Goal: Task Accomplishment & Management: Manage account settings

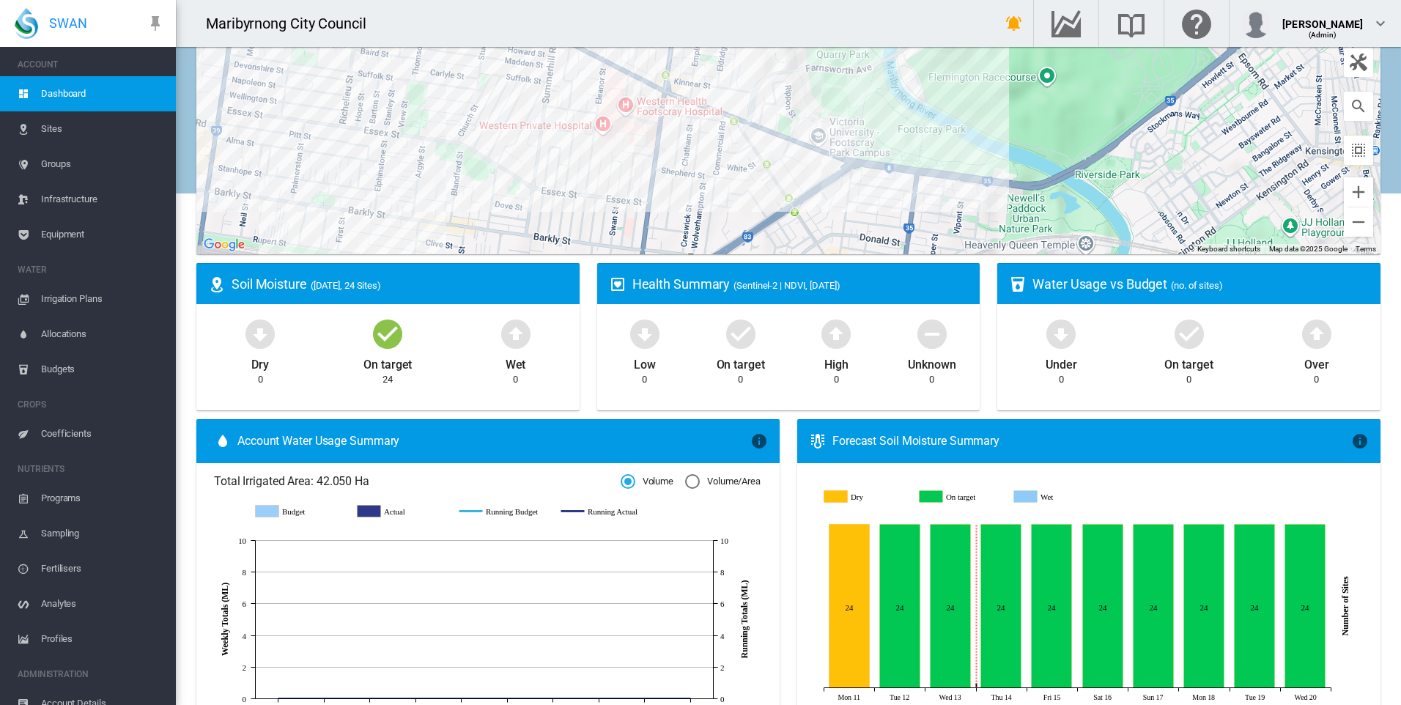
scroll to position [186, 0]
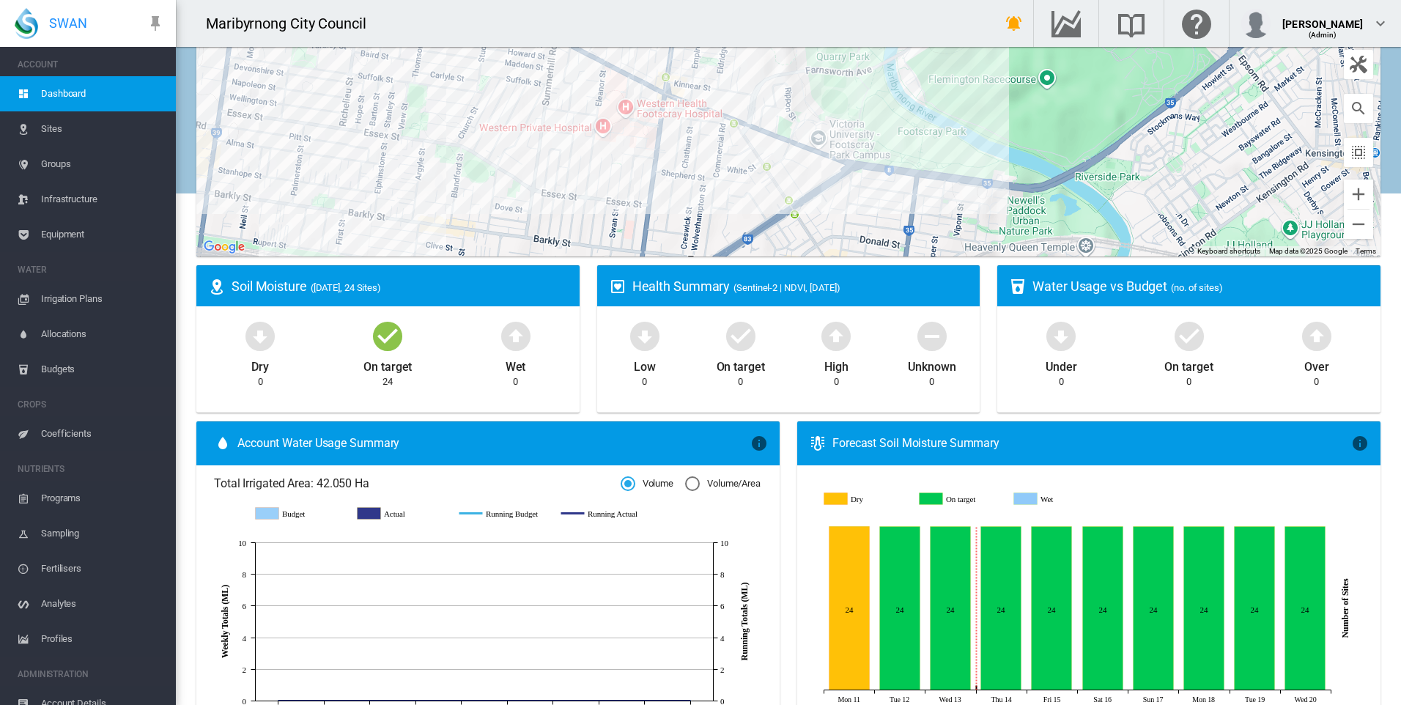
click at [56, 130] on span "Sites" at bounding box center [102, 128] width 123 height 35
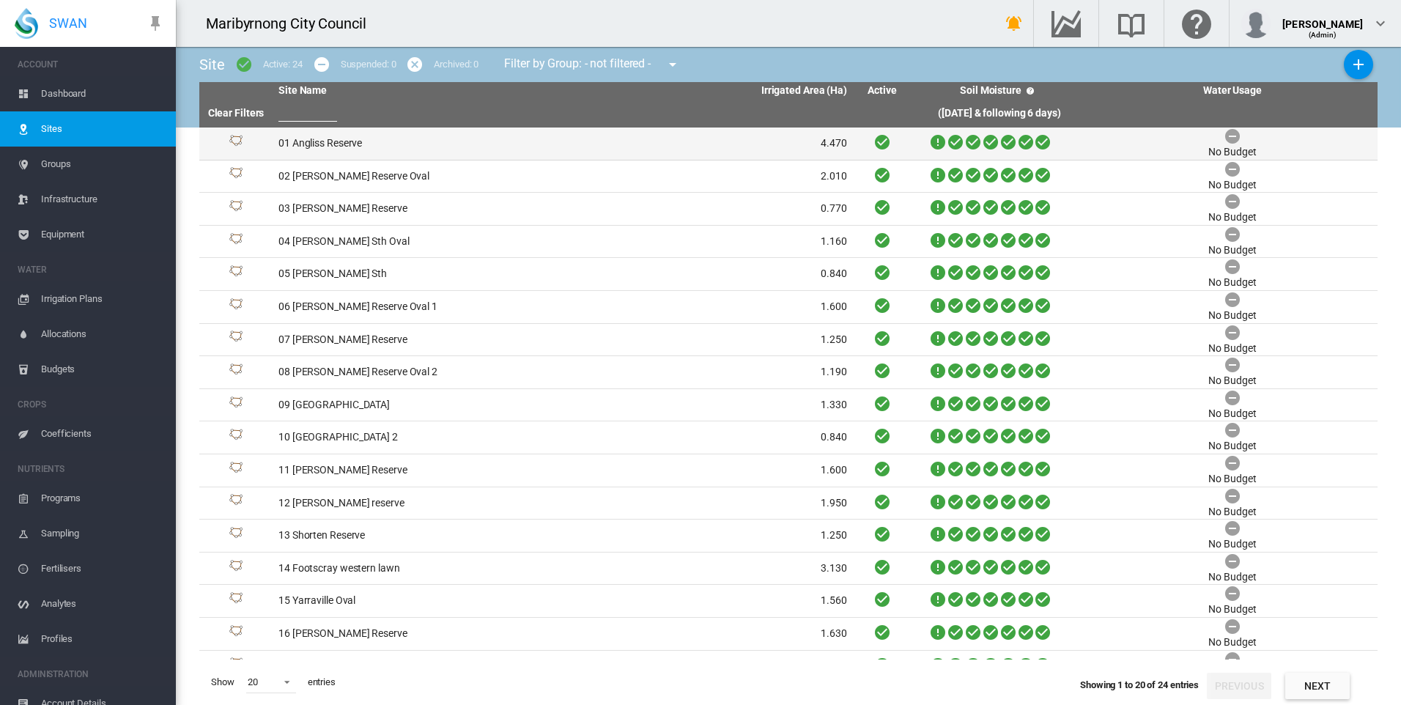
click at [338, 139] on td "01 Angliss Reserve" at bounding box center [417, 143] width 290 height 32
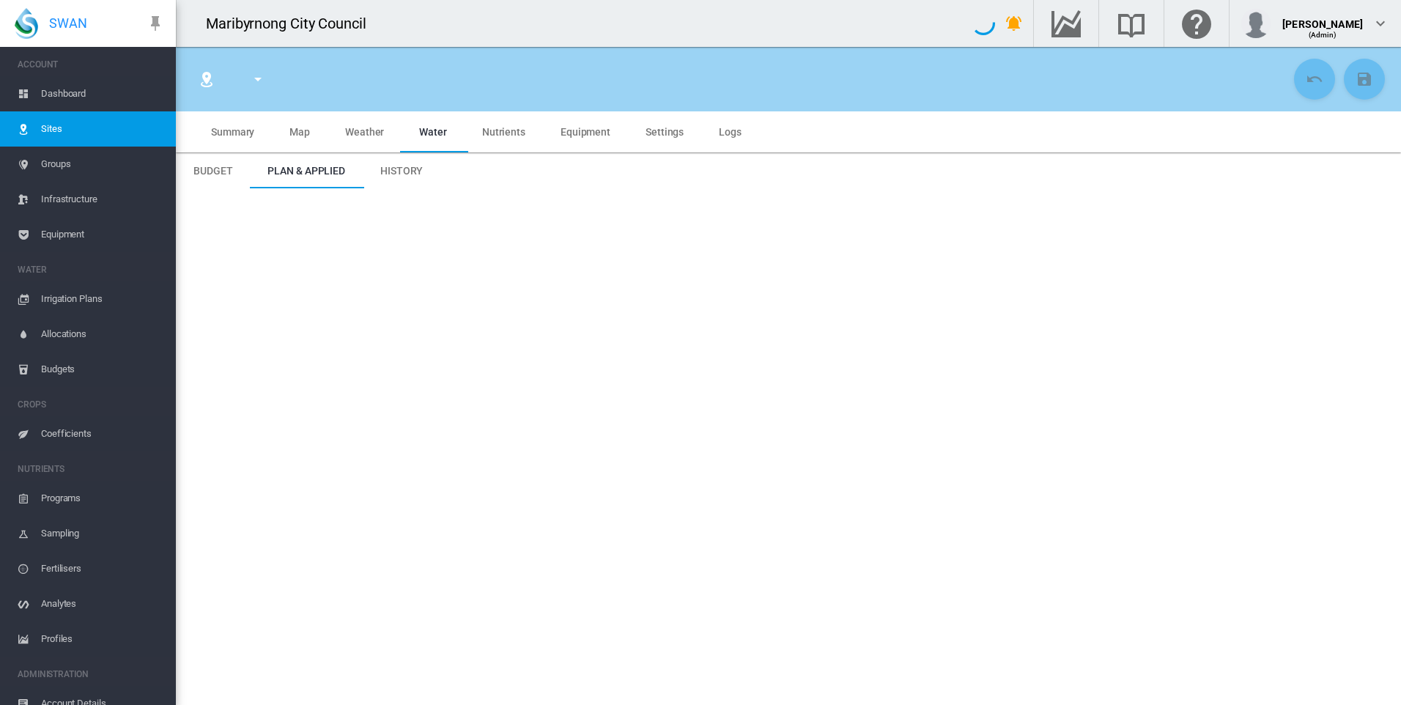
type input "**********"
type input "****"
type input "*********"
type input "**"
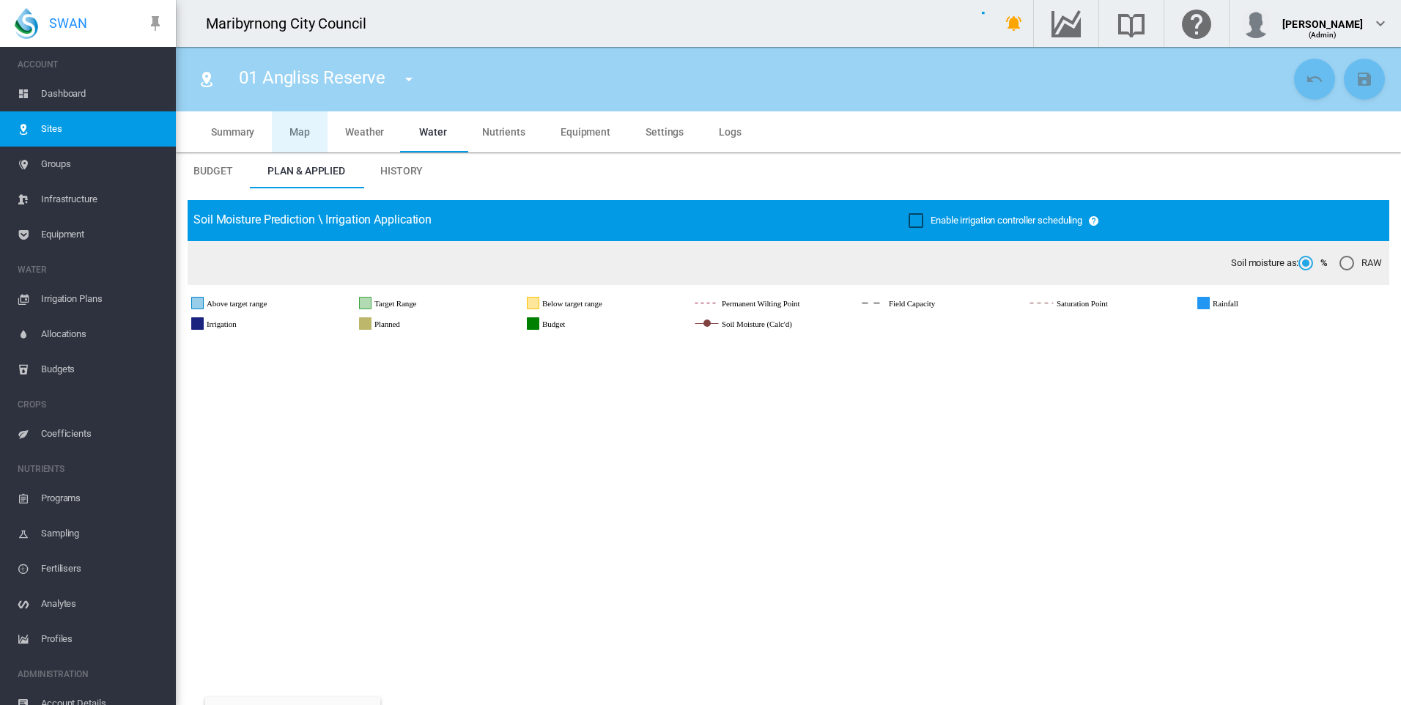
click at [300, 131] on span "Map" at bounding box center [299, 132] width 21 height 12
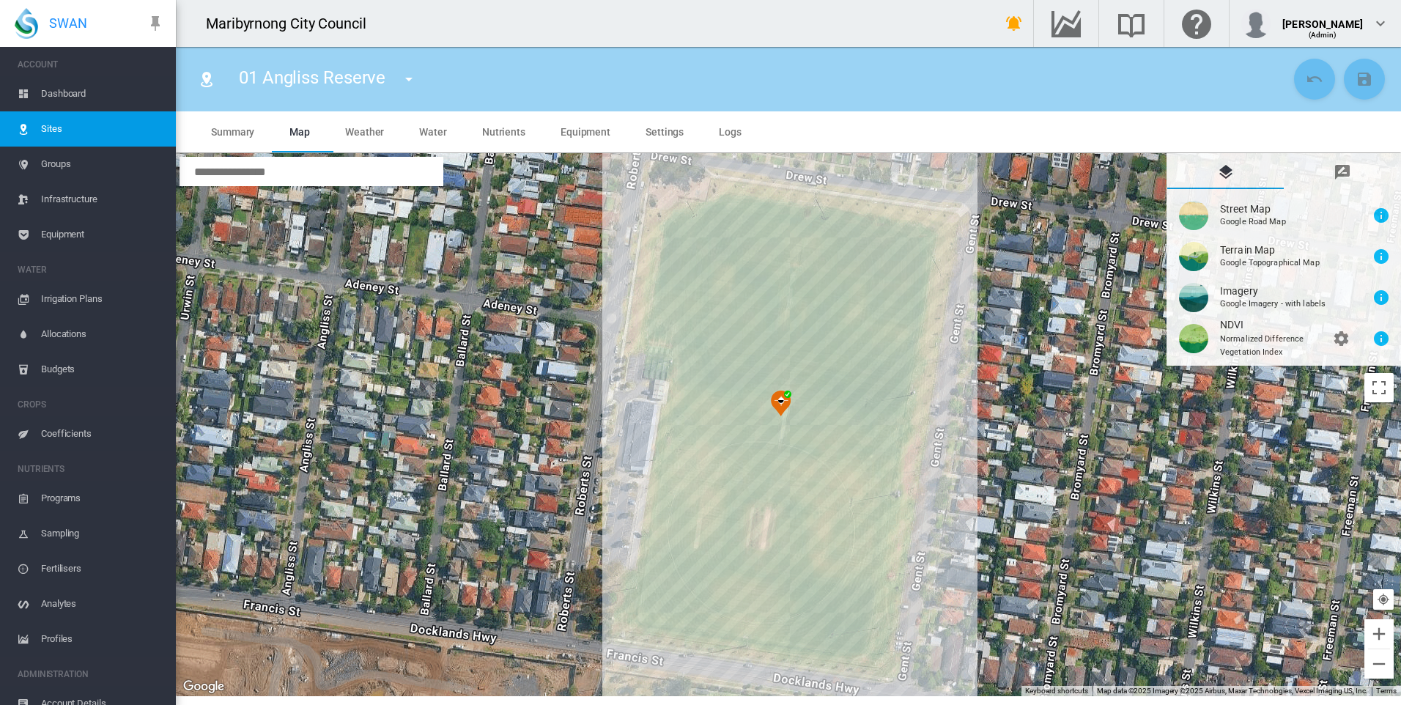
click at [776, 399] on img at bounding box center [781, 404] width 32 height 38
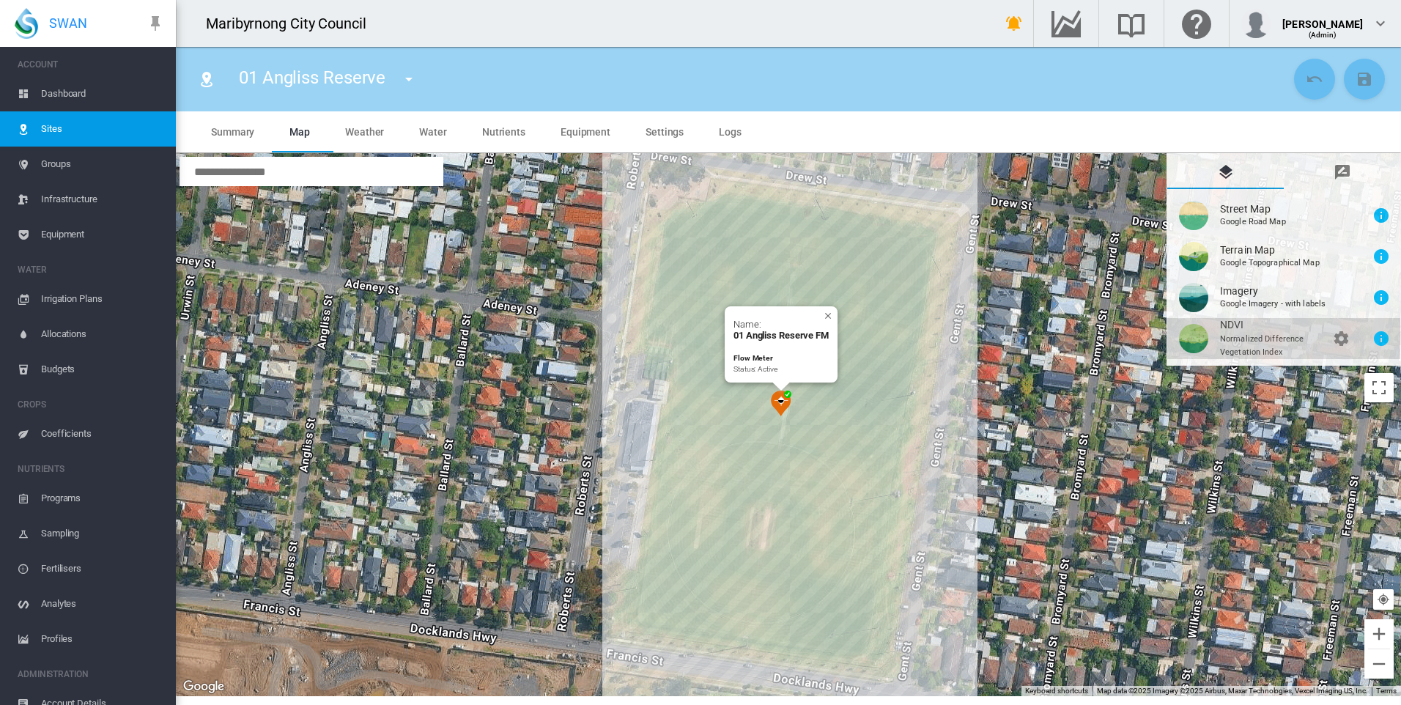
click at [1239, 334] on button "NDVI\a \a \a Normalized Difference\a \a Vegetation Index\a \a \a \a \a\a \a \a …" at bounding box center [1283, 338] width 233 height 41
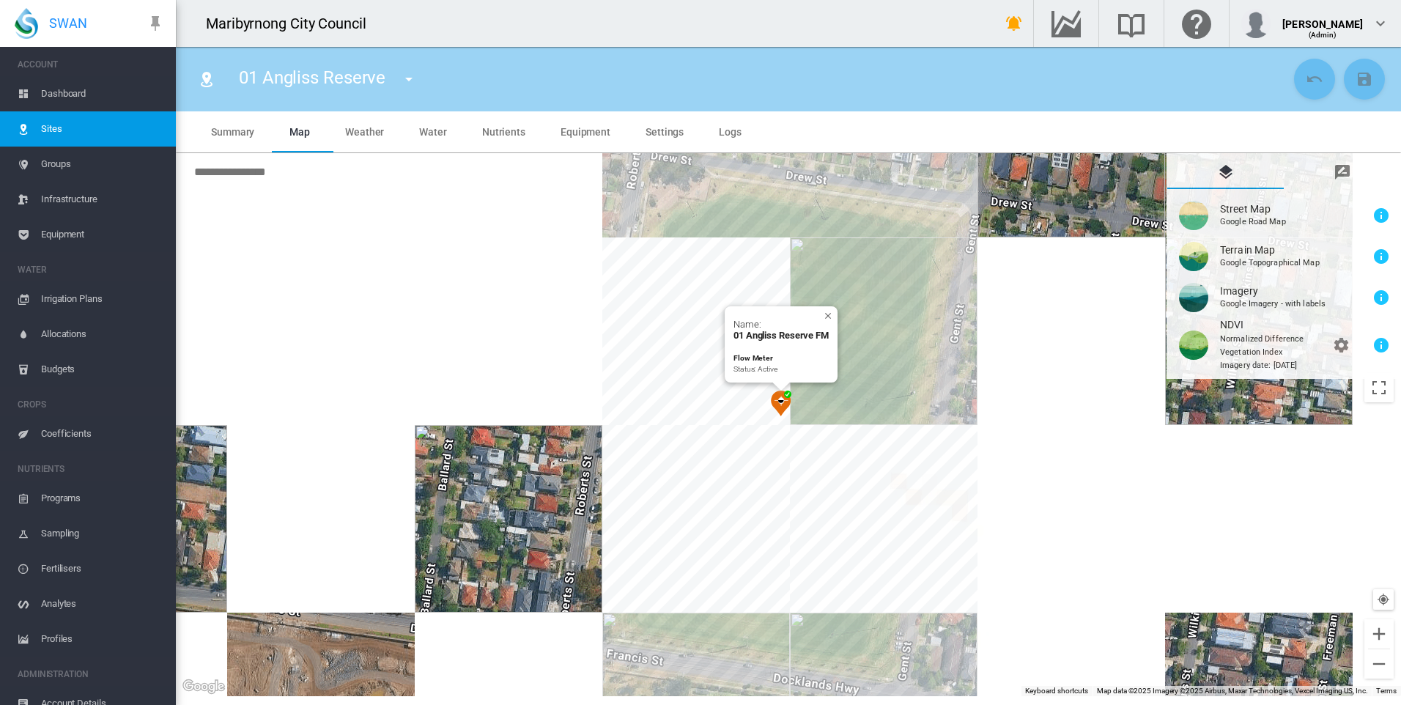
click at [828, 313] on div "Name: 01 Angliss Reserve FM Flow Meter Status: Active" at bounding box center [780, 344] width 113 height 76
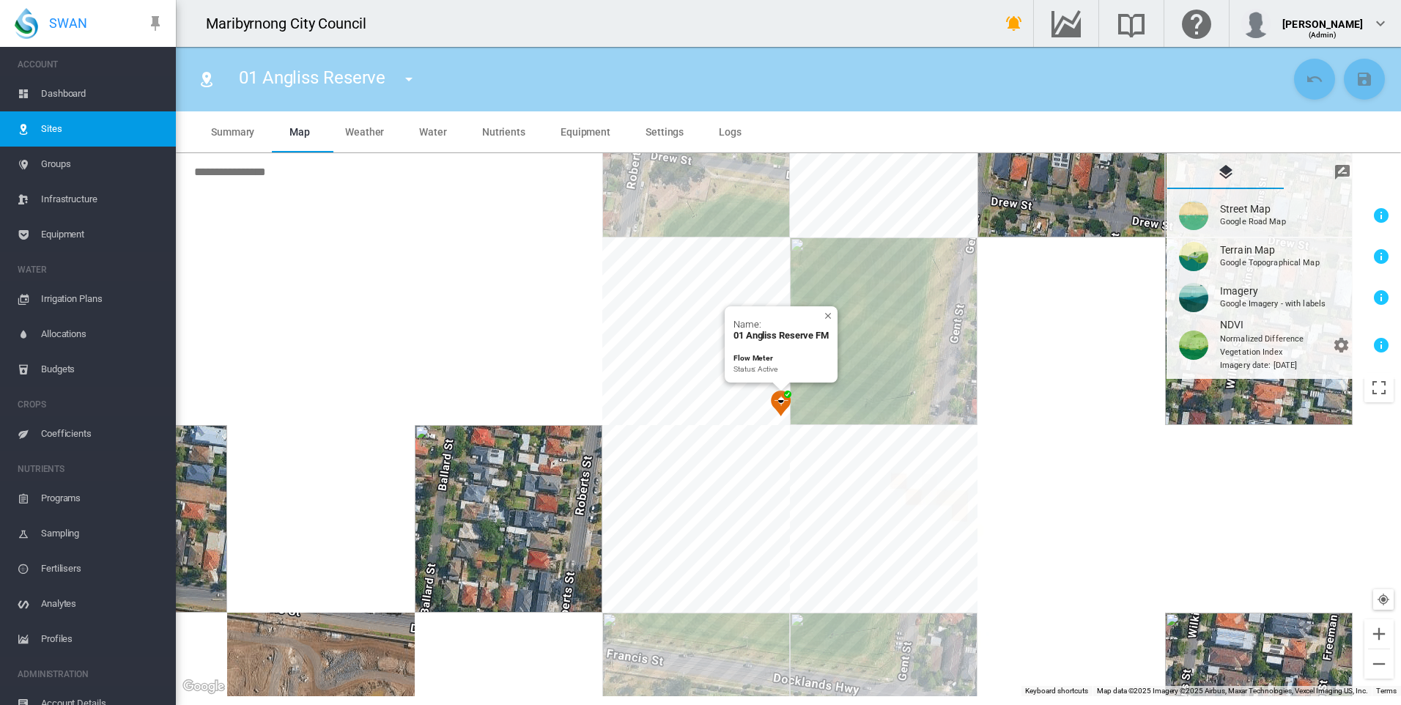
click at [828, 316] on div "Name: 01 Angliss Reserve FM Flow Meter Status: Active" at bounding box center [780, 344] width 113 height 76
click at [826, 316] on button "Close" at bounding box center [823, 311] width 10 height 10
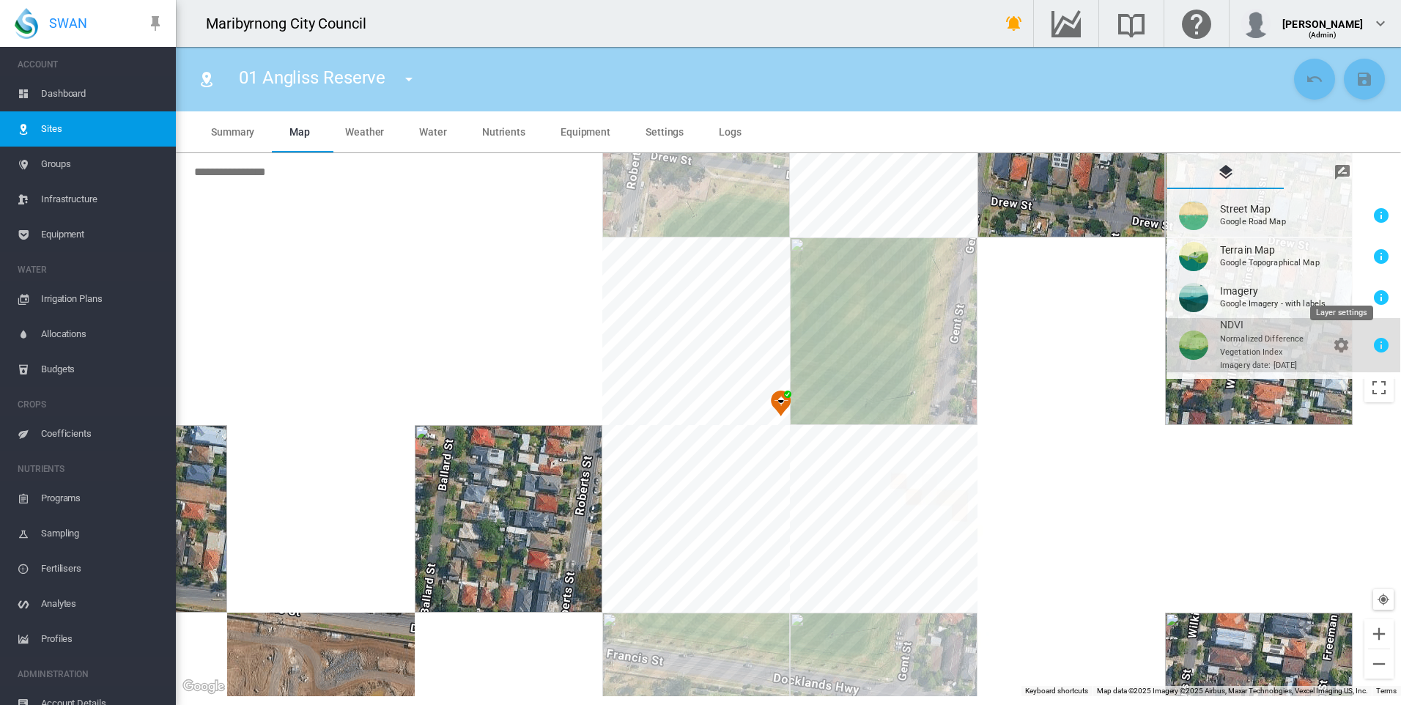
click at [1340, 344] on md-icon "icon-cog" at bounding box center [1341, 345] width 18 height 18
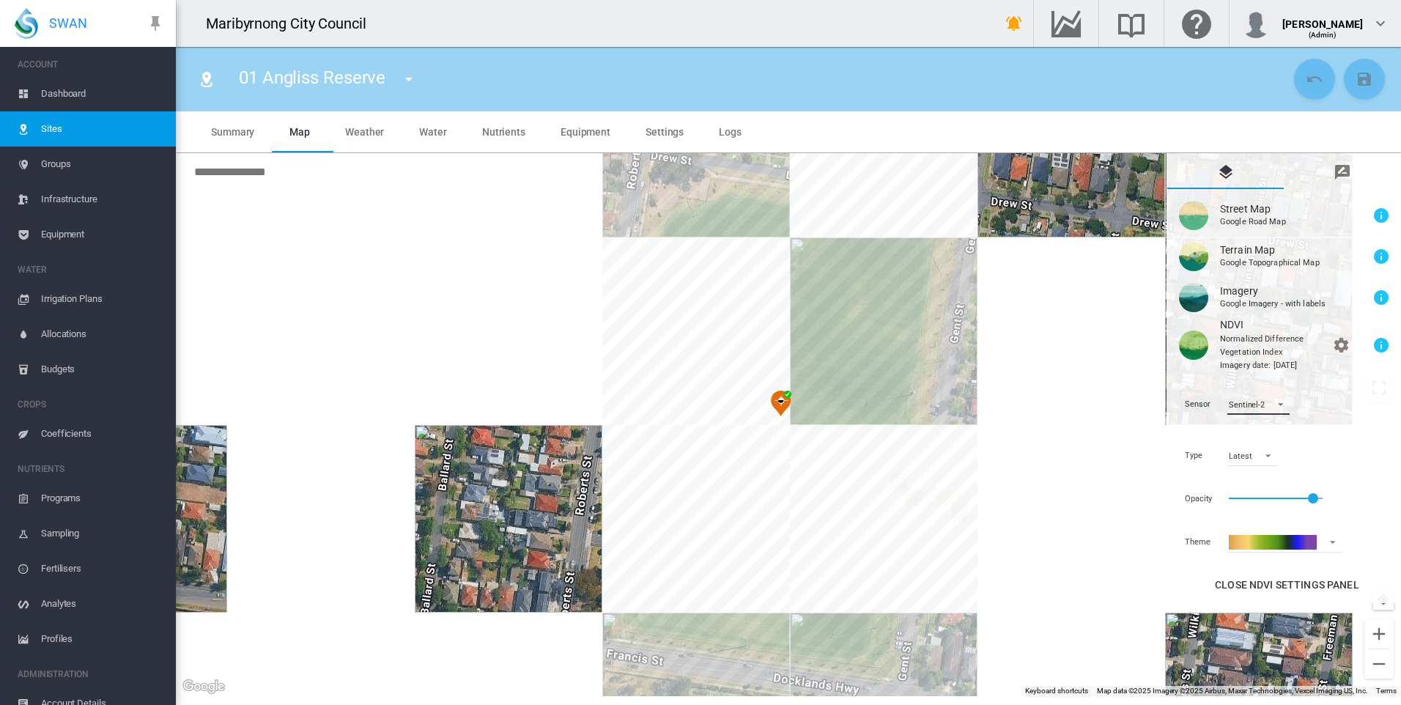
click at [1262, 407] on div "Sentinel-2" at bounding box center [1246, 405] width 36 height 10
click at [1262, 407] on div "Sentinel-2" at bounding box center [1246, 403] width 36 height 11
click at [1250, 583] on span "Close NDVI Settings Panel" at bounding box center [1286, 585] width 144 height 12
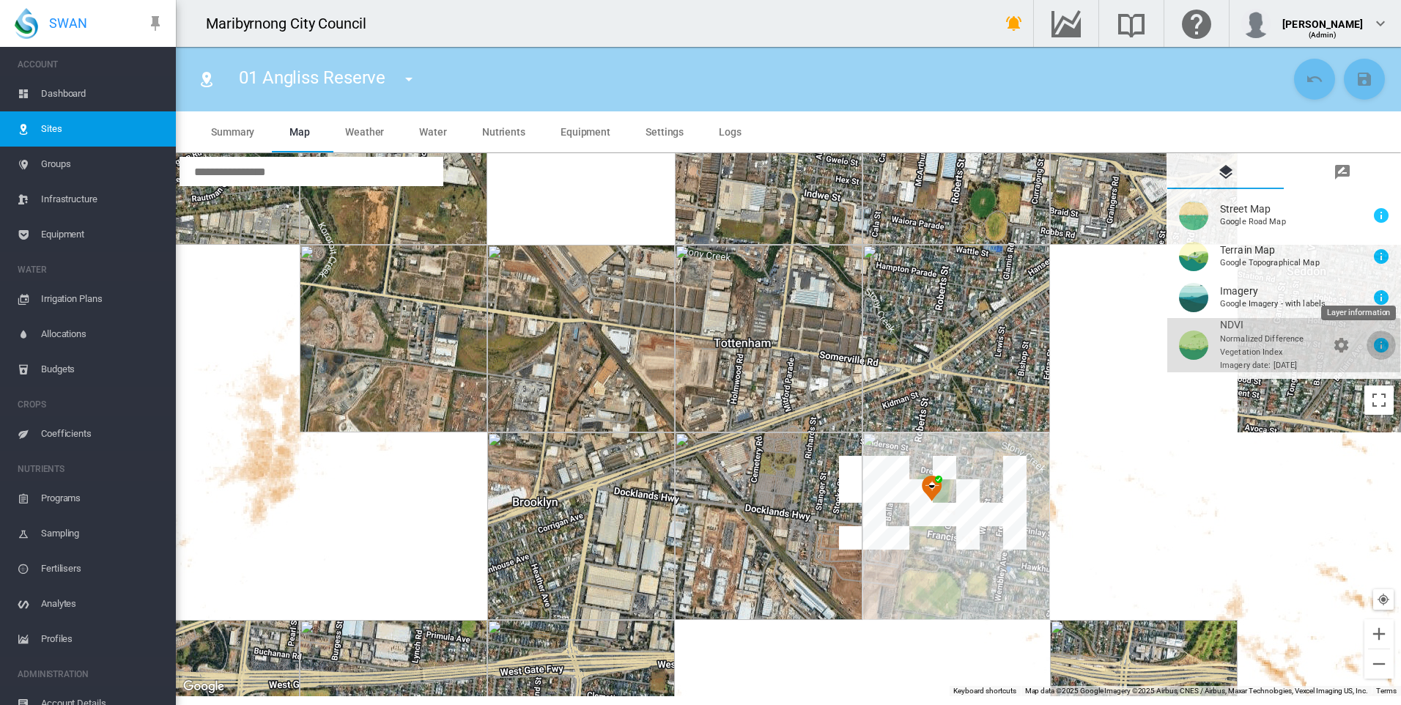
click at [1381, 344] on md-icon "icon-information" at bounding box center [1381, 345] width 18 height 18
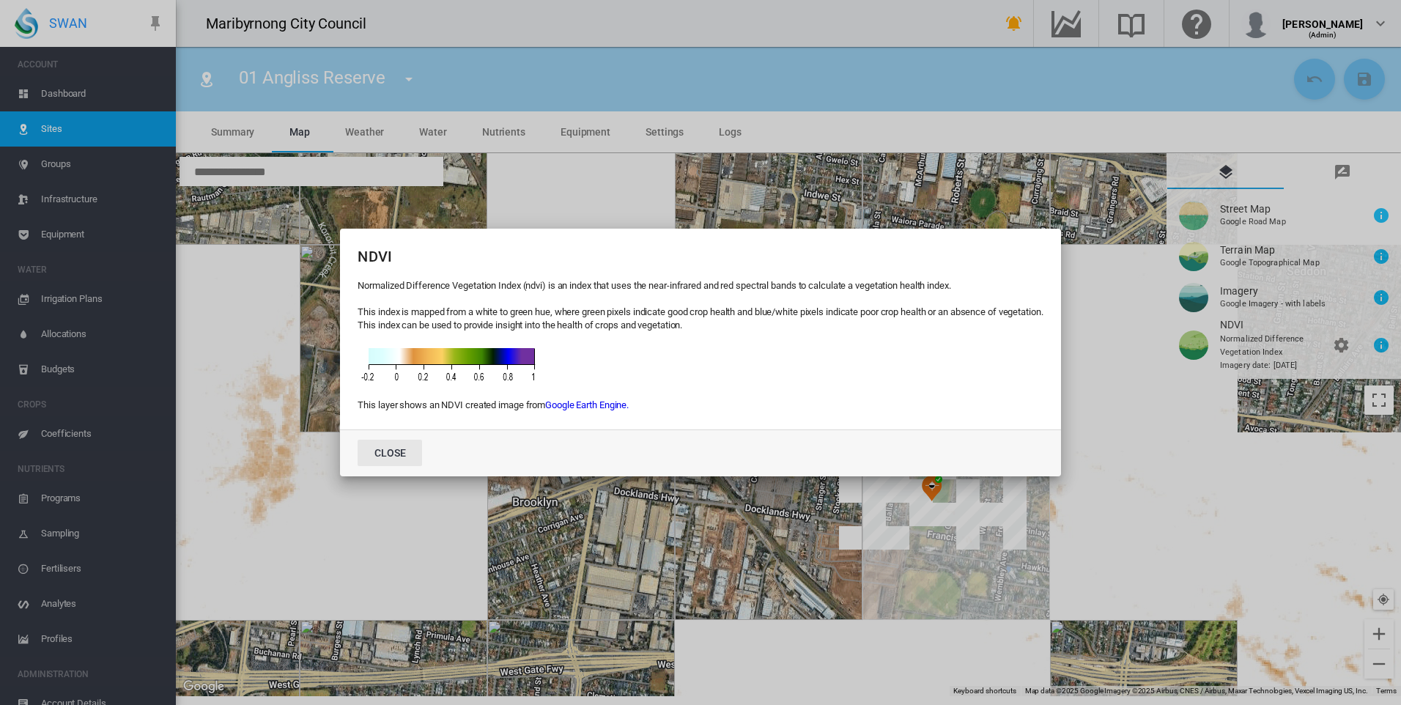
click at [382, 452] on button "Close" at bounding box center [389, 453] width 64 height 26
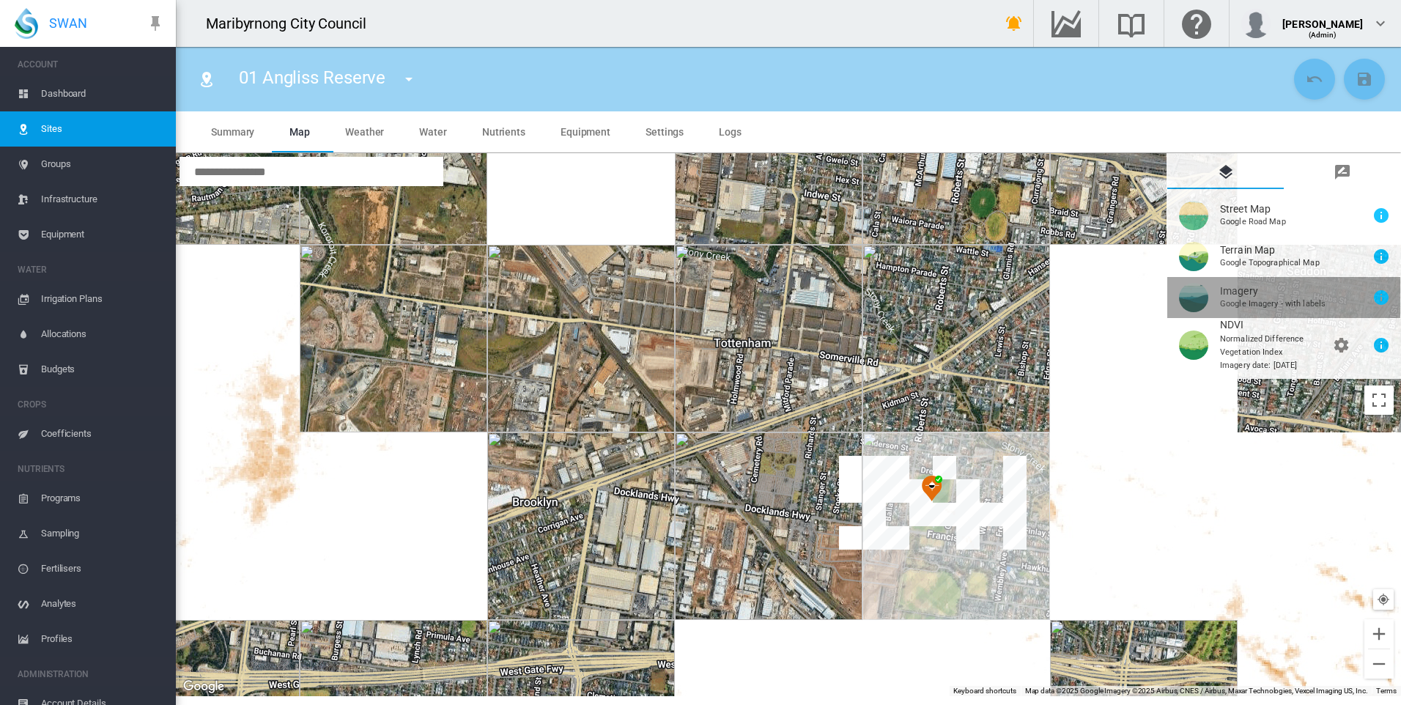
click at [1262, 284] on button "Imagery\a \a Google Imagery - with labels\a \a\a \a \a \a \a \a Layer informati…" at bounding box center [1283, 297] width 233 height 41
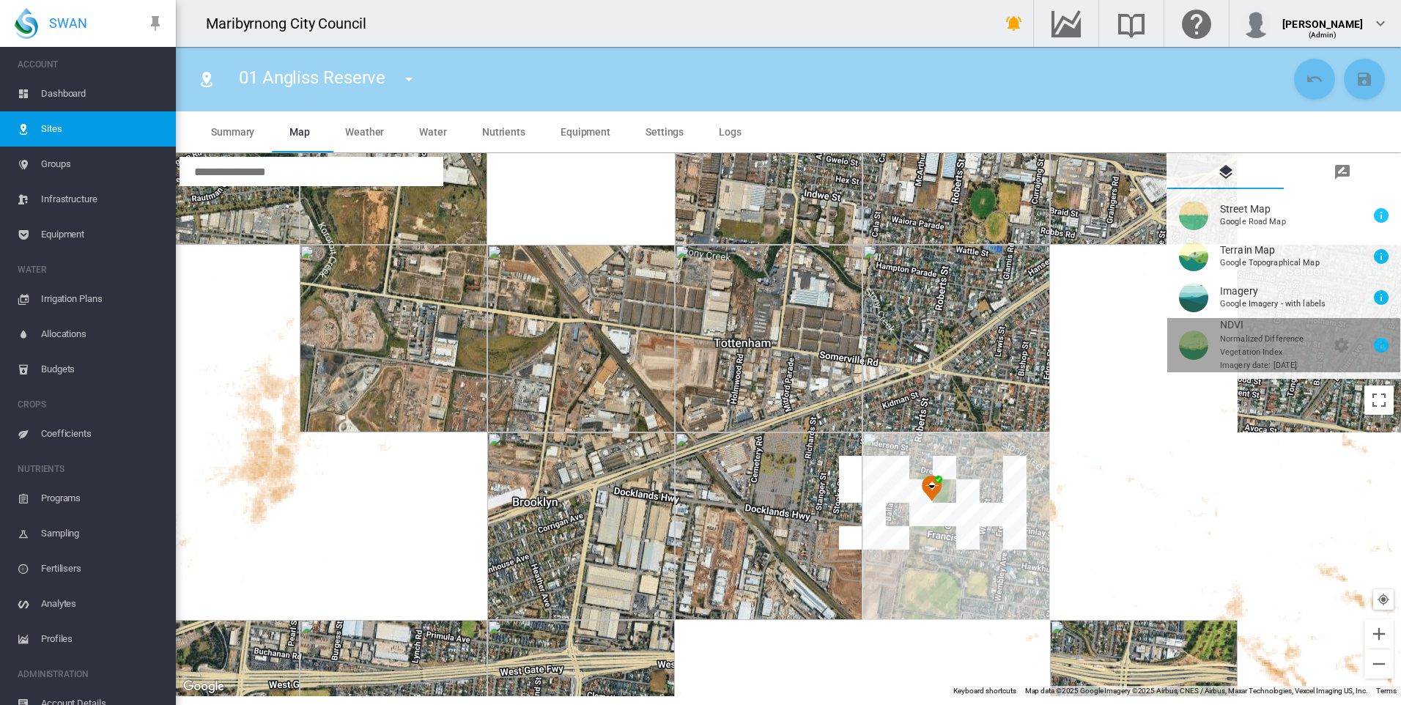
click at [1247, 360] on button "NDVI\a \a \a Normalized Difference\a \a Vegetation Index\a \a \a \a \a\a \a \a …" at bounding box center [1283, 345] width 233 height 54
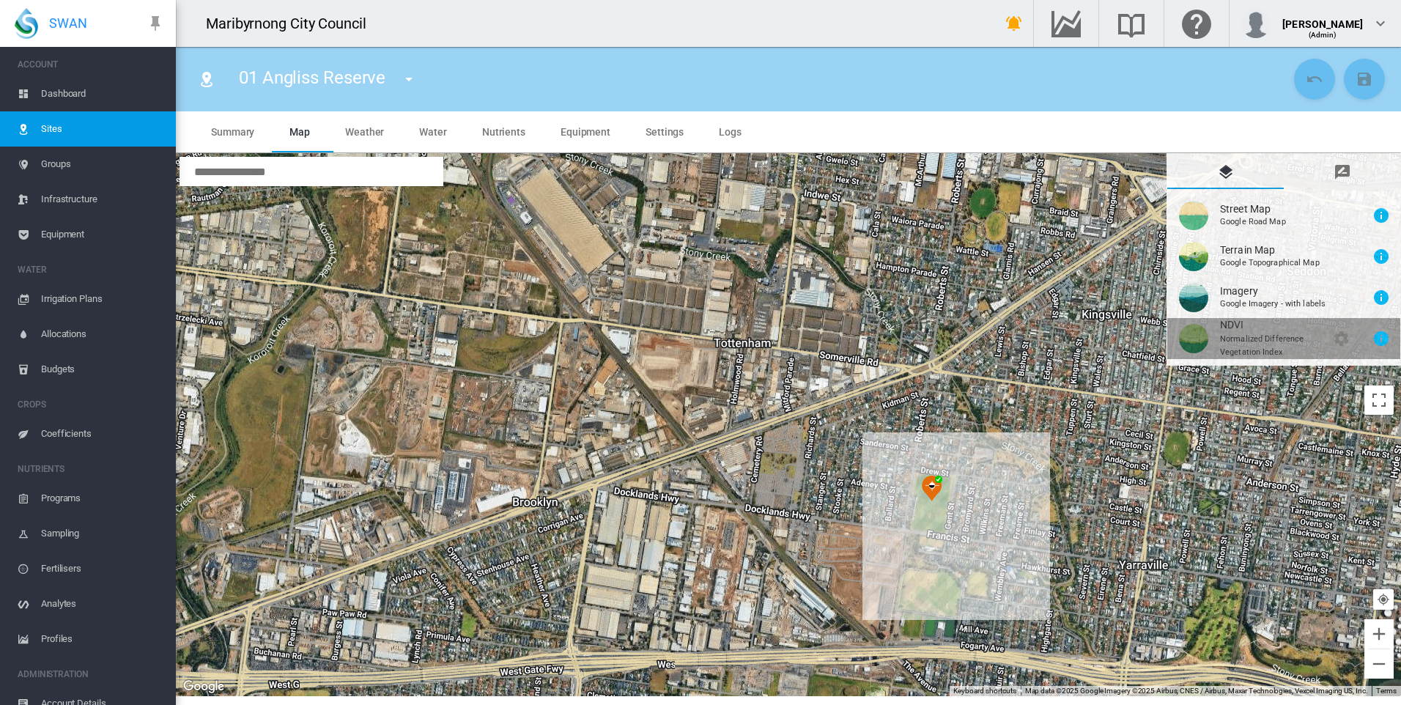
click at [1245, 335] on button "NDVI\a \a \a Normalized Difference\a \a Vegetation Index\a \a \a \a \a\a \a \a …" at bounding box center [1283, 338] width 233 height 41
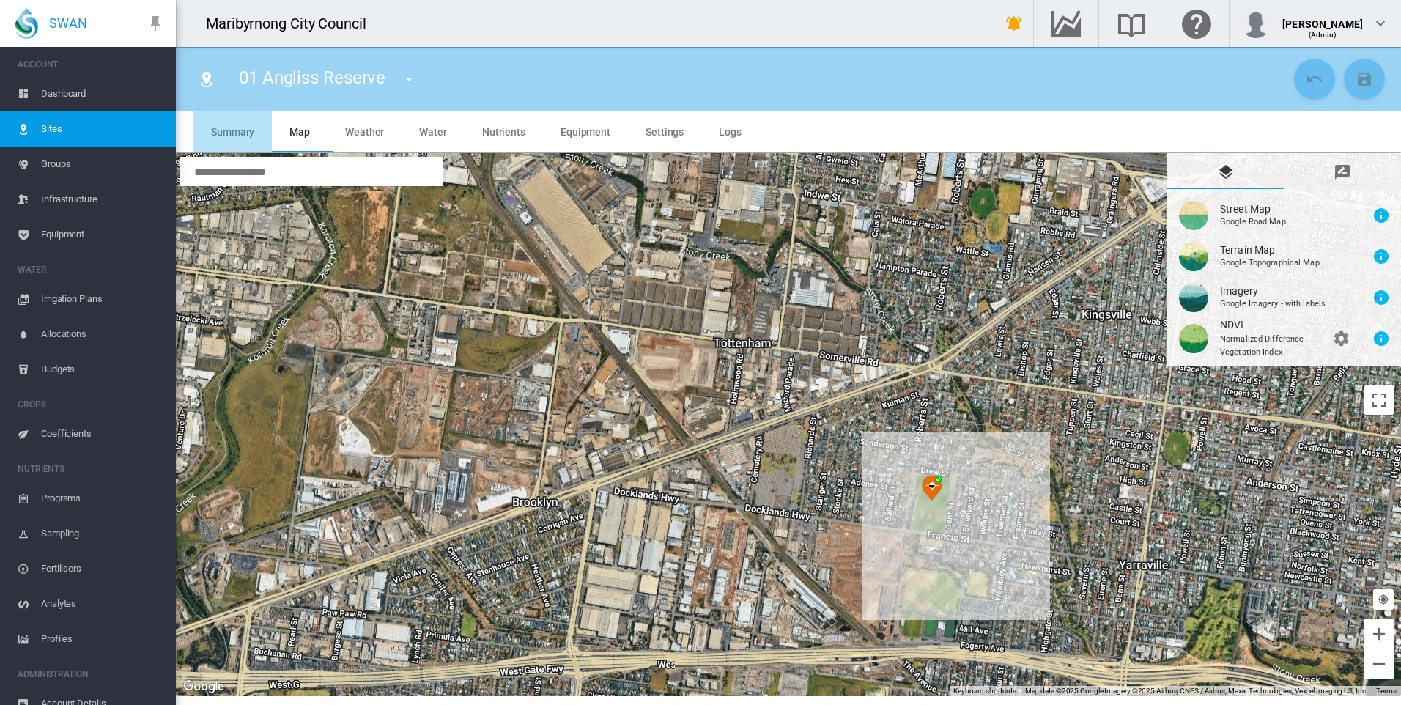
click at [231, 133] on span "Summary" at bounding box center [232, 132] width 43 height 12
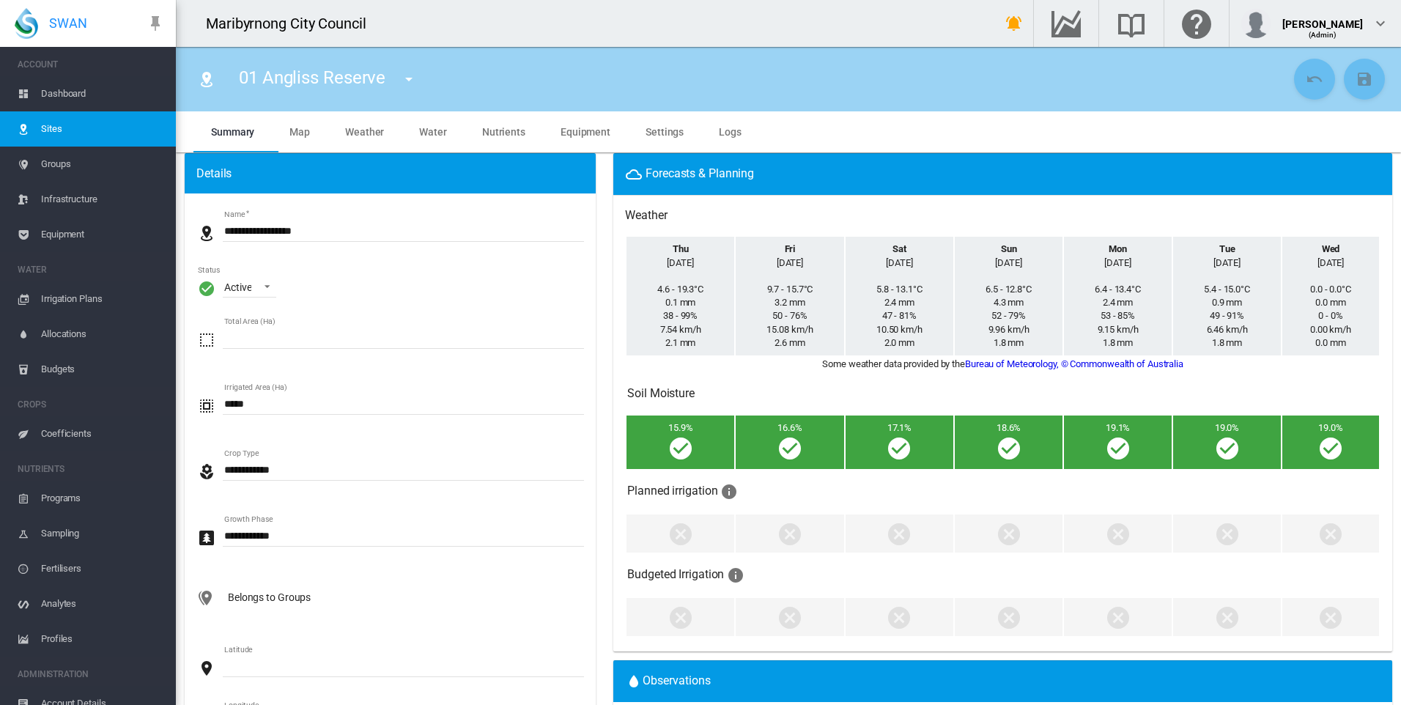
click at [302, 127] on span "Map" at bounding box center [299, 132] width 21 height 12
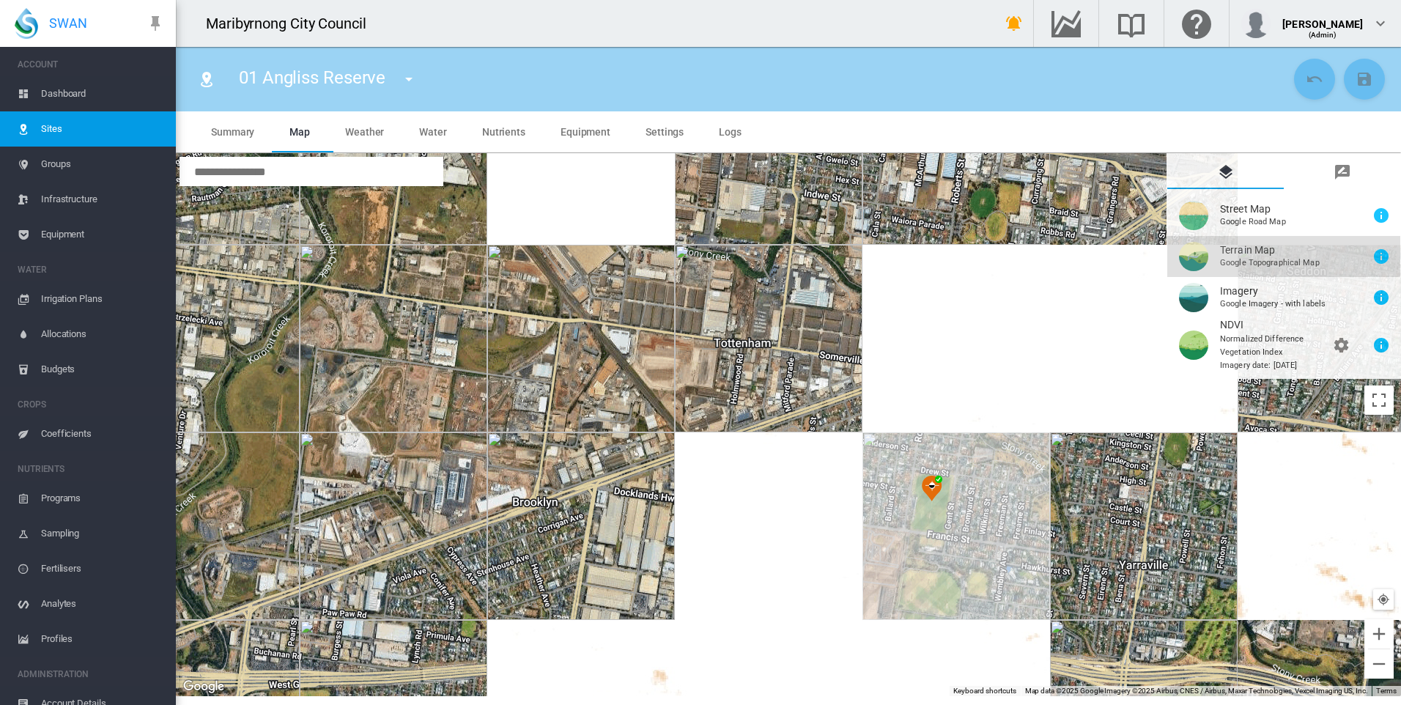
click at [1256, 259] on button "Terrain Map\a \a Google Topographical Map\a \a\a \a \a \a \a Layer information" at bounding box center [1283, 256] width 233 height 41
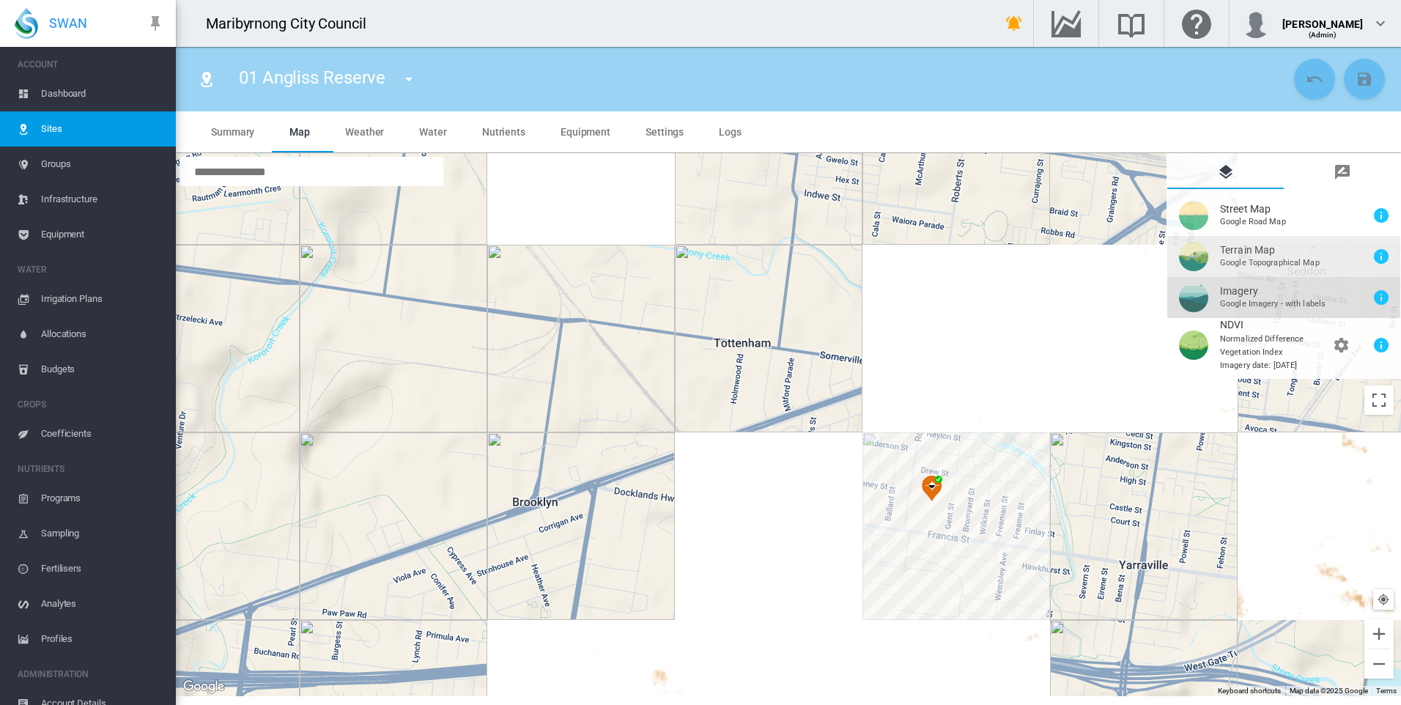
click at [1236, 303] on button "Imagery\a \a Google Imagery - with labels\a \a\a \a \a \a \a \a Layer informati…" at bounding box center [1283, 297] width 233 height 41
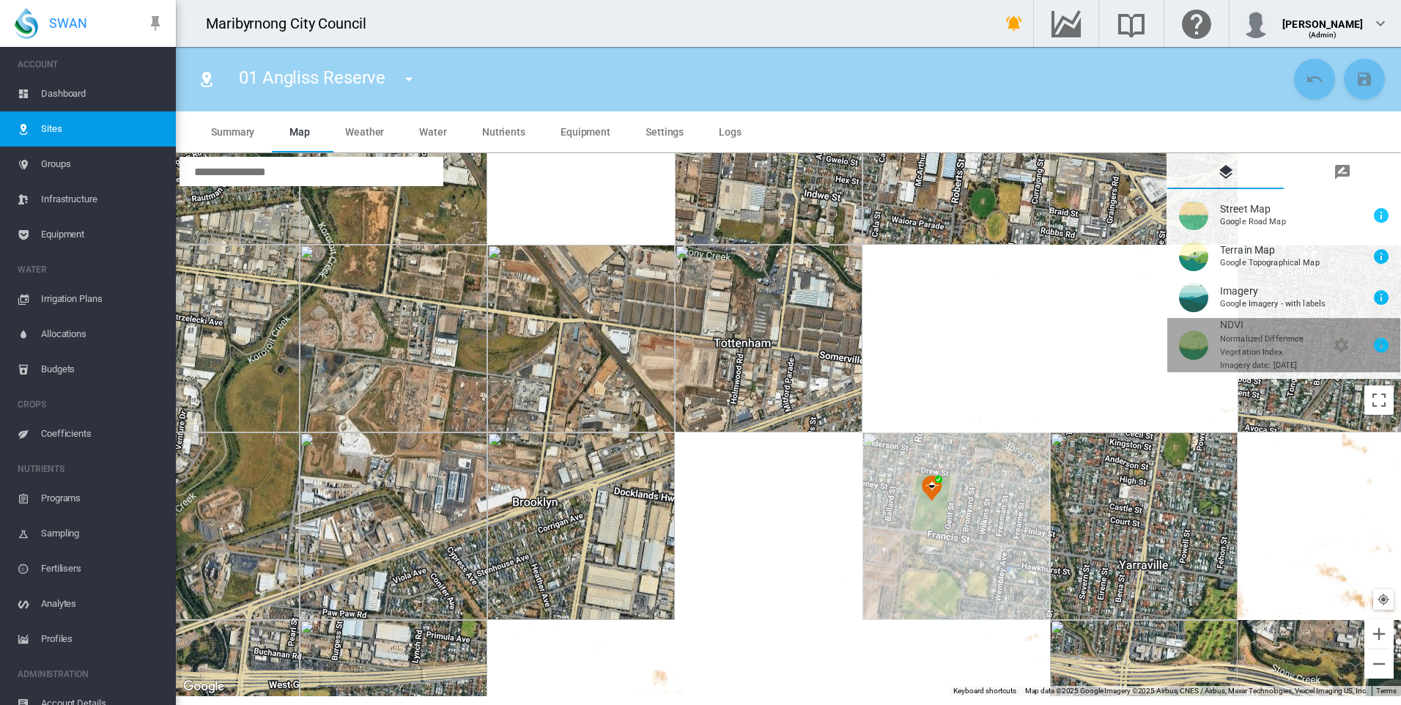
click at [1245, 355] on button "NDVI\a \a \a Normalized Difference\a \a Vegetation Index\a \a \a \a \a\a \a \a …" at bounding box center [1283, 345] width 233 height 54
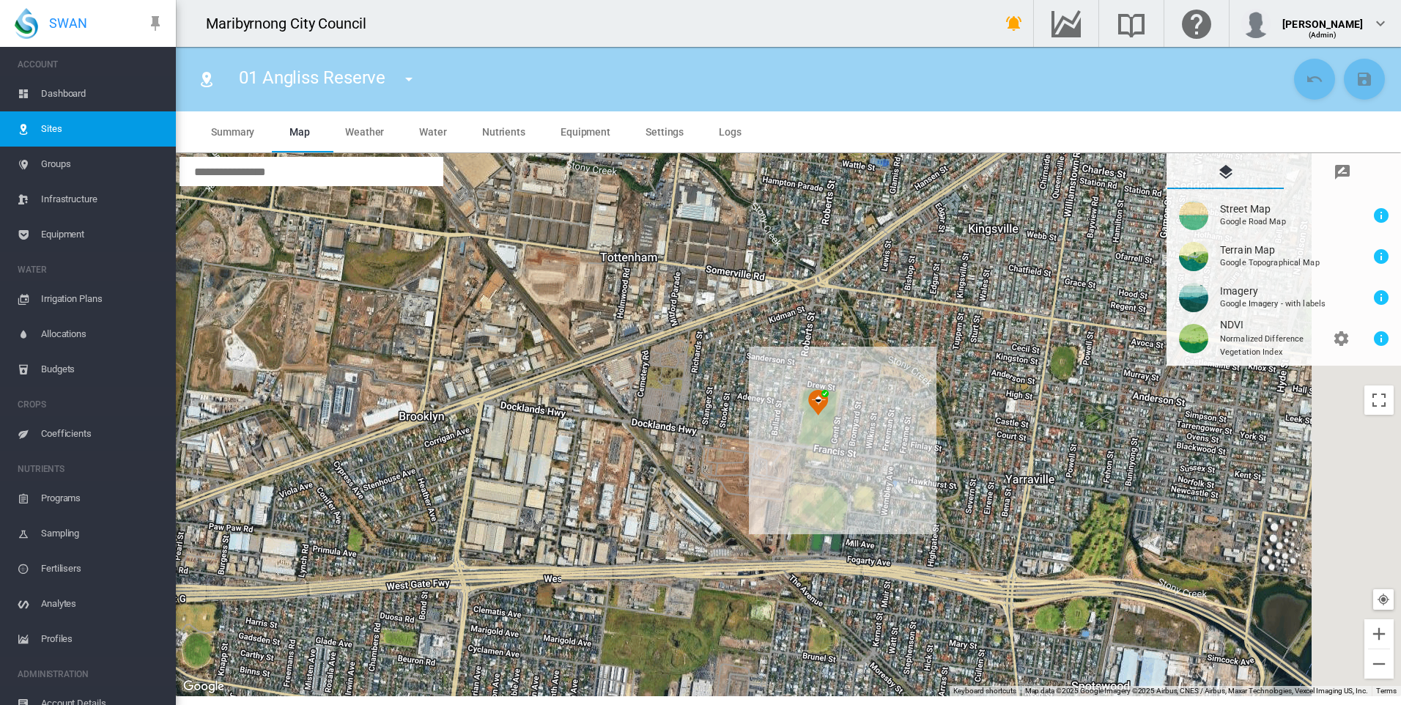
drag, startPoint x: 1034, startPoint y: 500, endPoint x: 890, endPoint y: 389, distance: 181.8
click at [881, 390] on div "To navigate, press the arrow keys." at bounding box center [788, 424] width 1225 height 543
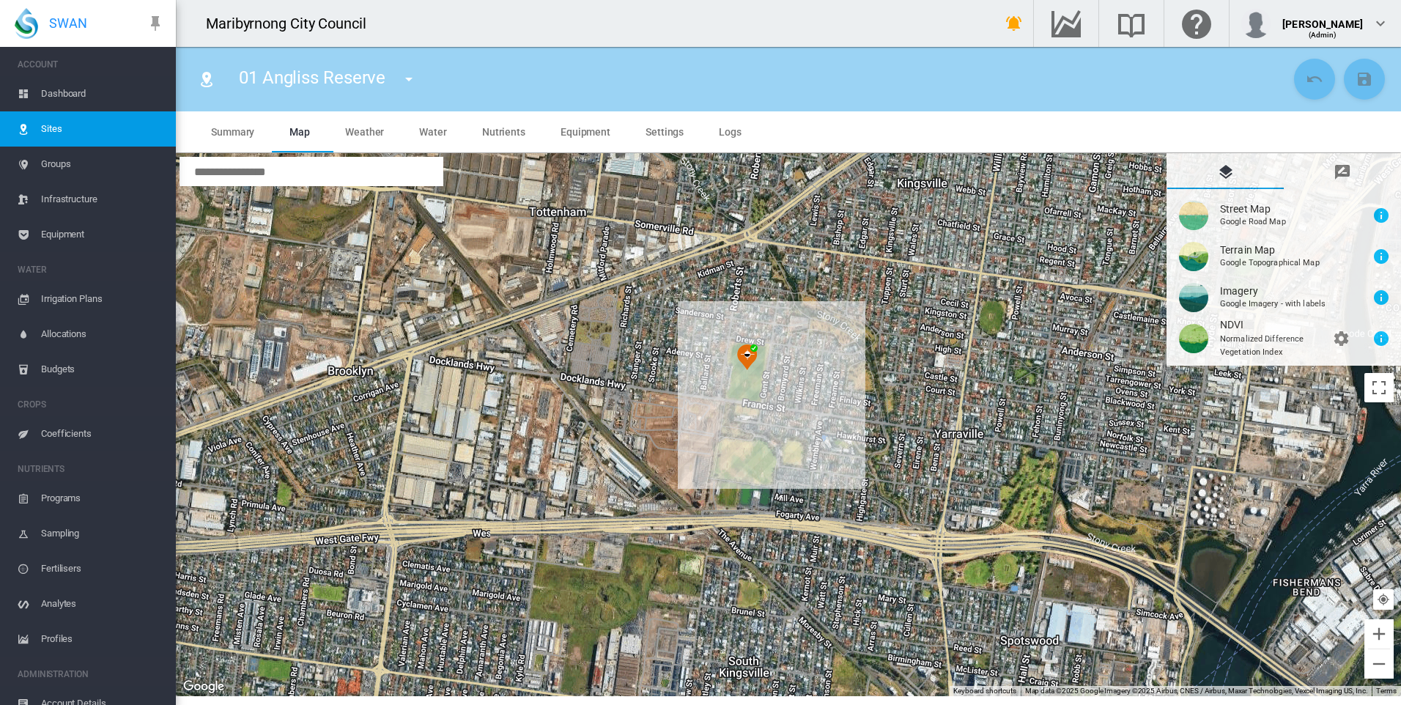
click at [74, 90] on span "Dashboard" at bounding box center [102, 93] width 123 height 35
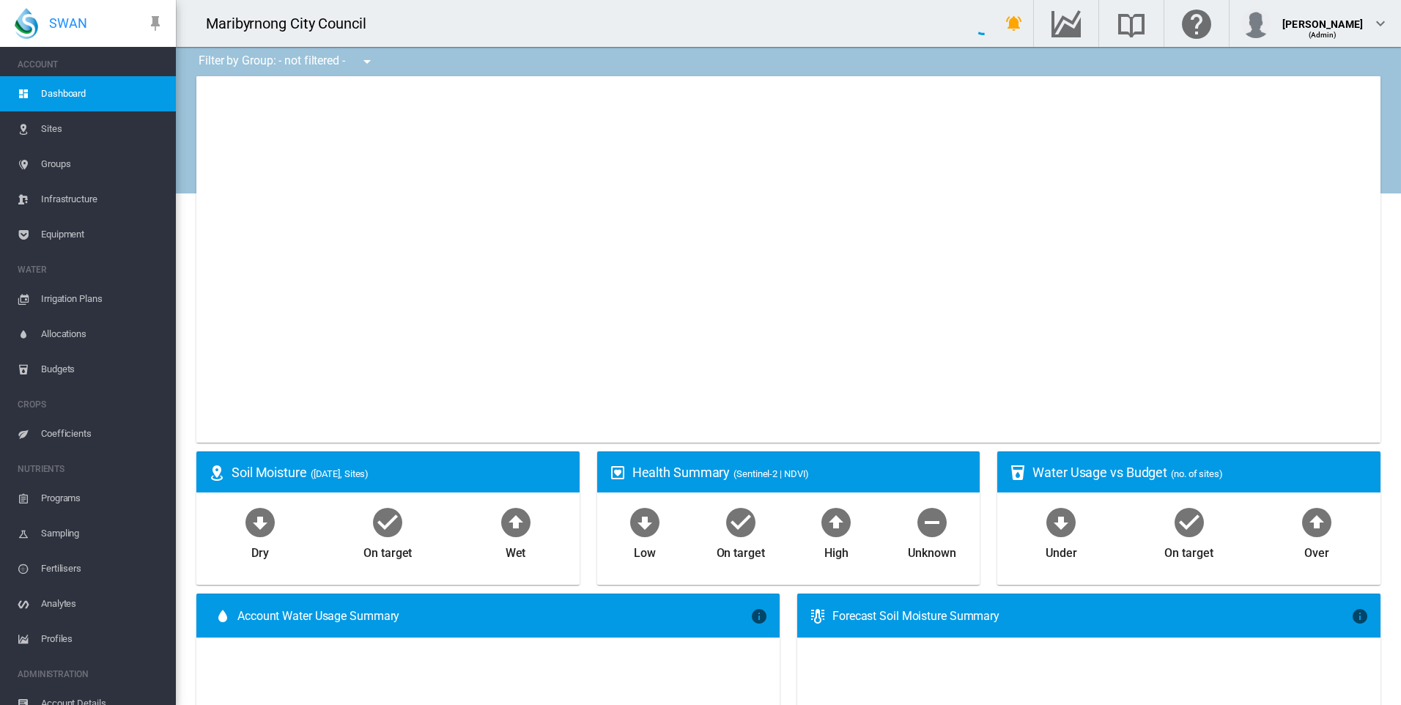
type input "**********"
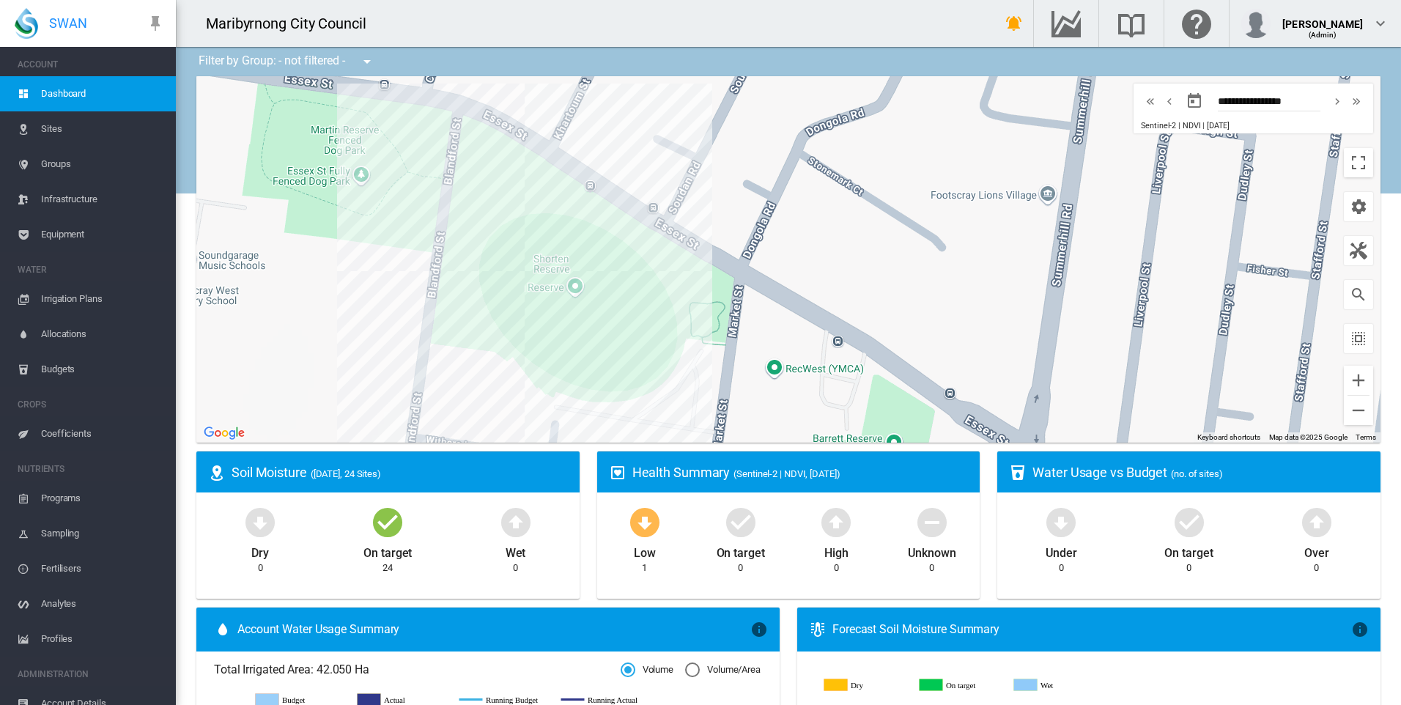
drag, startPoint x: 752, startPoint y: 351, endPoint x: 793, endPoint y: 314, distance: 55.5
click at [759, 316] on div "To navigate, press the arrow keys." at bounding box center [788, 259] width 1184 height 366
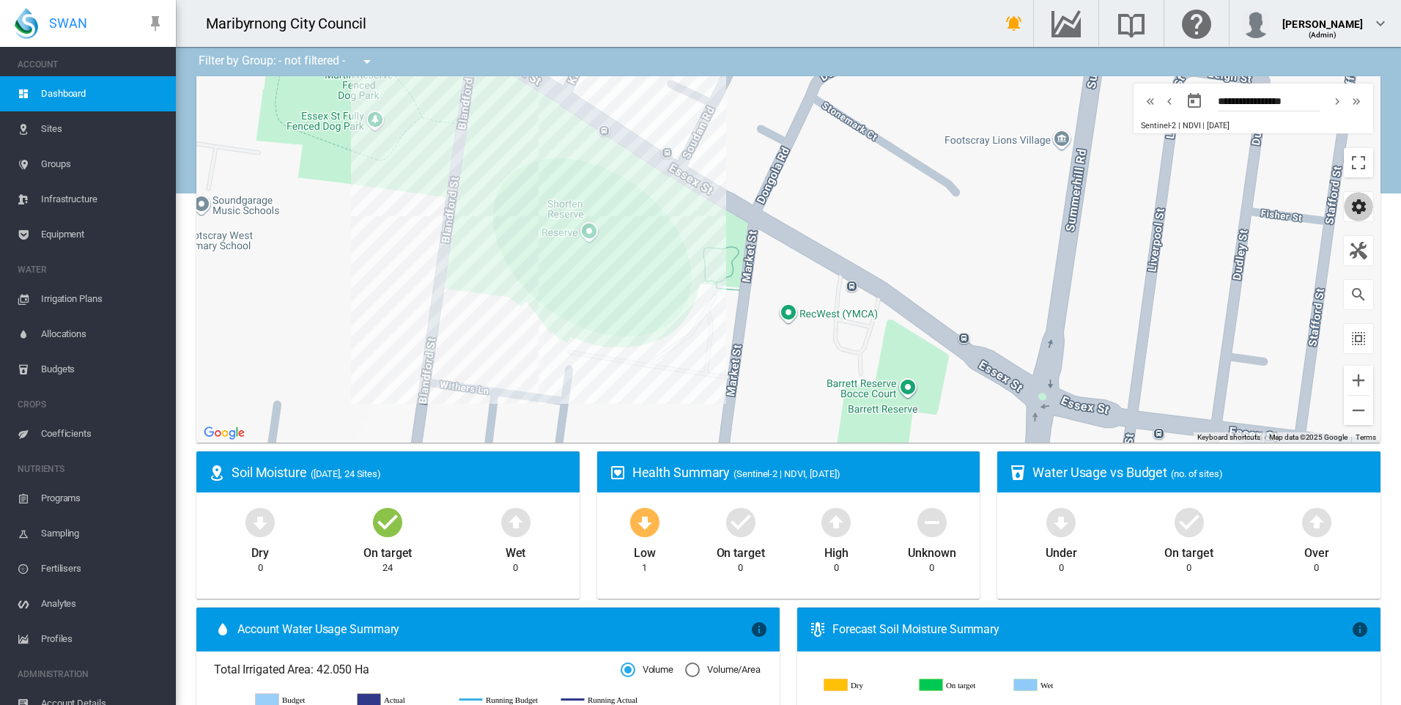
click at [1353, 207] on md-icon "icon-cog" at bounding box center [1358, 207] width 18 height 18
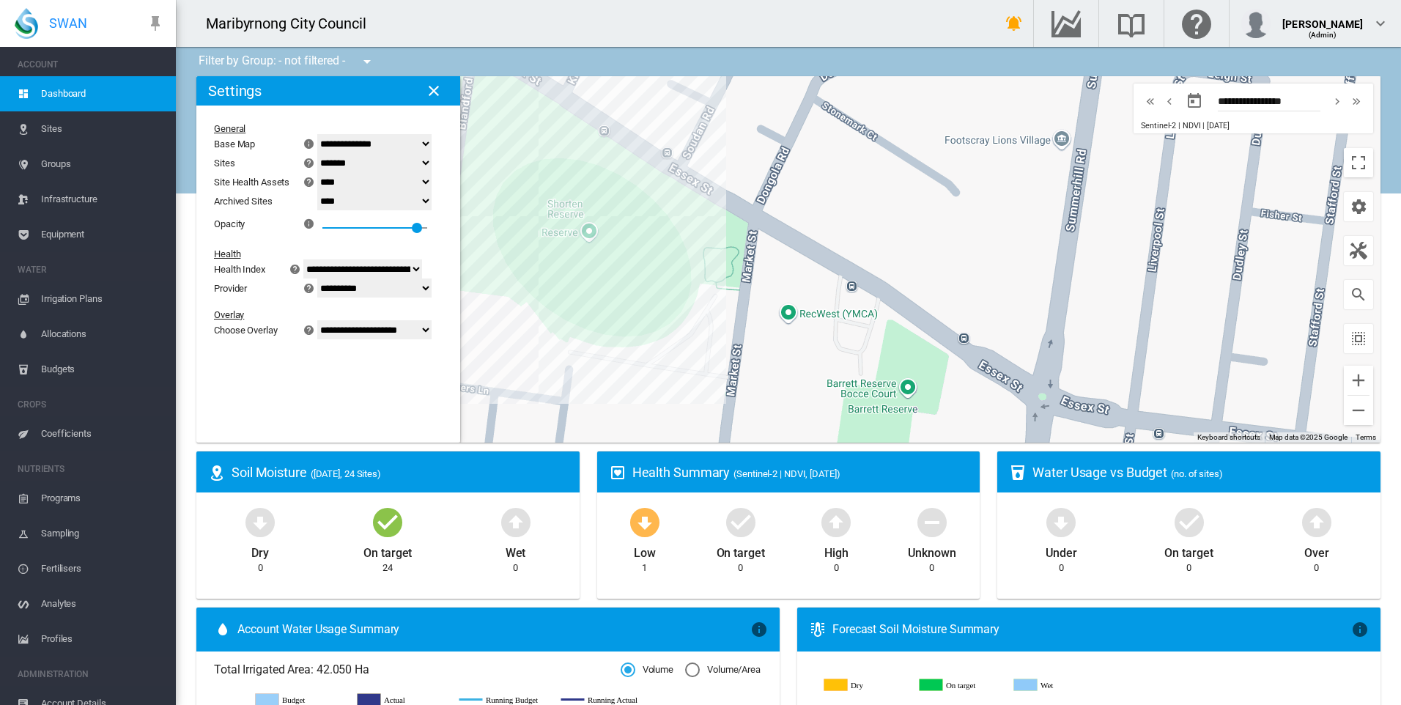
click at [390, 325] on select "**********" at bounding box center [374, 329] width 114 height 19
select select "********"
click at [326, 339] on select "**********" at bounding box center [374, 329] width 114 height 19
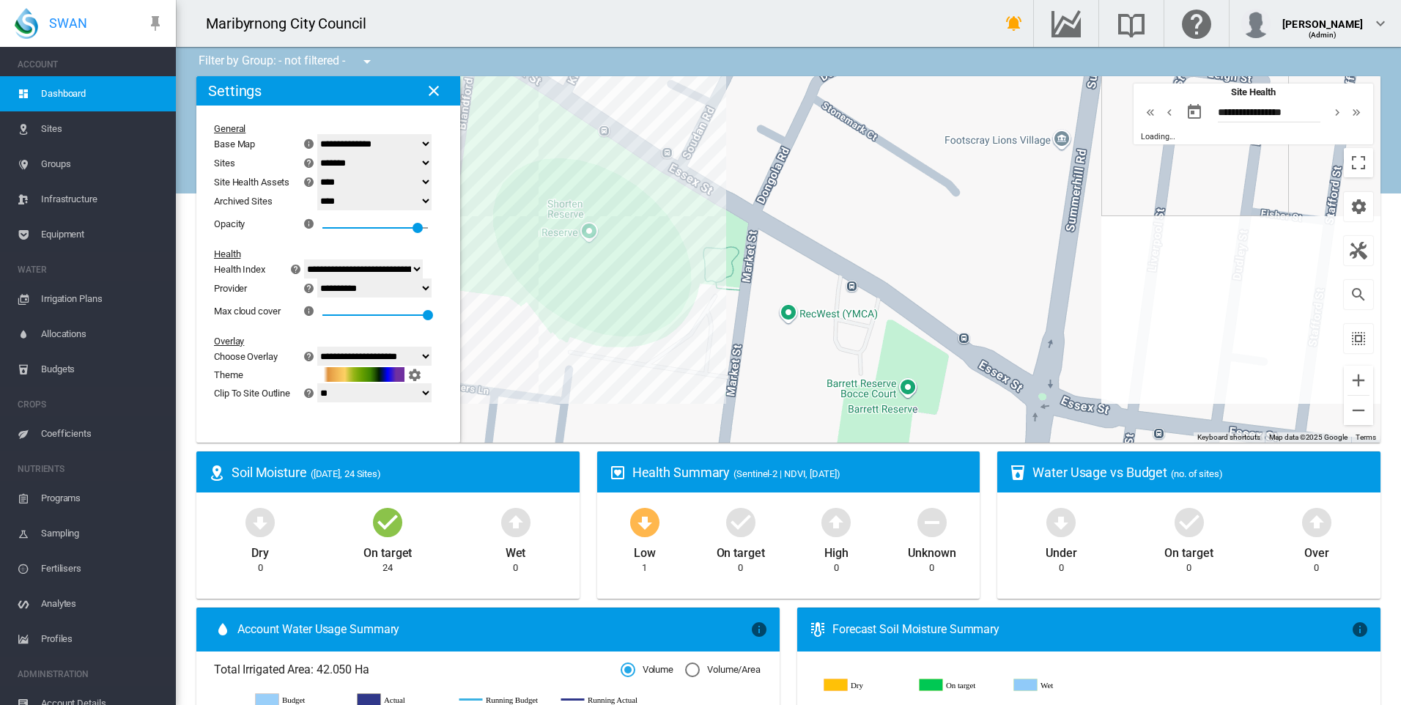
click at [545, 356] on div "To navigate, press the arrow keys." at bounding box center [788, 259] width 1184 height 366
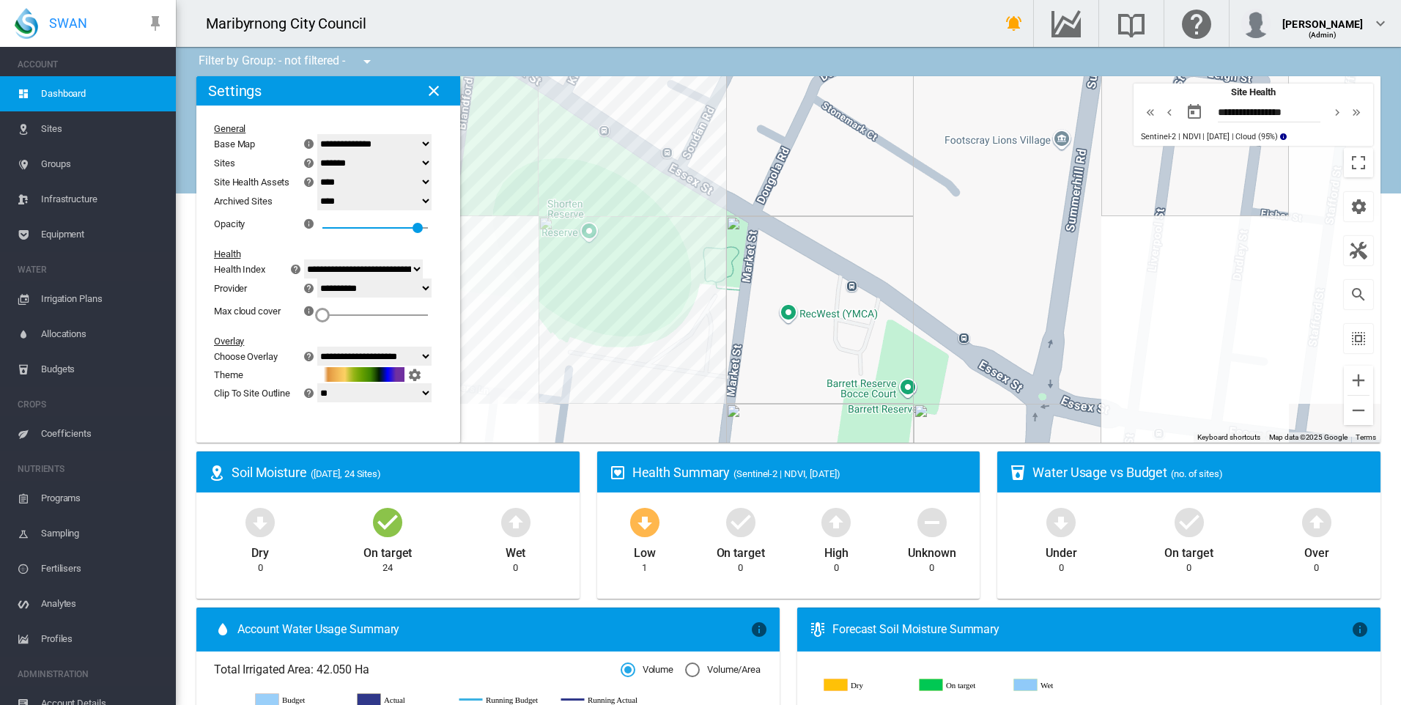
drag, startPoint x: 442, startPoint y: 315, endPoint x: 294, endPoint y: 311, distance: 147.3
click at [294, 311] on div "Max cloud cover × Use Maximum cloud cover to control which index values you wil…" at bounding box center [319, 310] width 211 height 26
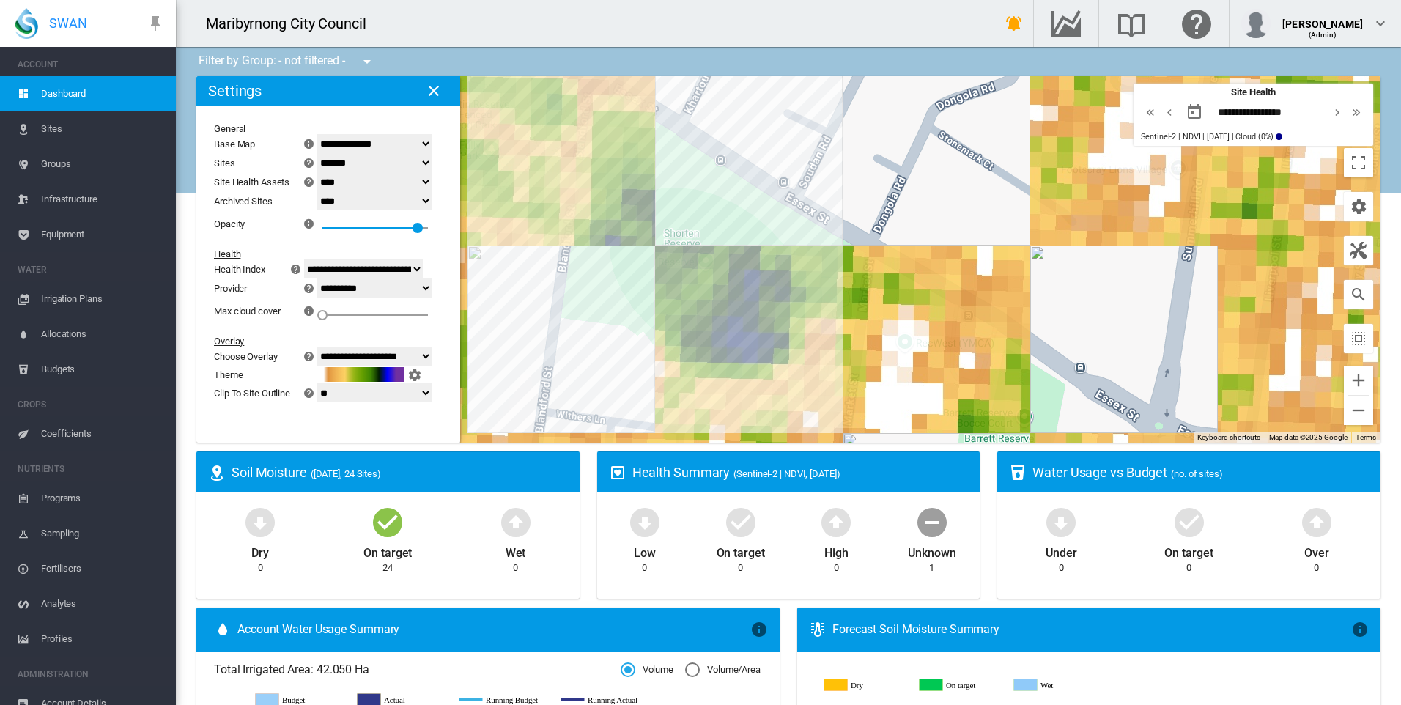
drag, startPoint x: 677, startPoint y: 335, endPoint x: 721, endPoint y: 341, distance: 44.4
click at [722, 342] on div "To navigate, press the arrow keys." at bounding box center [788, 259] width 1184 height 366
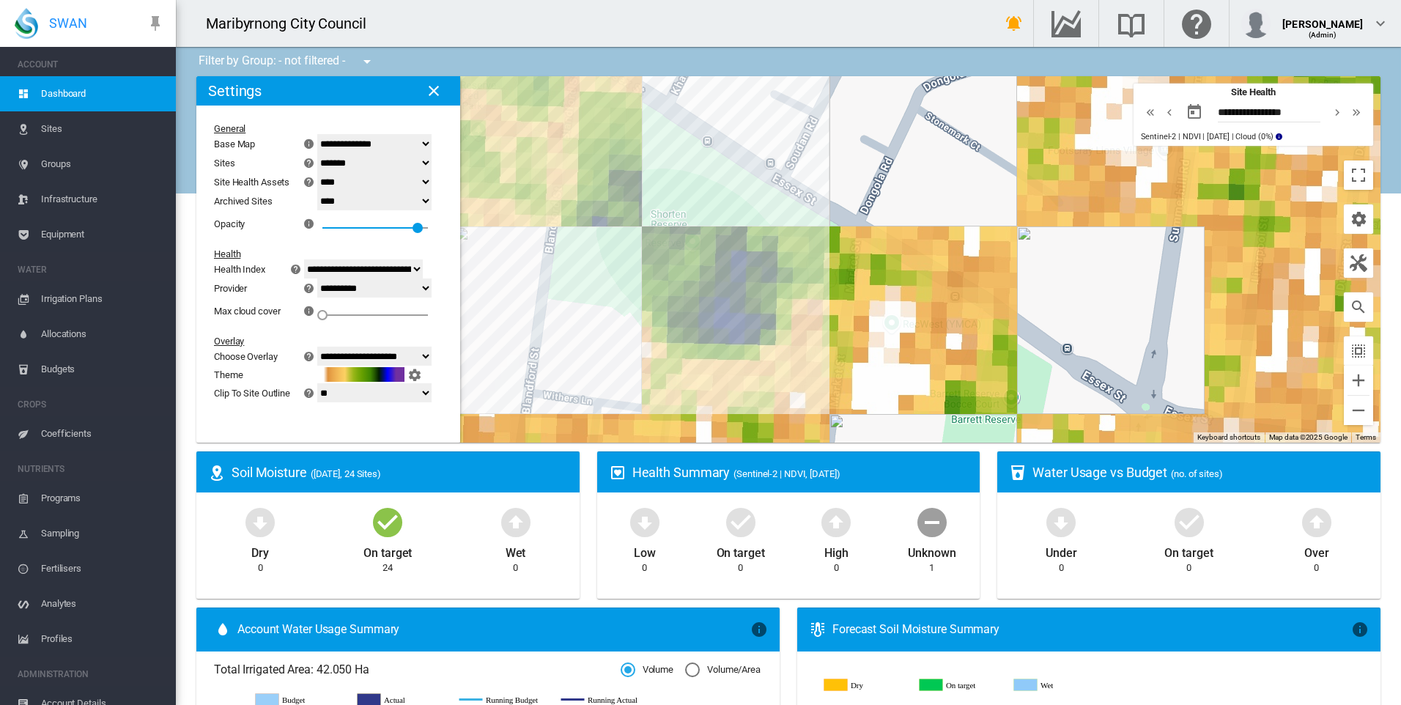
click at [366, 163] on select "******* **** ****" at bounding box center [374, 162] width 114 height 19
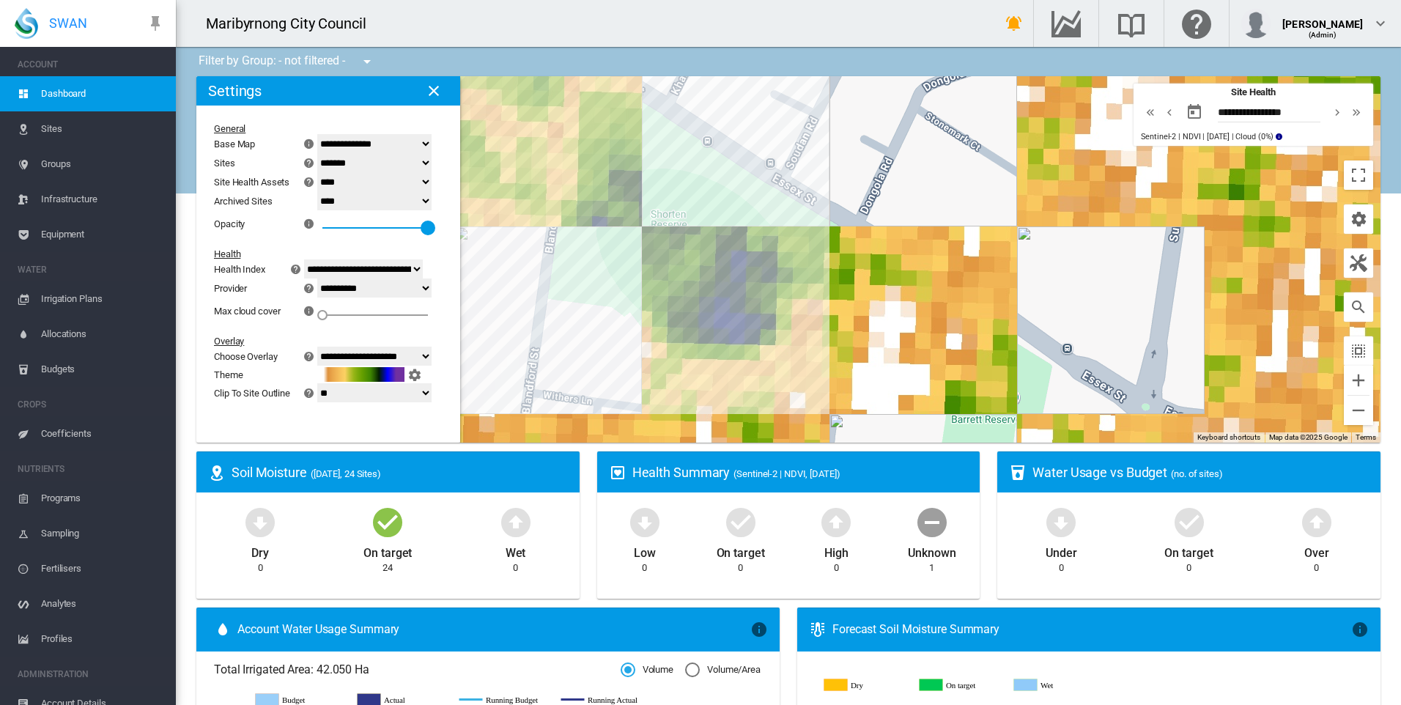
drag, startPoint x: 435, startPoint y: 226, endPoint x: 459, endPoint y: 225, distance: 24.2
click at [442, 225] on md-content "**********" at bounding box center [319, 264] width 246 height 319
drag, startPoint x: 437, startPoint y: 227, endPoint x: 458, endPoint y: 235, distance: 22.7
click at [442, 235] on md-content "**********" at bounding box center [319, 264] width 246 height 319
click at [422, 254] on div "Health" at bounding box center [319, 253] width 211 height 11
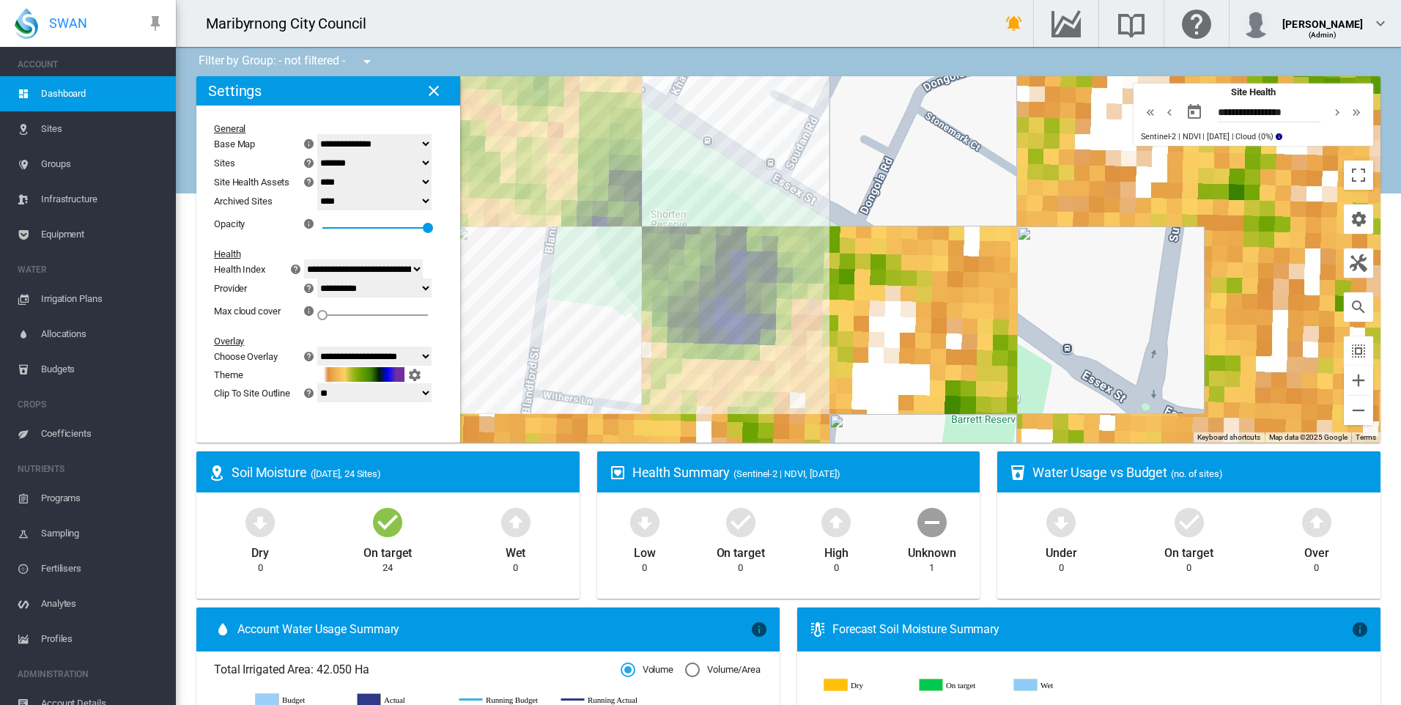
click at [390, 287] on select "**********" at bounding box center [374, 287] width 114 height 19
click at [404, 272] on select "**********" at bounding box center [363, 268] width 119 height 19
click at [369, 398] on select "*** **" at bounding box center [374, 392] width 114 height 19
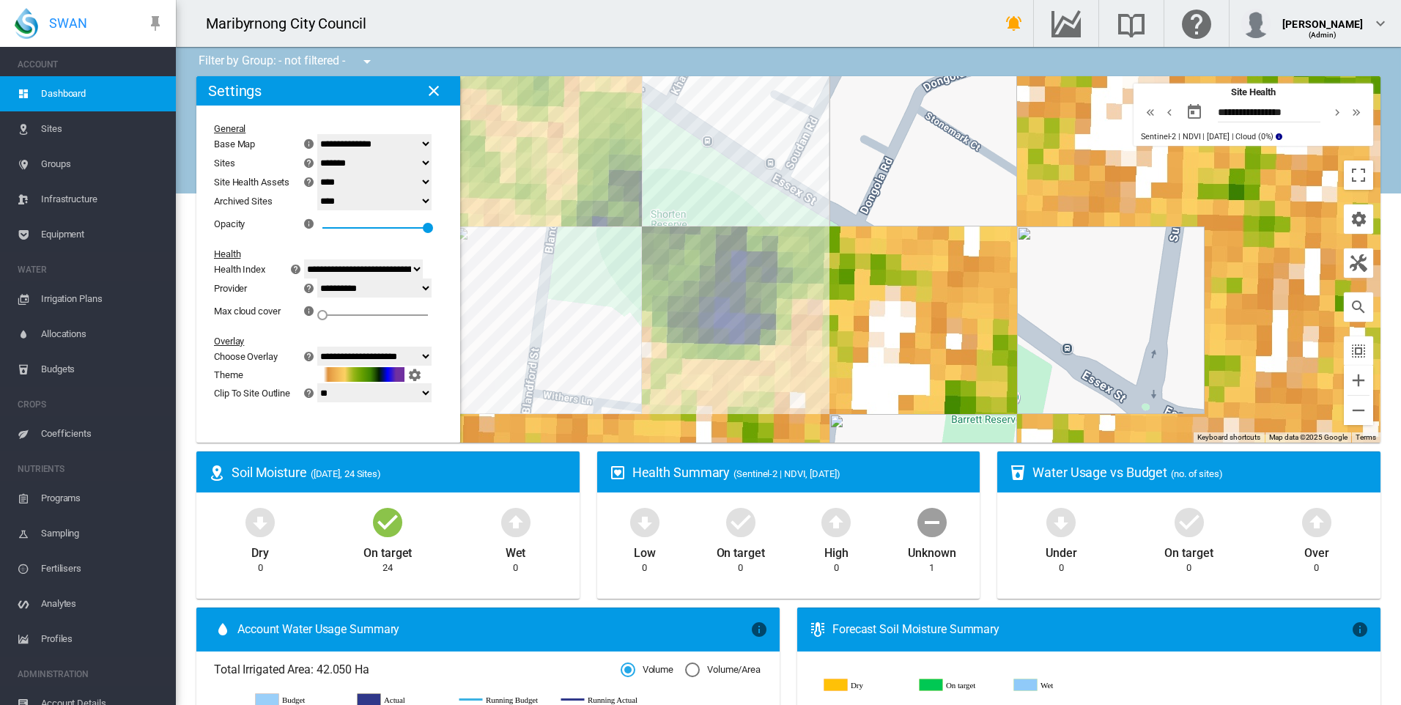
select select "***"
click at [326, 383] on select "*** **" at bounding box center [374, 392] width 114 height 19
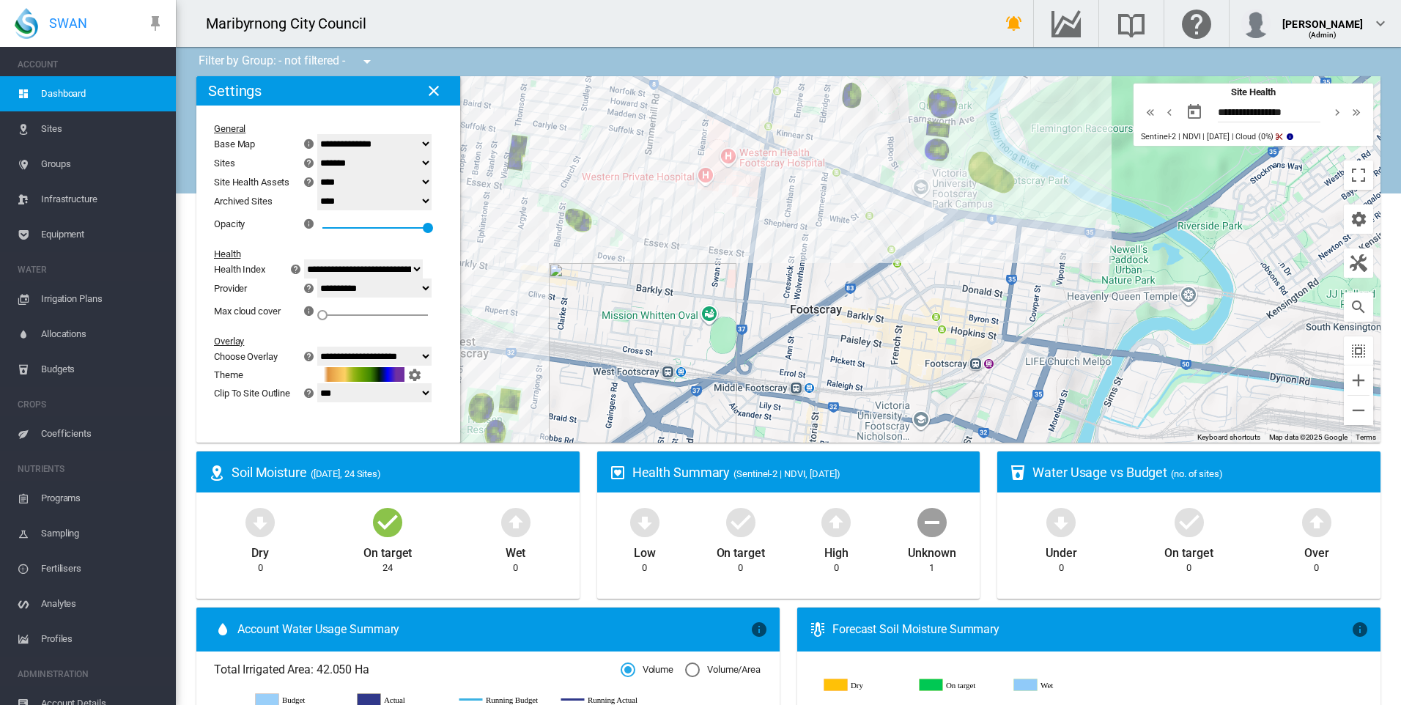
drag, startPoint x: 741, startPoint y: 358, endPoint x: 746, endPoint y: 283, distance: 74.8
click at [746, 283] on div "To navigate, press the arrow keys." at bounding box center [788, 259] width 1184 height 366
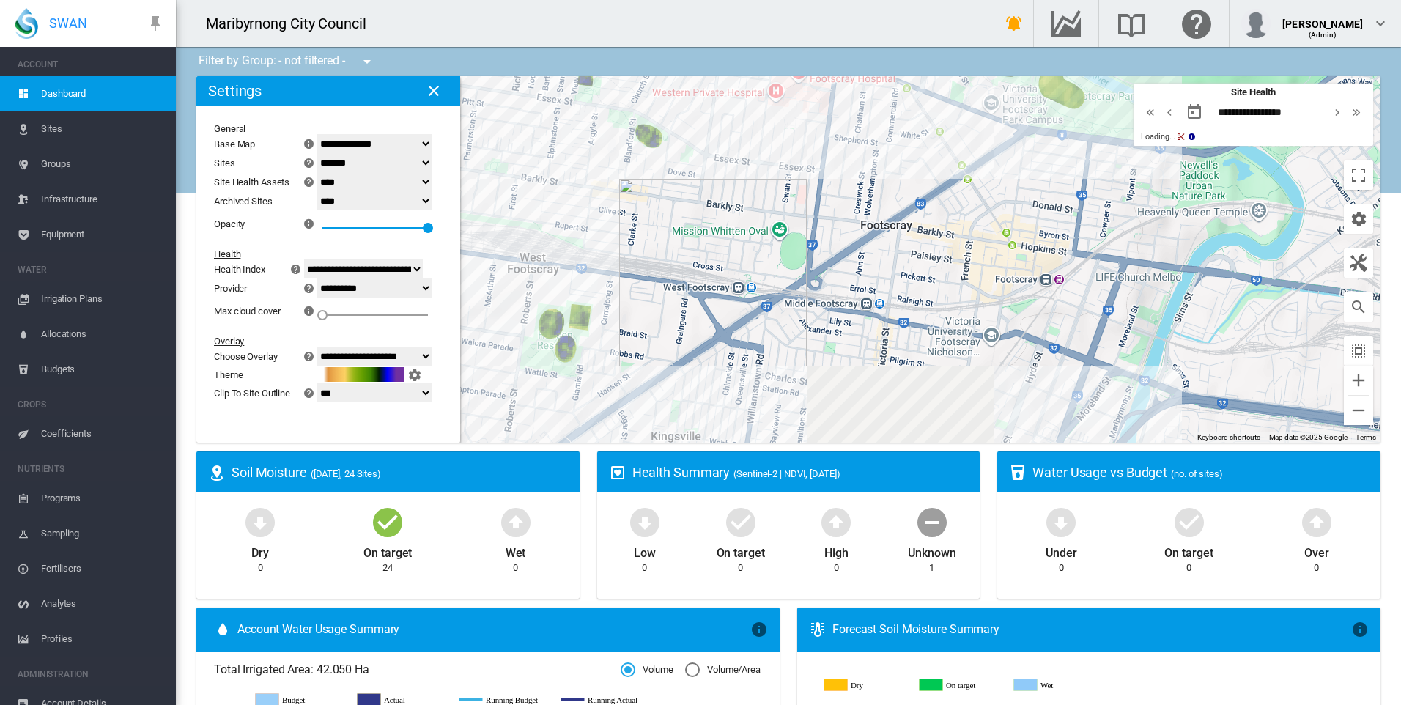
drag, startPoint x: 664, startPoint y: 338, endPoint x: 726, endPoint y: 270, distance: 91.3
click at [726, 270] on div "To navigate, press the arrow keys." at bounding box center [788, 259] width 1184 height 366
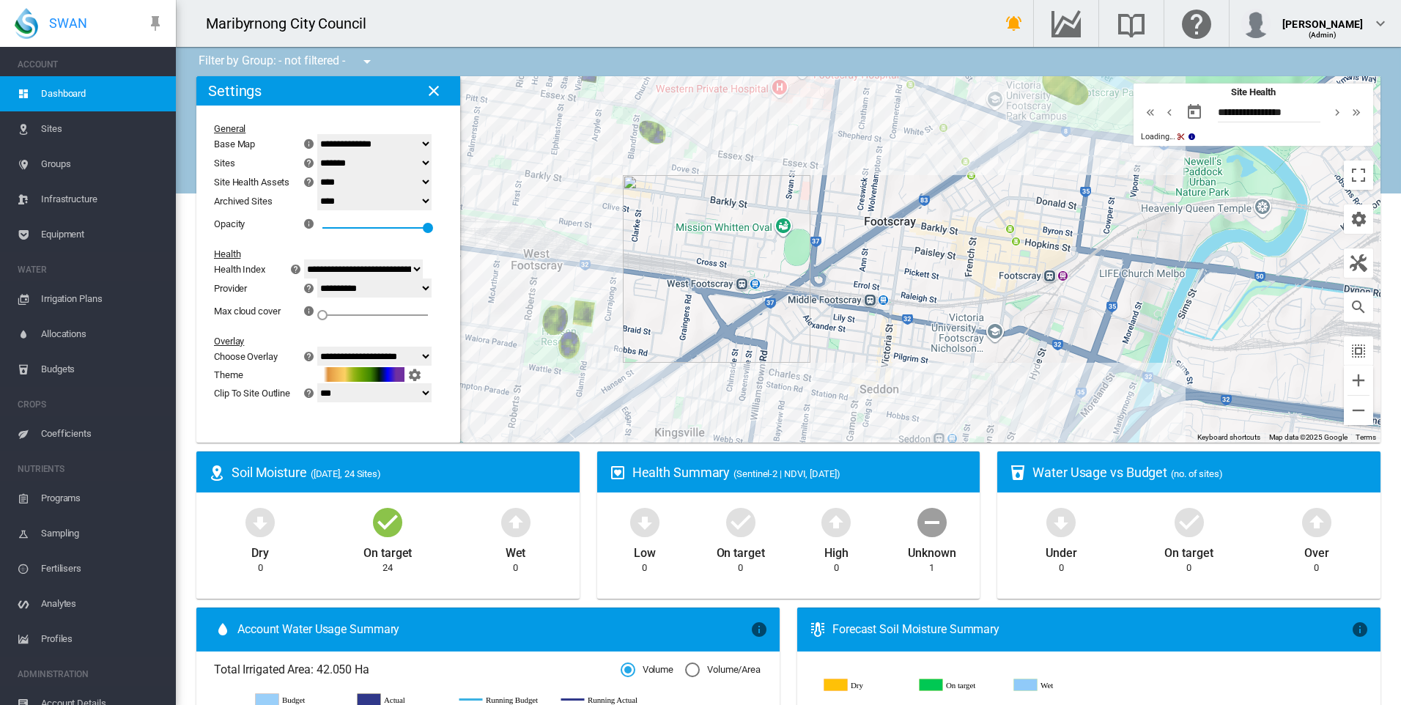
drag, startPoint x: 672, startPoint y: 296, endPoint x: 771, endPoint y: 245, distance: 111.4
click at [771, 245] on div "To navigate, press the arrow keys." at bounding box center [788, 259] width 1184 height 366
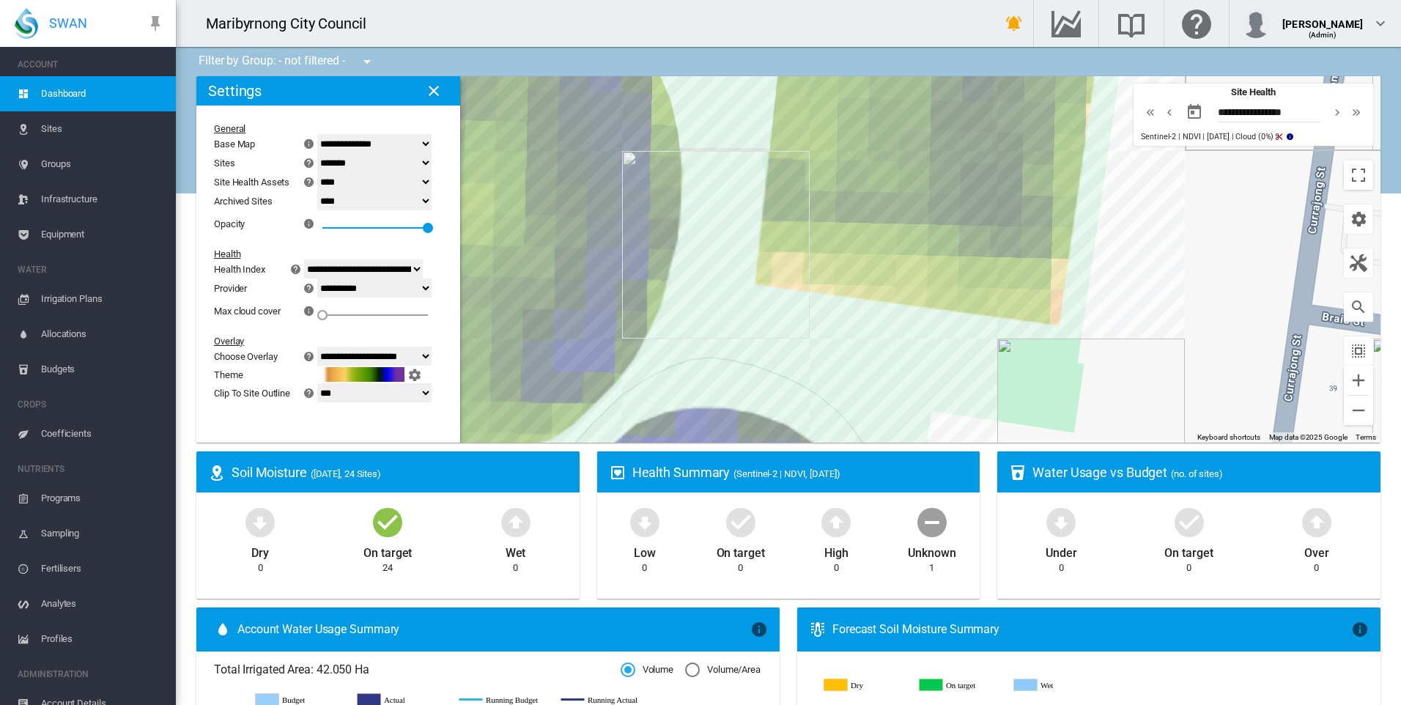
drag, startPoint x: 676, startPoint y: 281, endPoint x: 704, endPoint y: 311, distance: 40.9
click at [704, 311] on div "To navigate, press the arrow keys." at bounding box center [788, 259] width 1184 height 366
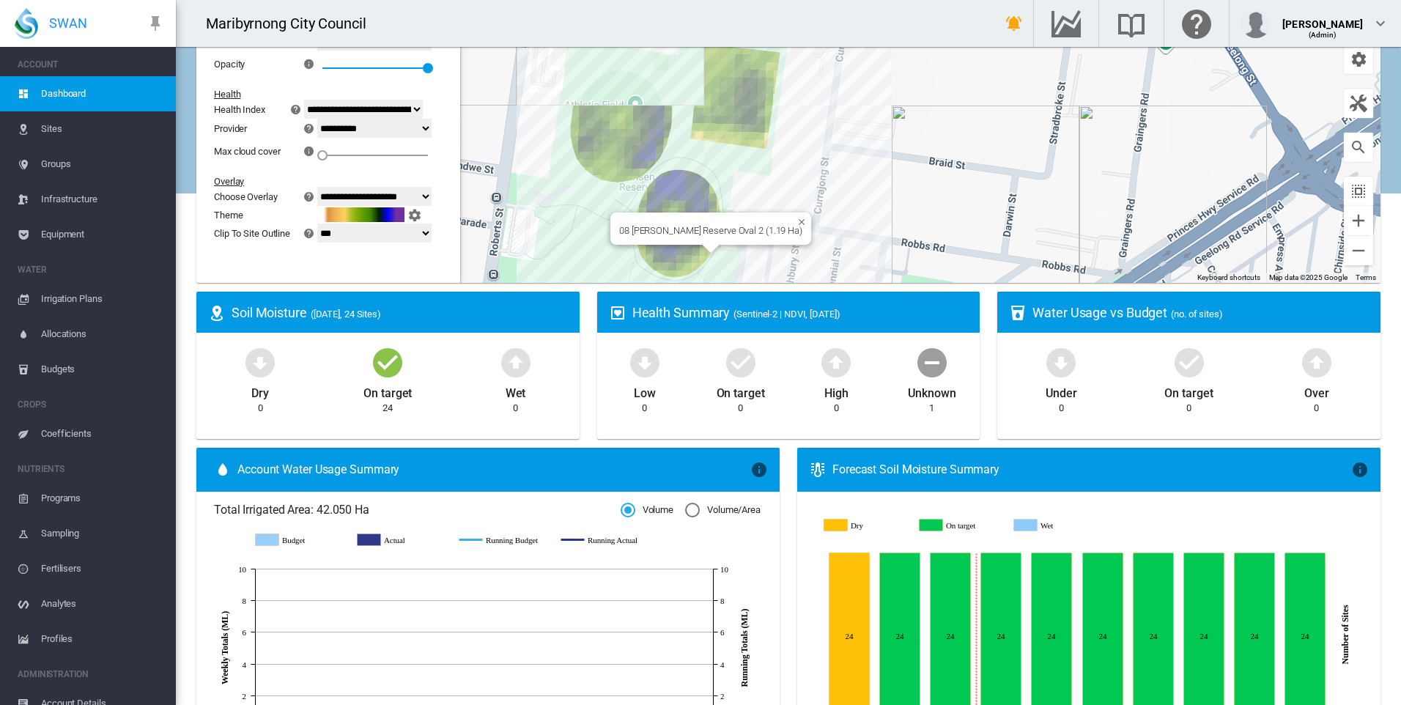
scroll to position [147, 0]
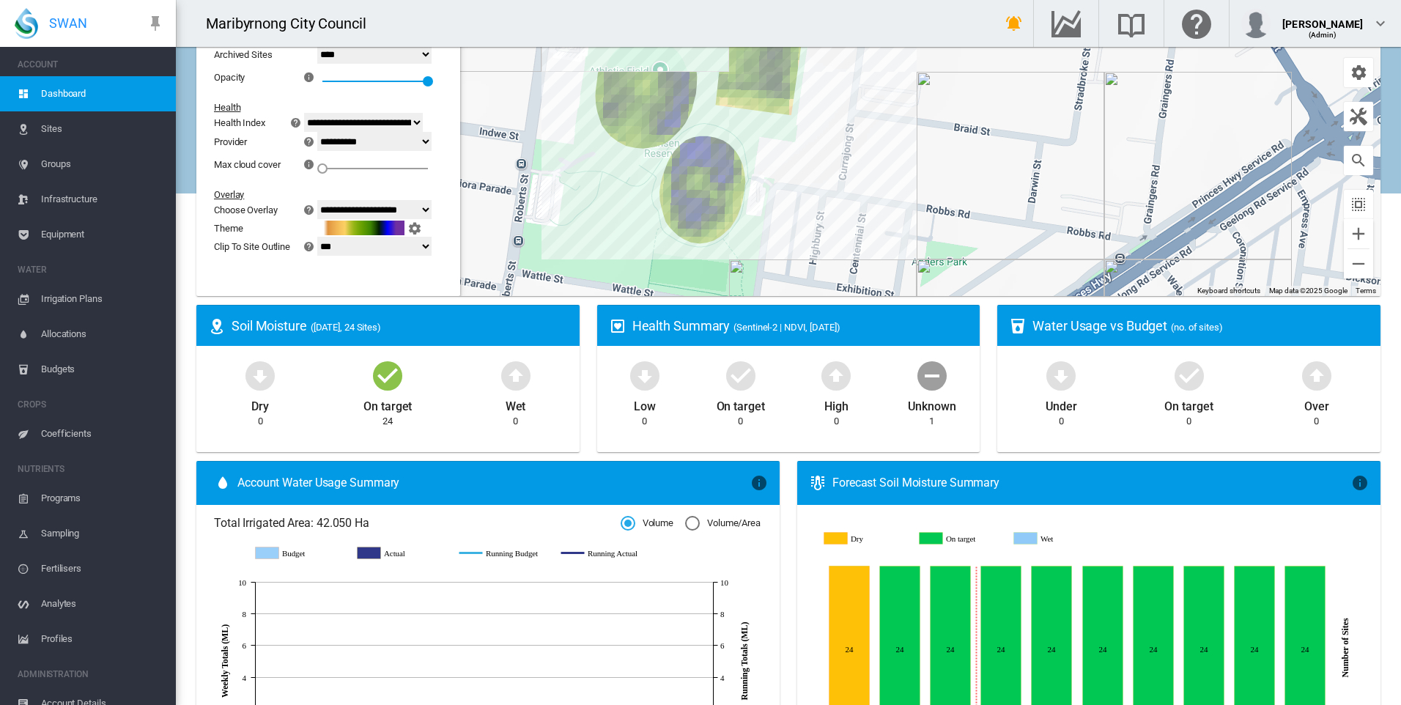
drag, startPoint x: 784, startPoint y: 168, endPoint x: 795, endPoint y: 149, distance: 21.4
click at [795, 149] on div "To navigate, press the arrow keys." at bounding box center [788, 113] width 1184 height 366
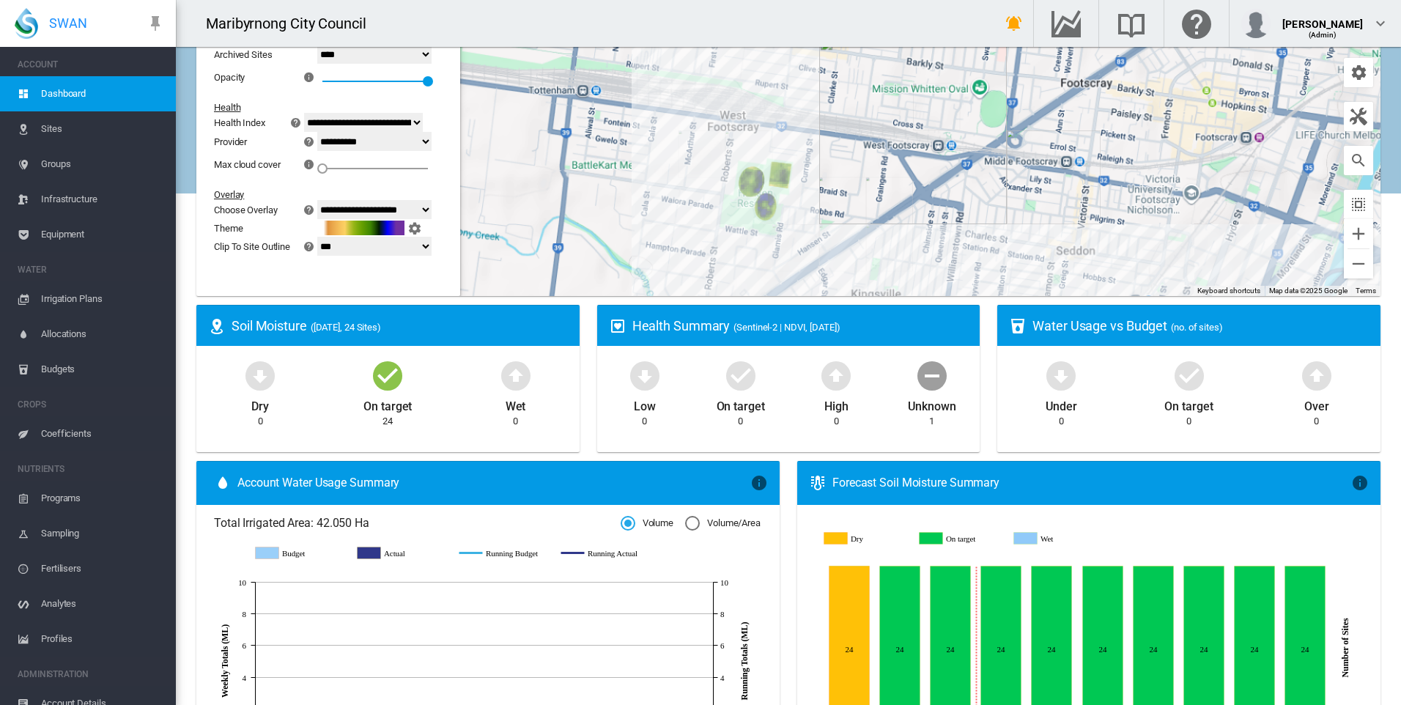
drag, startPoint x: 831, startPoint y: 182, endPoint x: 806, endPoint y: 239, distance: 61.4
click at [806, 238] on div "To navigate, press the arrow keys." at bounding box center [788, 113] width 1184 height 366
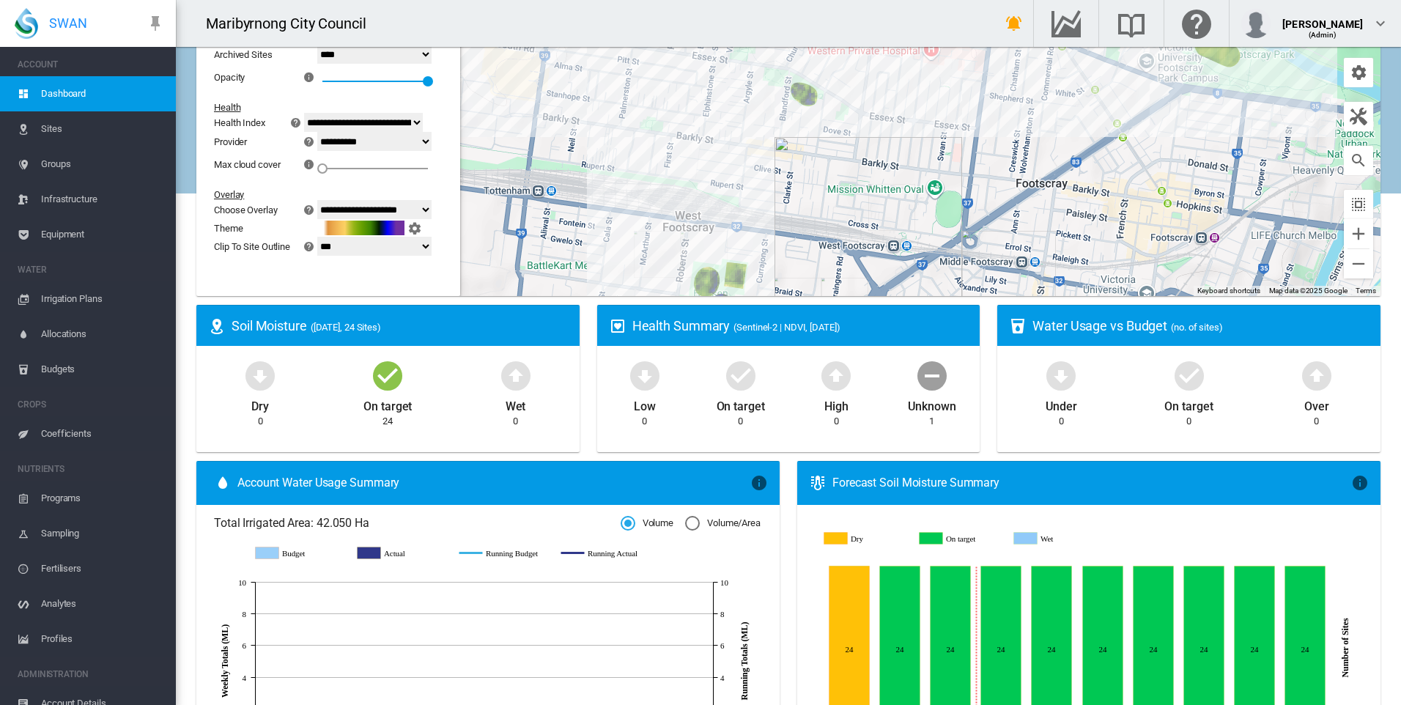
drag, startPoint x: 853, startPoint y: 152, endPoint x: 845, endPoint y: 248, distance: 97.0
click at [845, 248] on div "To navigate, press the arrow keys." at bounding box center [788, 113] width 1184 height 366
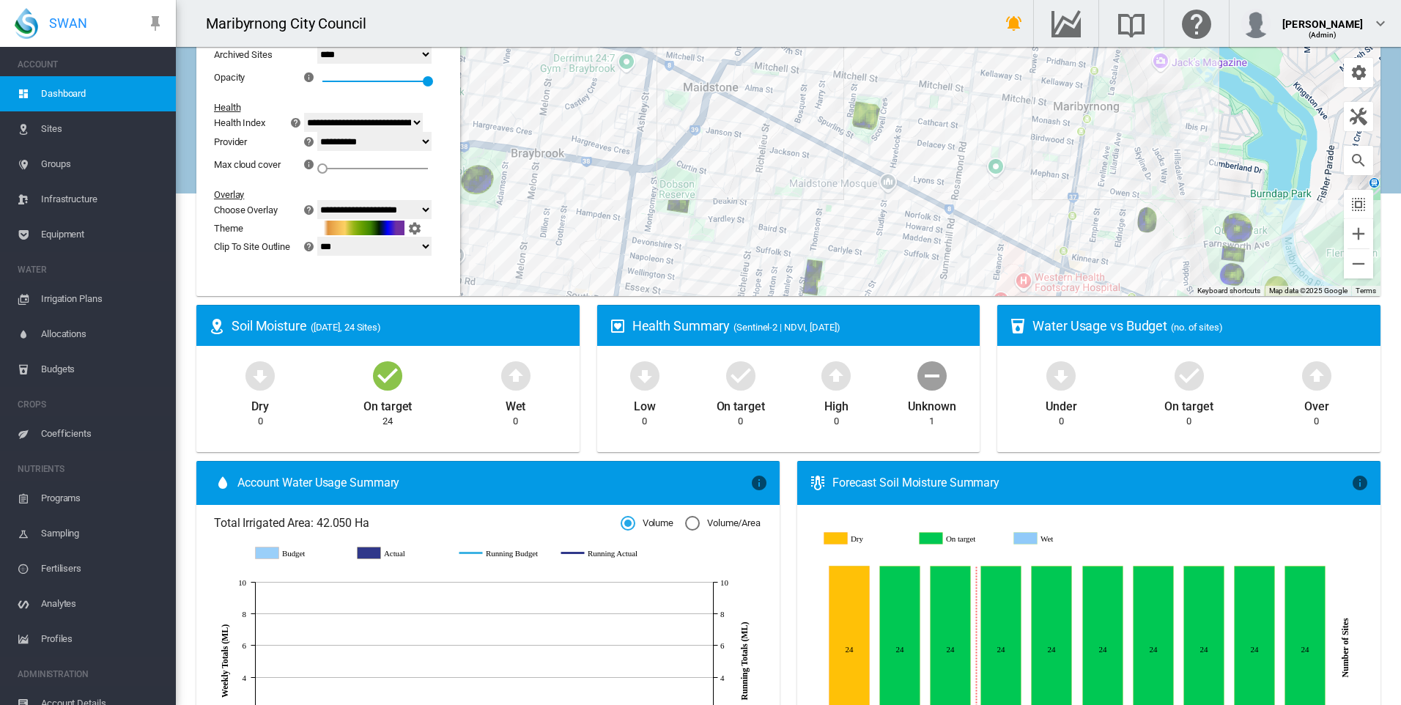
drag, startPoint x: 867, startPoint y: 214, endPoint x: 875, endPoint y: 224, distance: 13.5
click at [875, 224] on div "To navigate, press the arrow keys." at bounding box center [788, 113] width 1184 height 366
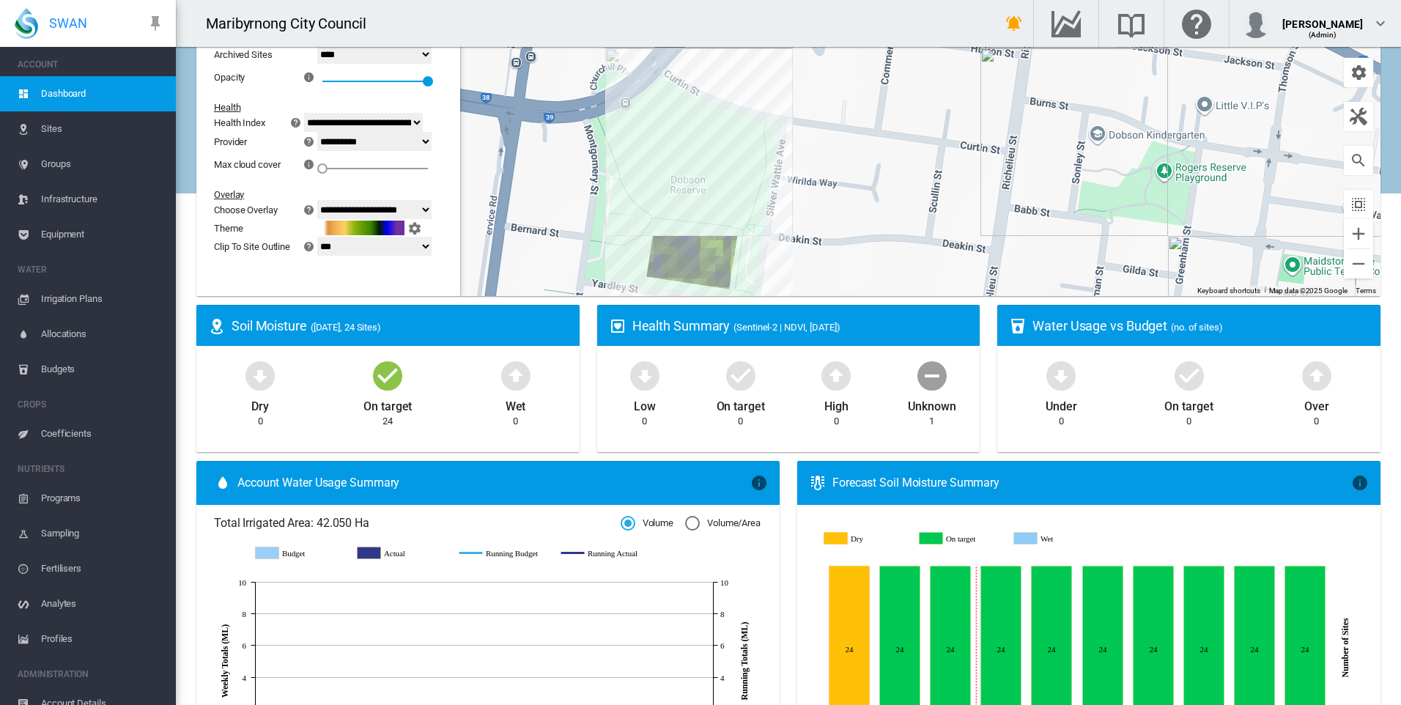
drag, startPoint x: 675, startPoint y: 208, endPoint x: 769, endPoint y: 208, distance: 94.5
click at [769, 208] on div "To navigate, press the arrow keys." at bounding box center [788, 113] width 1184 height 366
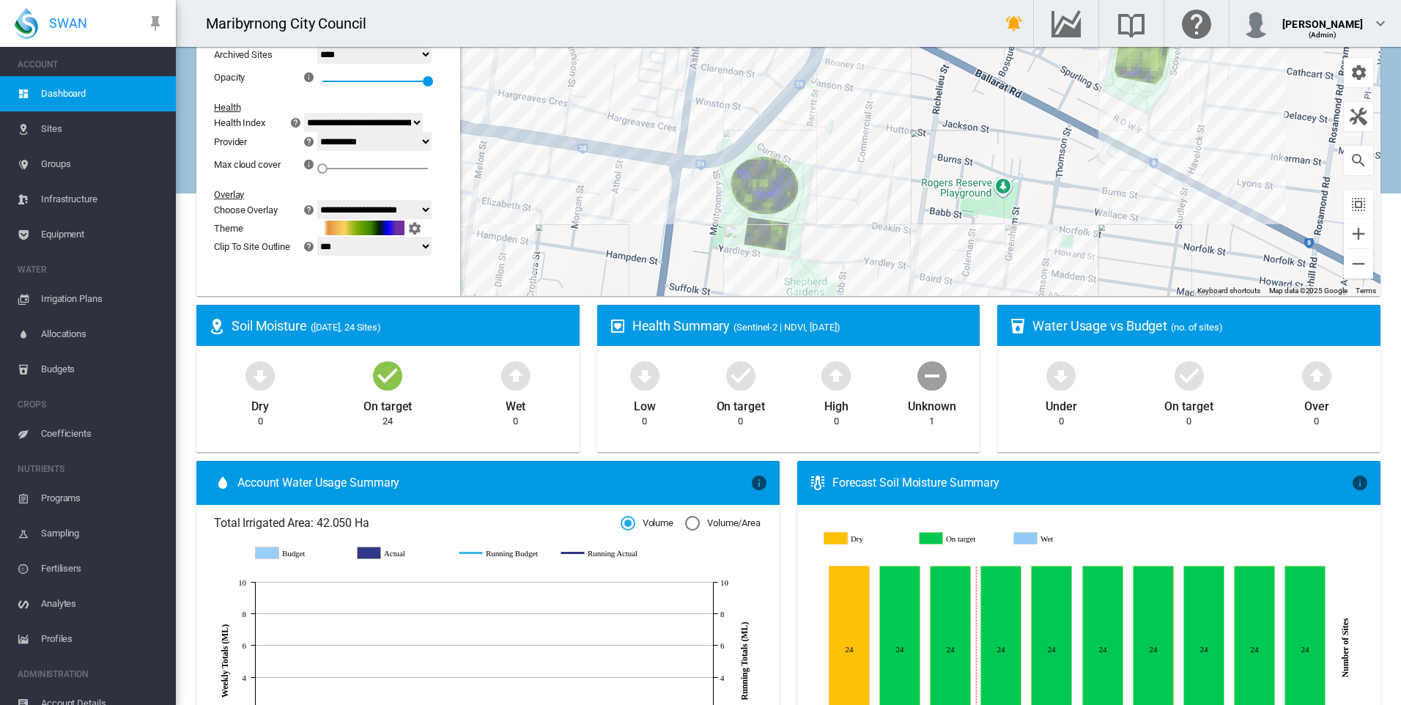
drag, startPoint x: 884, startPoint y: 223, endPoint x: 838, endPoint y: 285, distance: 76.9
click at [840, 284] on div "To navigate, press the arrow keys." at bounding box center [788, 113] width 1184 height 366
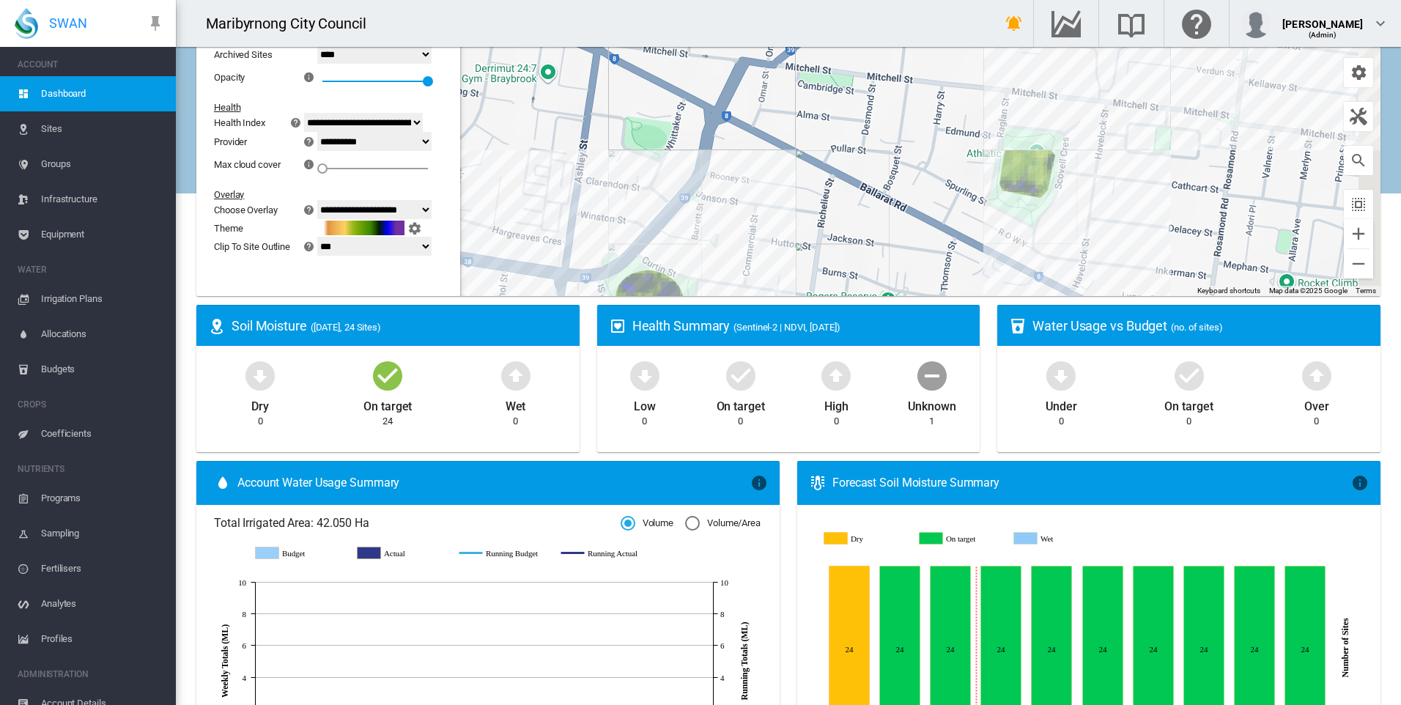
drag, startPoint x: 917, startPoint y: 149, endPoint x: 837, endPoint y: 95, distance: 96.7
click at [840, 87] on div "To navigate, press the arrow keys." at bounding box center [788, 113] width 1184 height 366
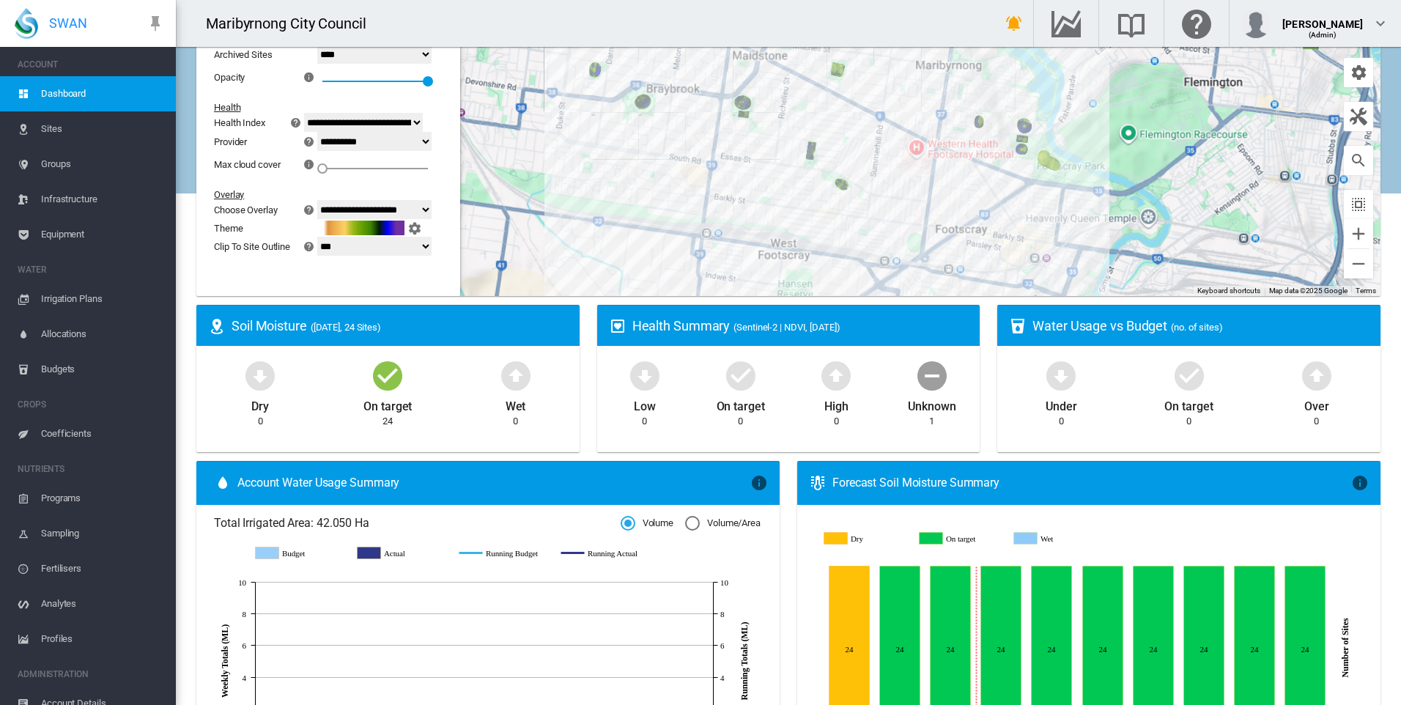
drag, startPoint x: 878, startPoint y: 196, endPoint x: 869, endPoint y: 132, distance: 65.2
click at [869, 132] on div "To navigate, press the arrow keys." at bounding box center [788, 113] width 1184 height 366
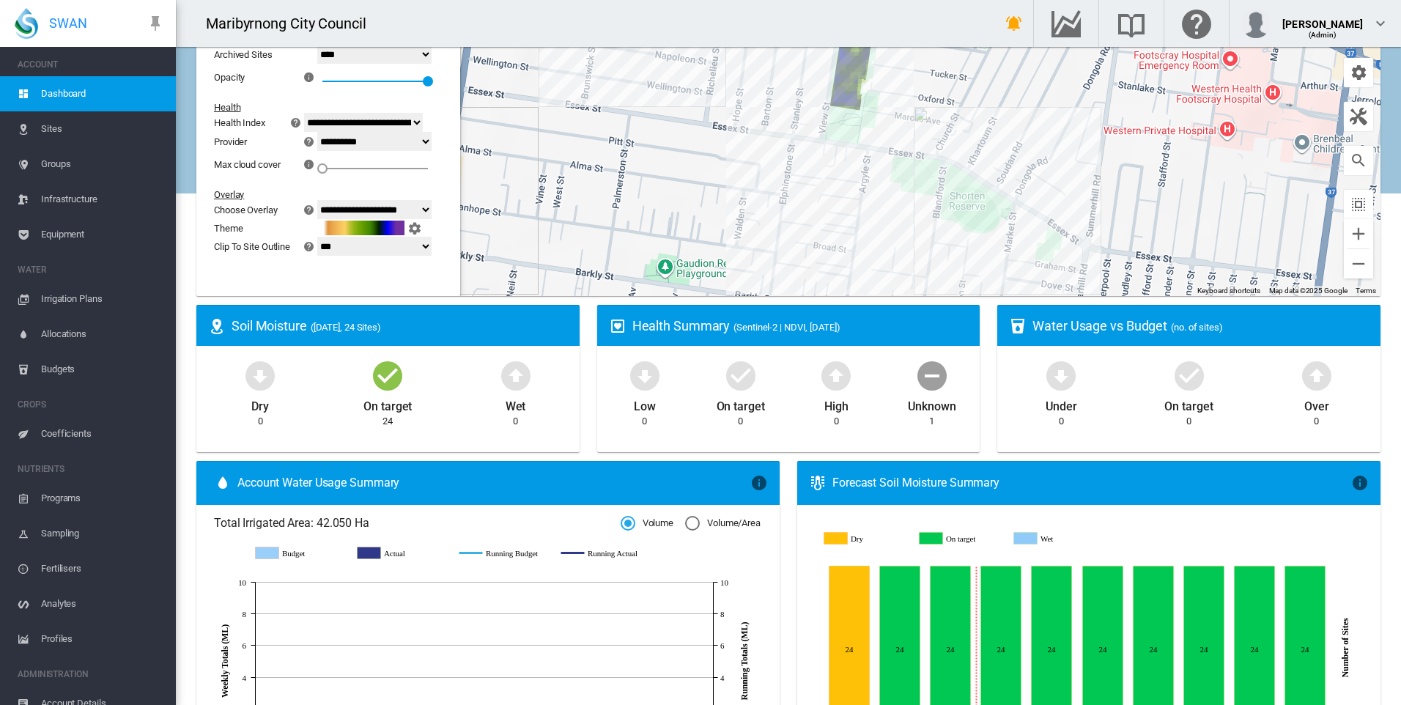
click at [805, 173] on div "To navigate, press the arrow keys." at bounding box center [788, 113] width 1184 height 366
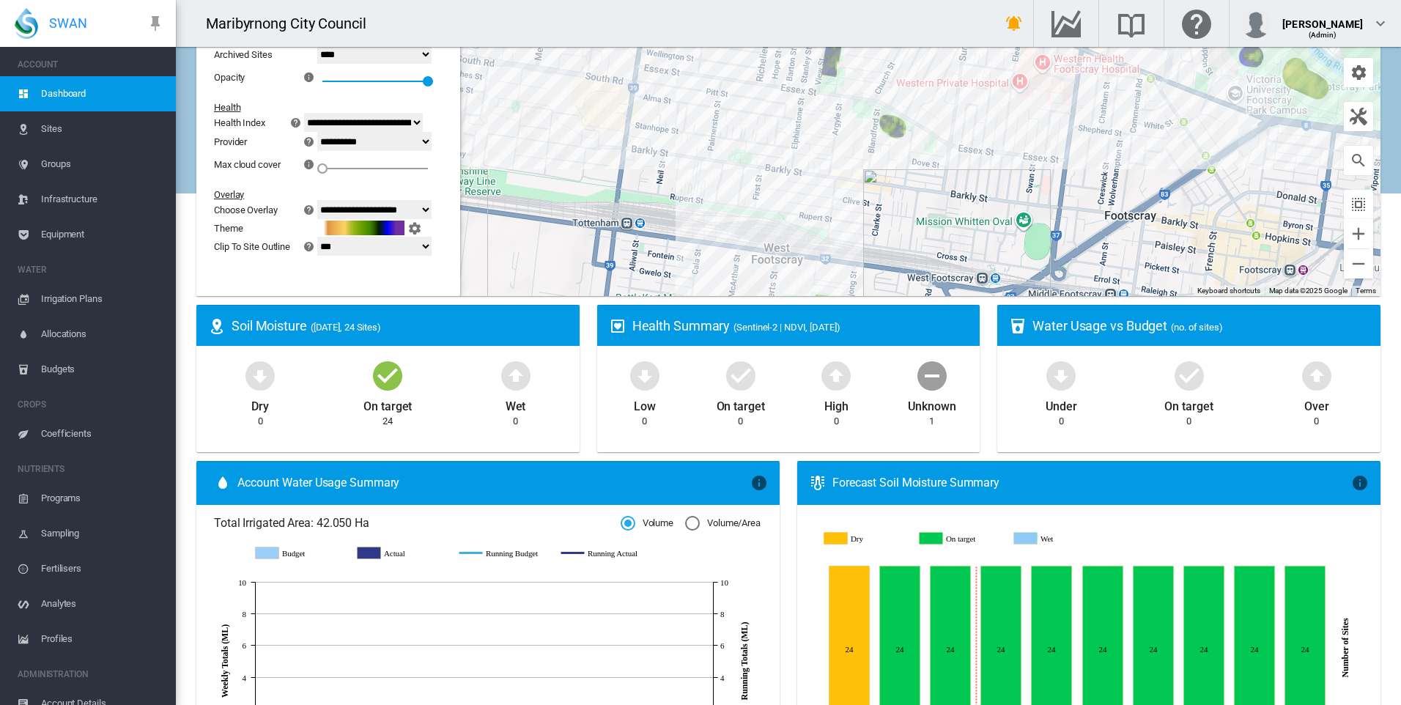
drag, startPoint x: 806, startPoint y: 248, endPoint x: 810, endPoint y: 141, distance: 107.0
click at [810, 141] on div "To navigate, press the arrow keys." at bounding box center [788, 113] width 1184 height 366
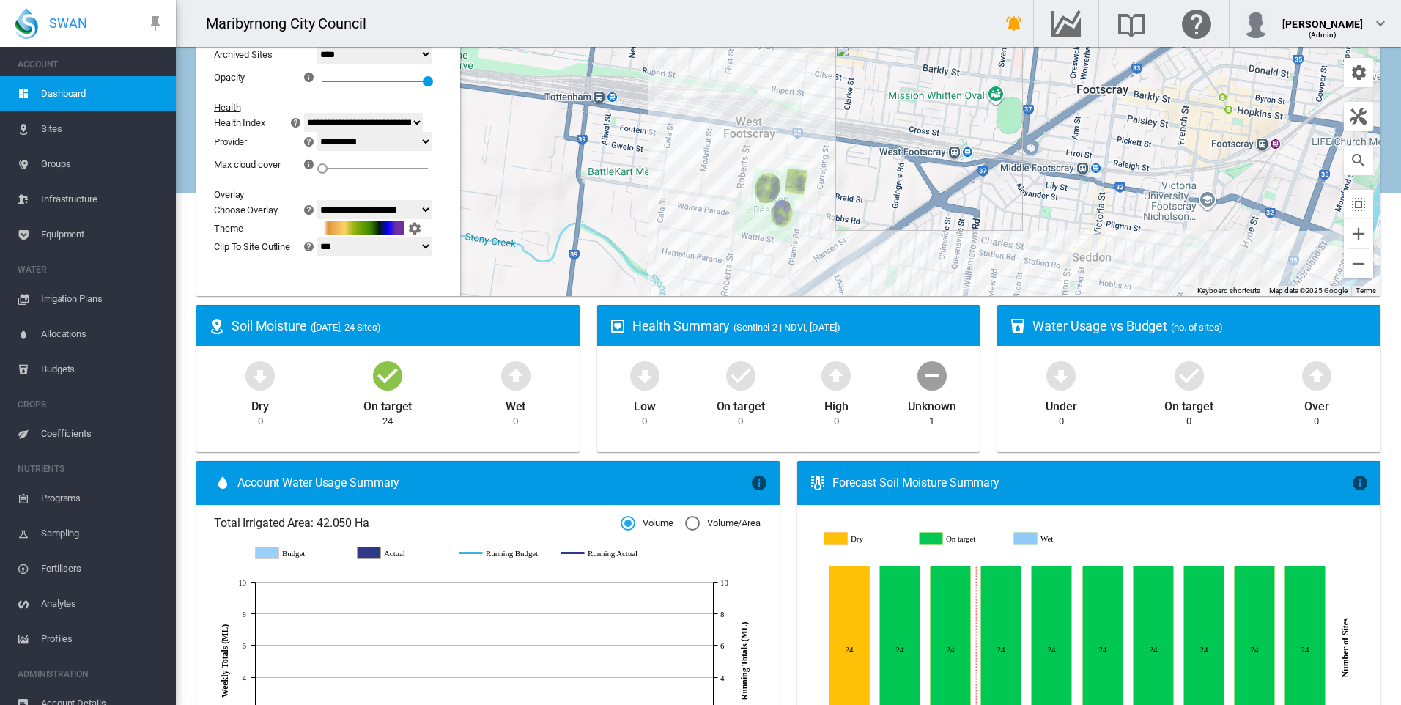
drag, startPoint x: 785, startPoint y: 197, endPoint x: 761, endPoint y: 140, distance: 62.0
click at [761, 140] on div "To navigate, press the arrow keys." at bounding box center [788, 113] width 1184 height 366
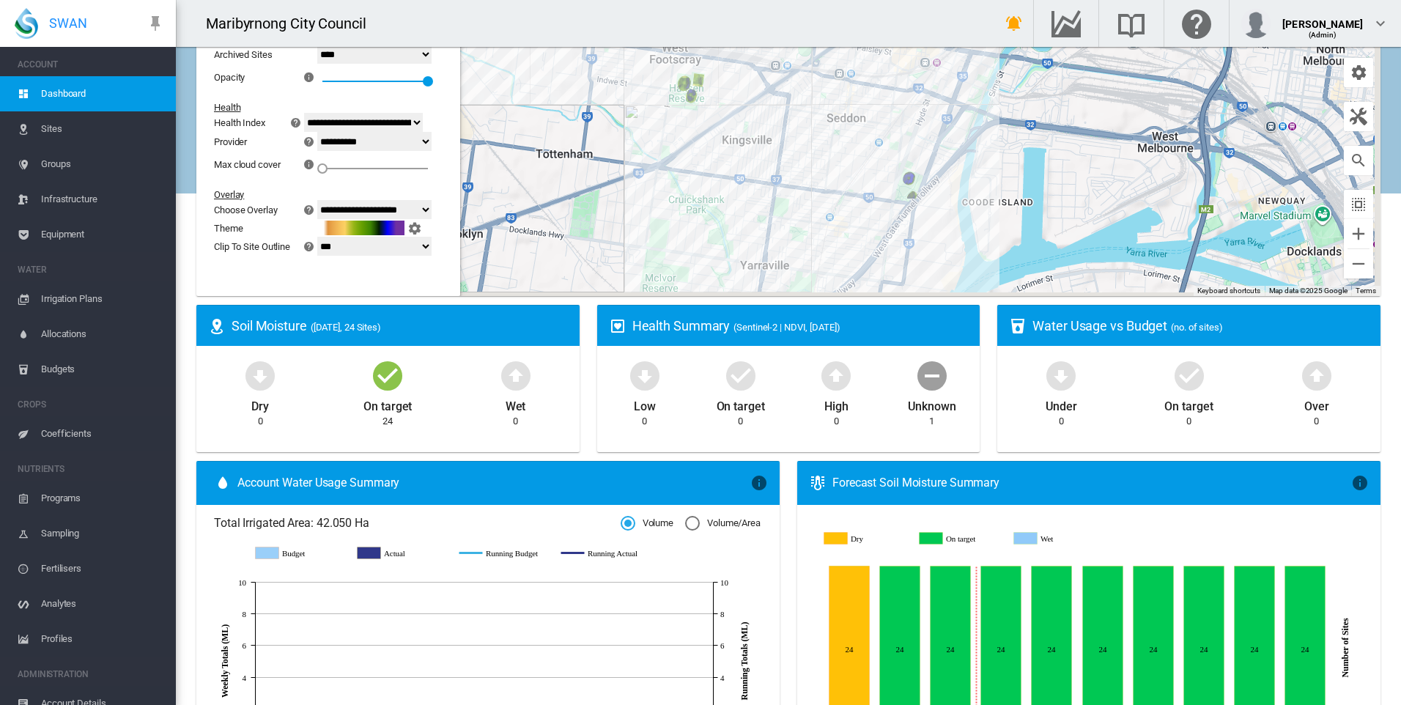
drag, startPoint x: 736, startPoint y: 144, endPoint x: 721, endPoint y: 112, distance: 35.1
click at [721, 114] on div "To navigate, press the arrow keys." at bounding box center [788, 113] width 1184 height 366
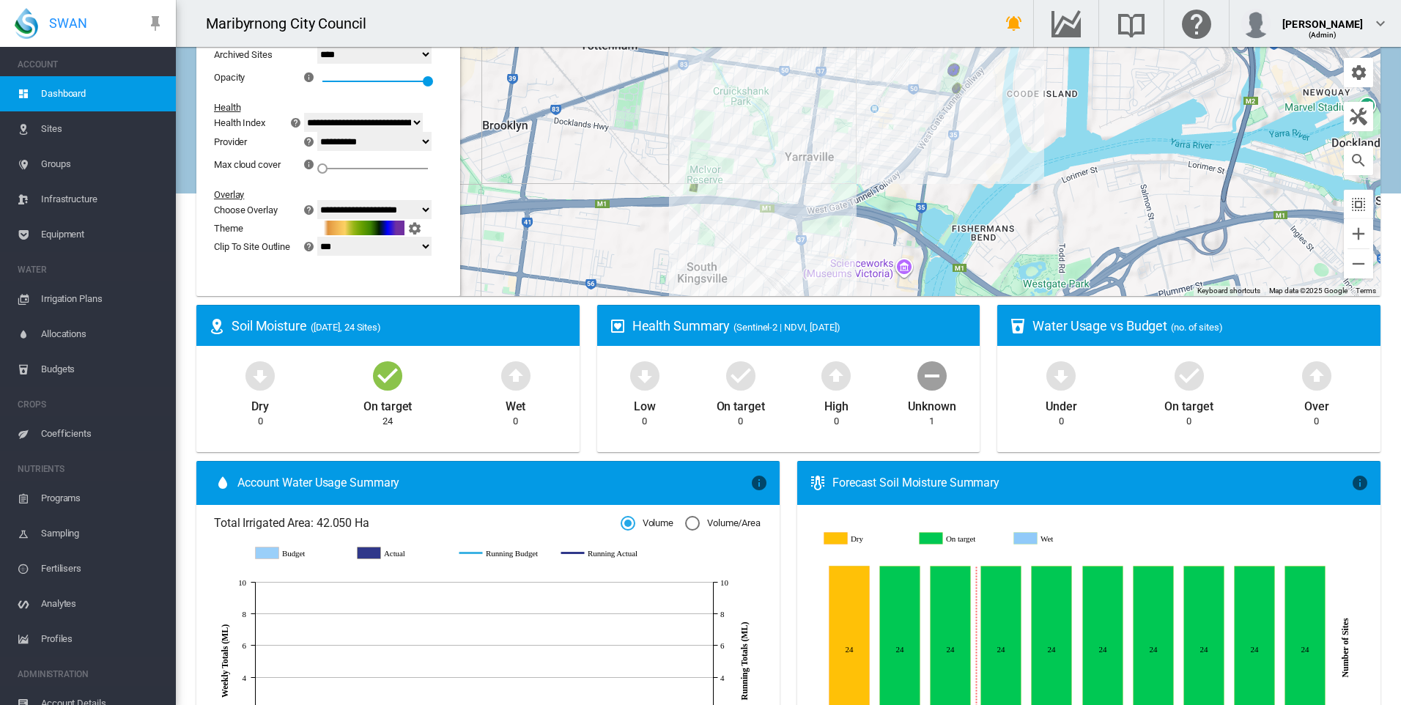
drag, startPoint x: 673, startPoint y: 169, endPoint x: 761, endPoint y: 133, distance: 95.2
click at [762, 133] on div "To navigate, press the arrow keys." at bounding box center [788, 113] width 1184 height 366
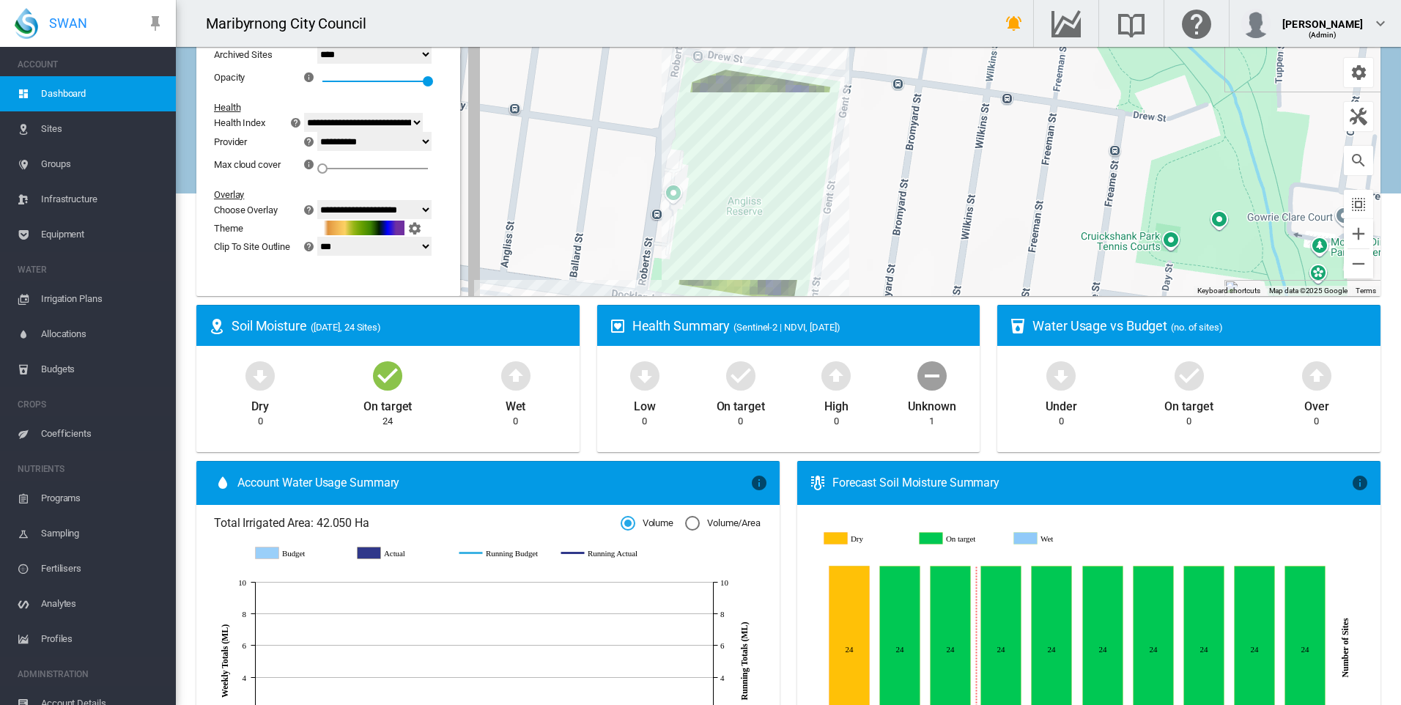
drag, startPoint x: 789, startPoint y: 140, endPoint x: 844, endPoint y: 218, distance: 95.7
click at [844, 218] on div "To navigate, press the arrow keys." at bounding box center [788, 113] width 1184 height 366
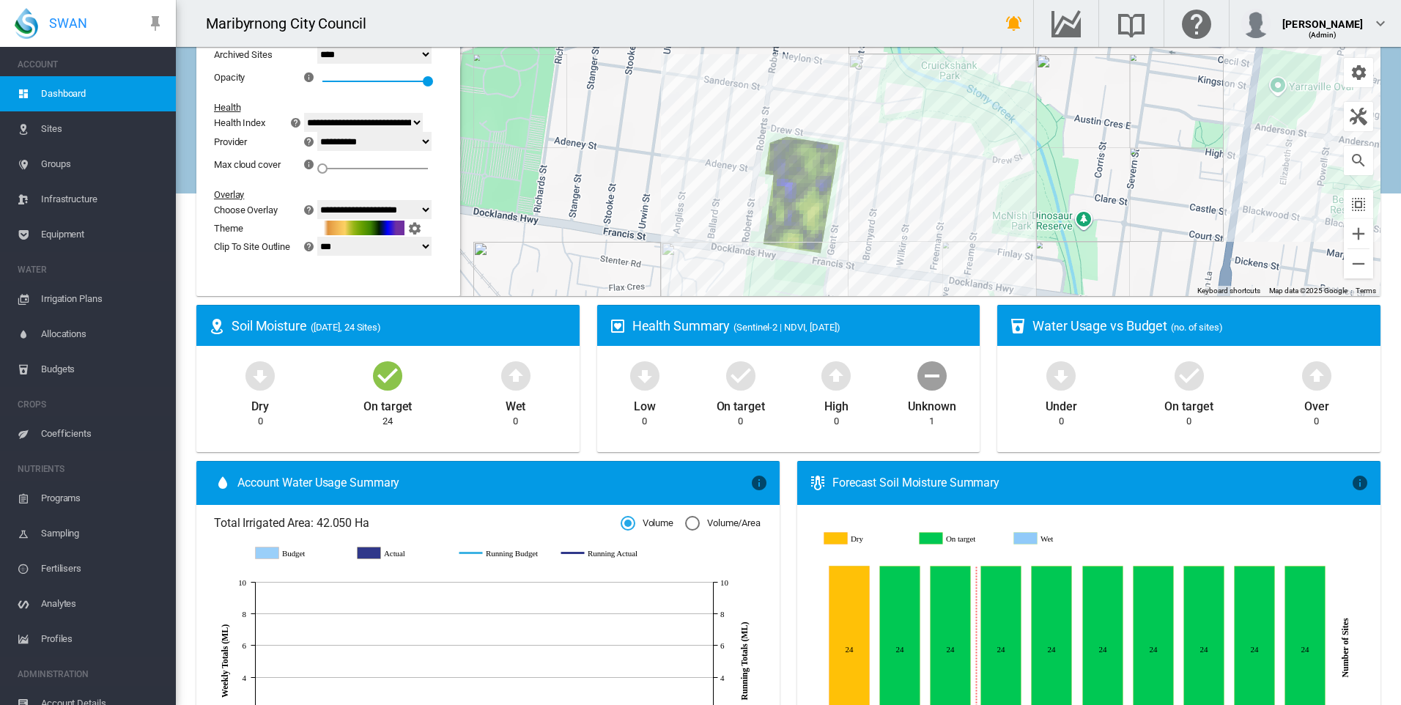
drag, startPoint x: 879, startPoint y: 193, endPoint x: 894, endPoint y: 182, distance: 18.3
click at [884, 178] on div "To navigate, press the arrow keys." at bounding box center [788, 113] width 1184 height 366
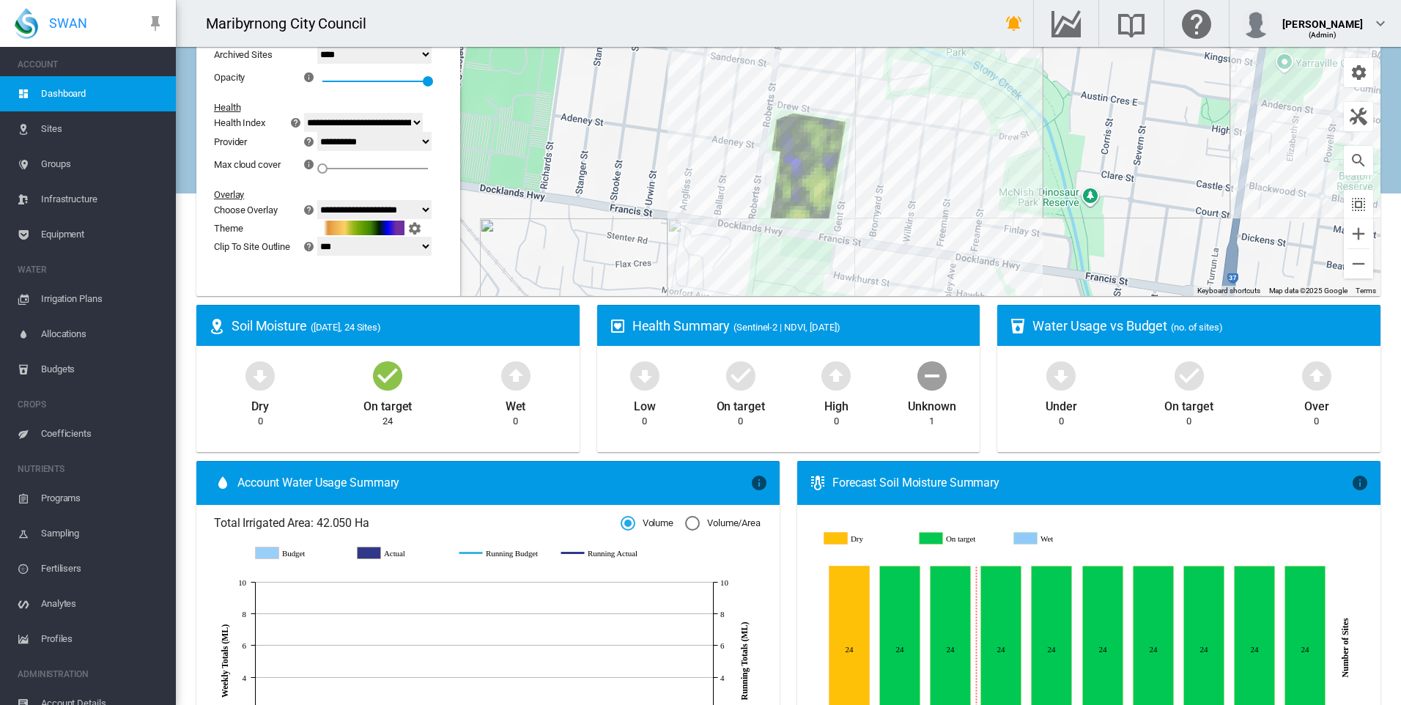
scroll to position [0, 0]
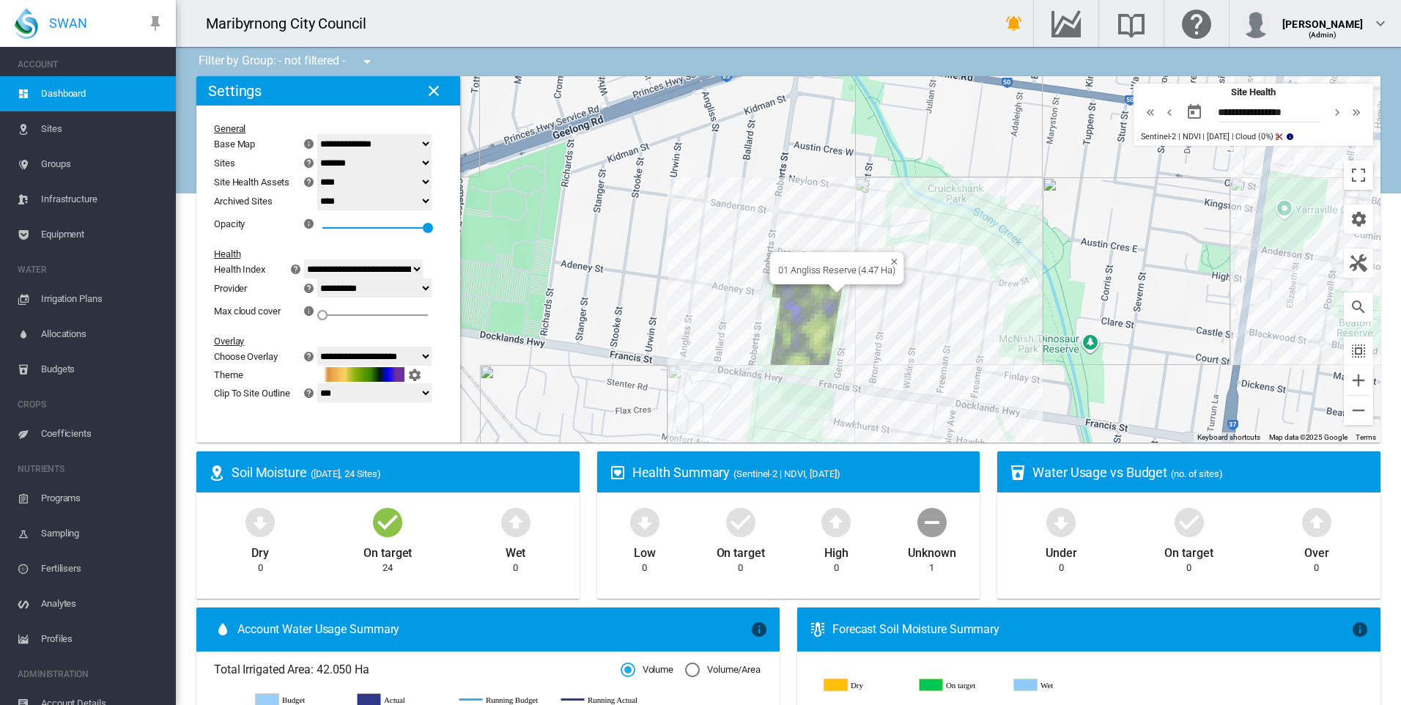
click at [837, 268] on div "01 Angliss Reserve (4.47 Ha)" at bounding box center [836, 269] width 116 height 11
click at [812, 310] on div "To navigate, press the arrow keys." at bounding box center [788, 259] width 1184 height 366
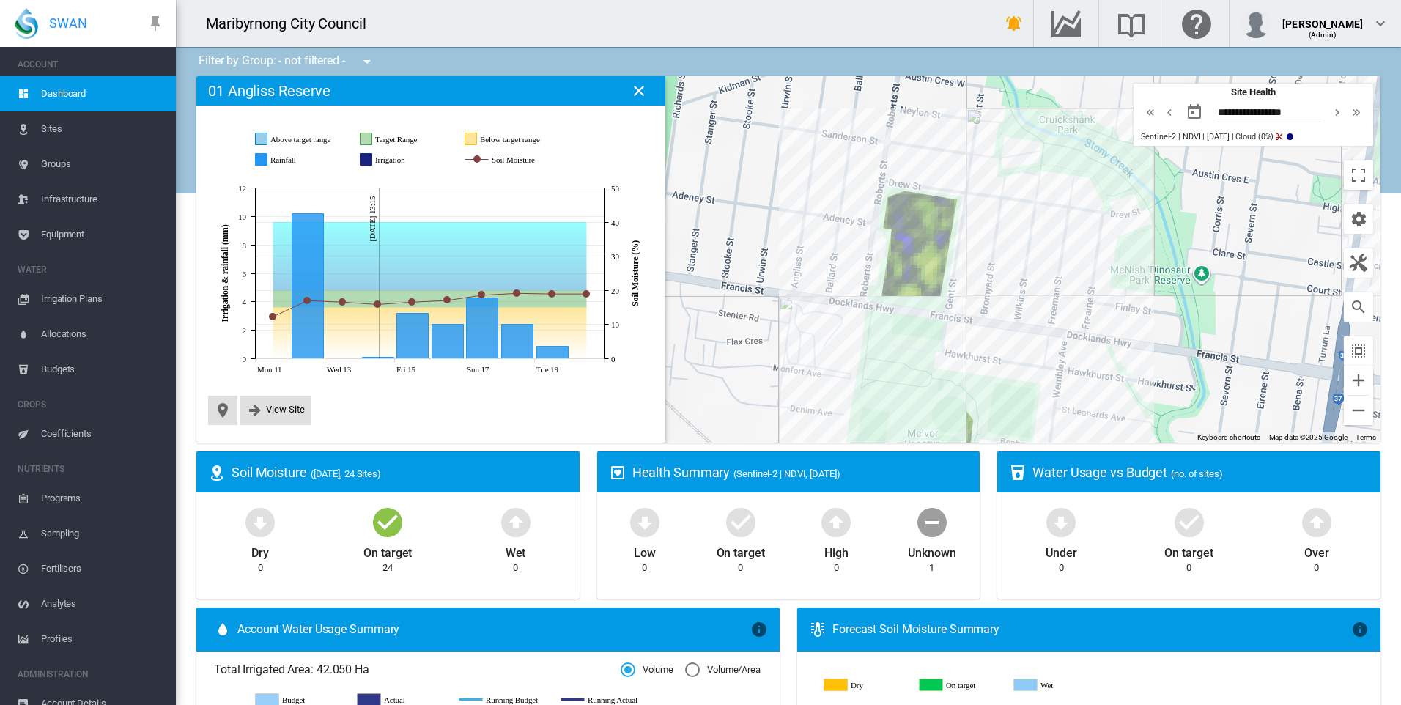
drag, startPoint x: 921, startPoint y: 285, endPoint x: 819, endPoint y: 270, distance: 103.7
click at [772, 275] on div "To navigate, press the arrow keys." at bounding box center [788, 259] width 1184 height 366
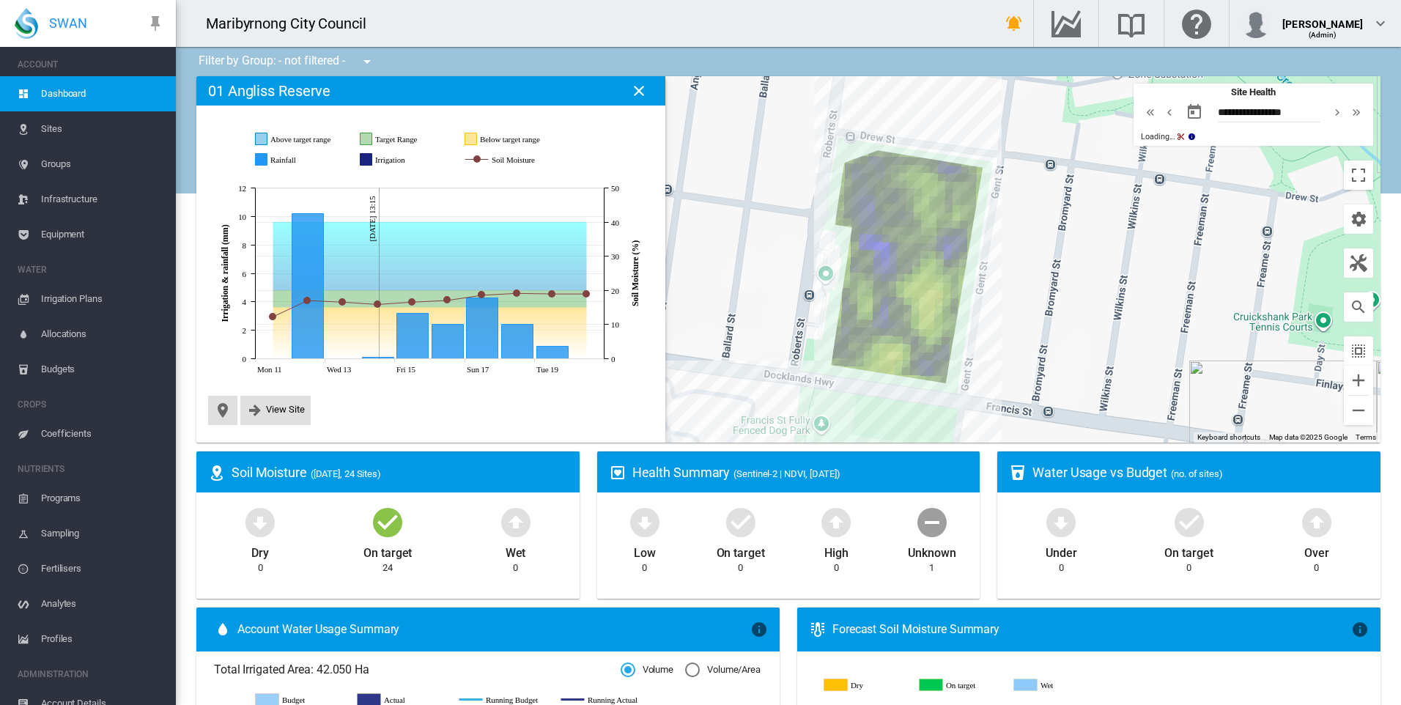
drag, startPoint x: 980, startPoint y: 291, endPoint x: 999, endPoint y: 303, distance: 22.4
click at [999, 303] on div "To navigate, press the arrow keys." at bounding box center [788, 259] width 1184 height 366
click at [277, 419] on span "View Site" at bounding box center [275, 410] width 70 height 29
click at [648, 94] on md-icon "icon-close" at bounding box center [639, 91] width 18 height 18
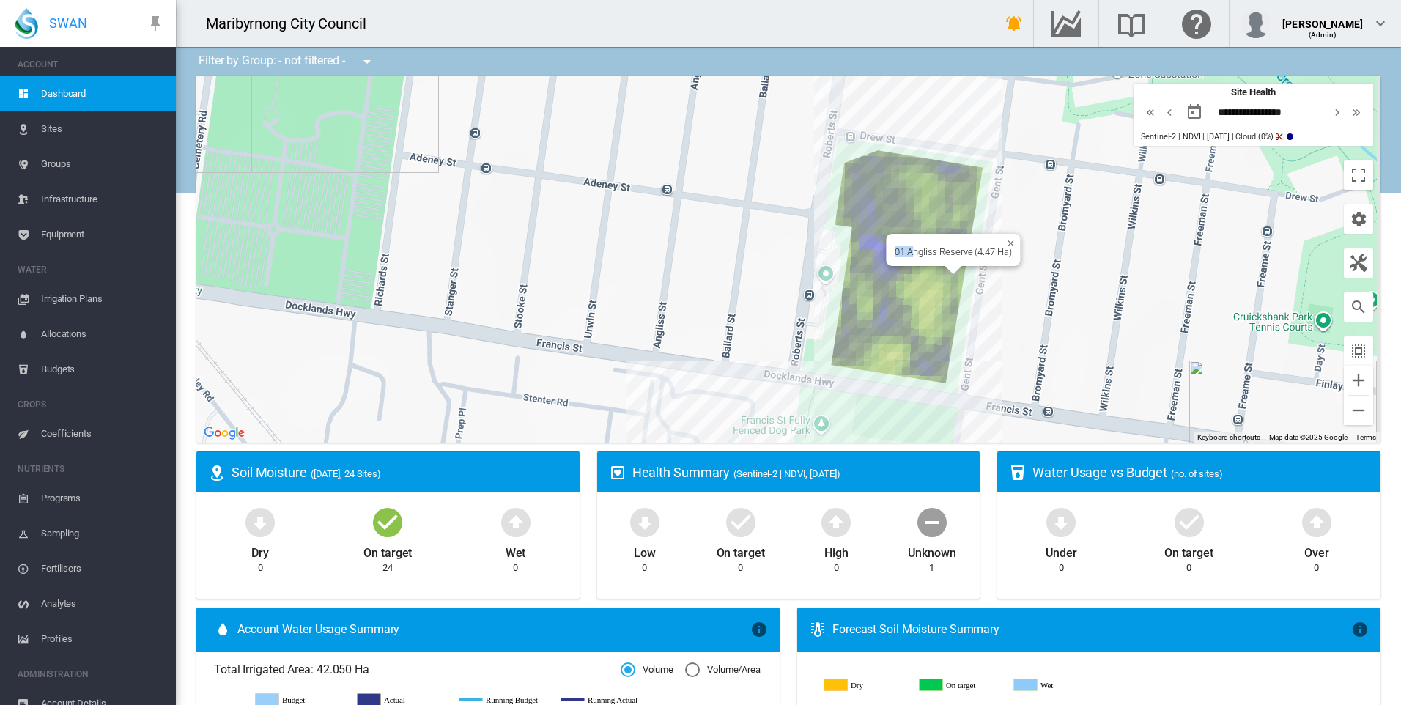
drag, startPoint x: 885, startPoint y: 291, endPoint x: 858, endPoint y: 297, distance: 27.7
click at [858, 297] on div "To navigate, press the arrow keys. 01 Angliss Reserve (4.47 Ha)" at bounding box center [788, 259] width 1184 height 366
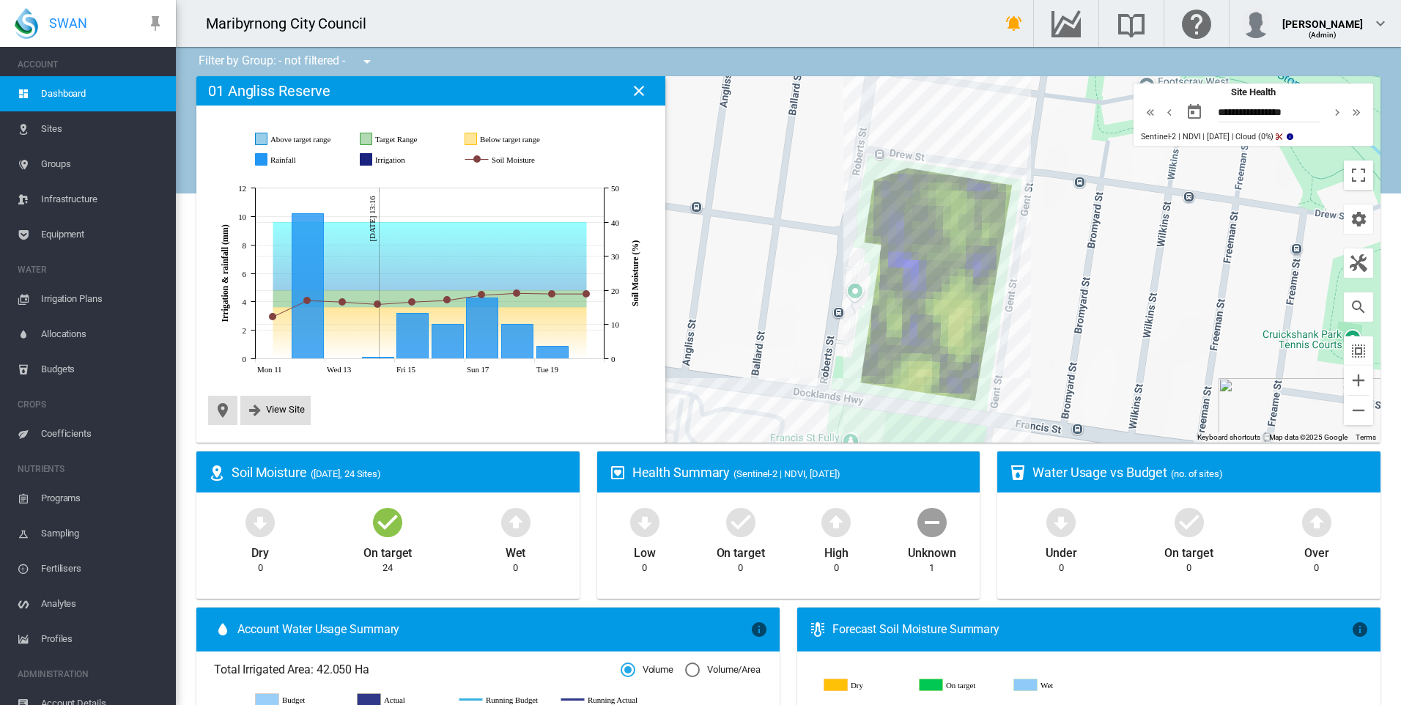
drag, startPoint x: 916, startPoint y: 269, endPoint x: 766, endPoint y: 291, distance: 151.8
click at [766, 291] on div "To navigate, press the arrow keys." at bounding box center [788, 259] width 1184 height 366
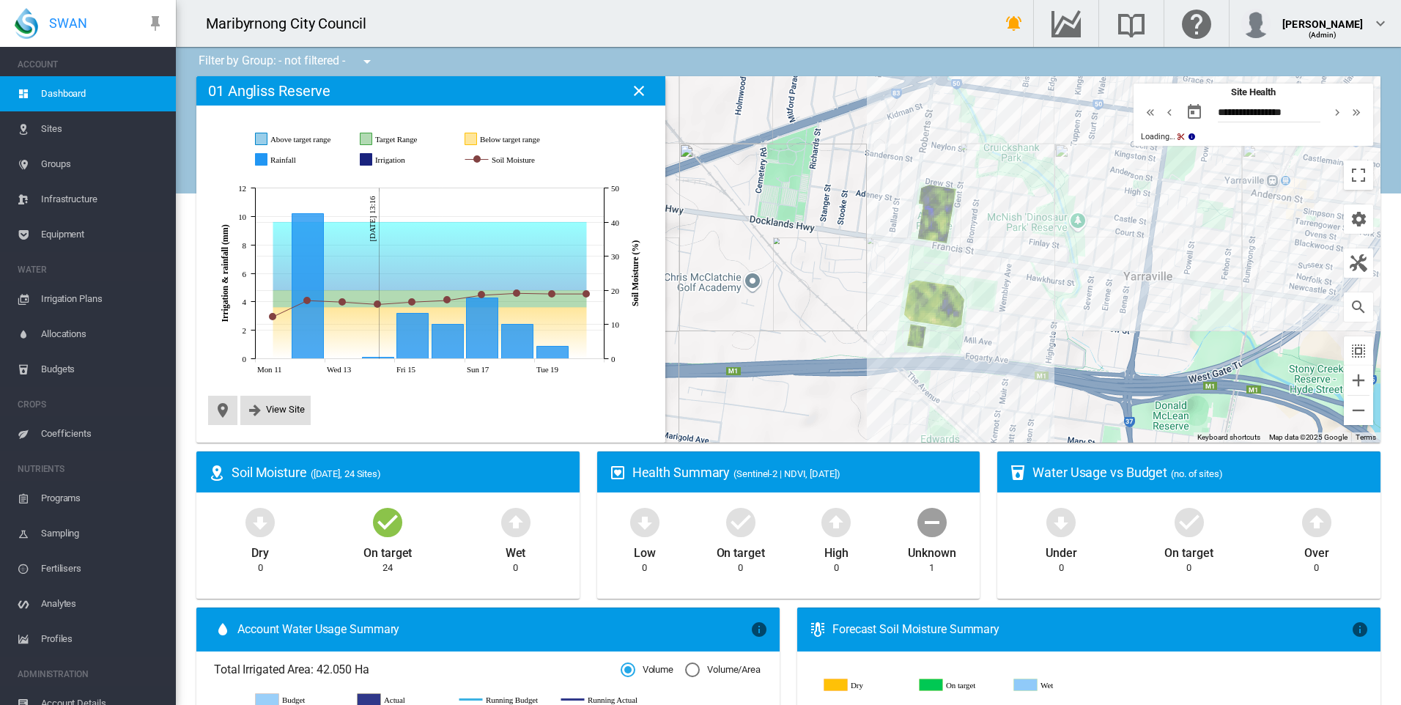
drag, startPoint x: 903, startPoint y: 305, endPoint x: 830, endPoint y: 193, distance: 133.3
click at [830, 193] on div "To navigate, press the arrow keys." at bounding box center [788, 259] width 1184 height 366
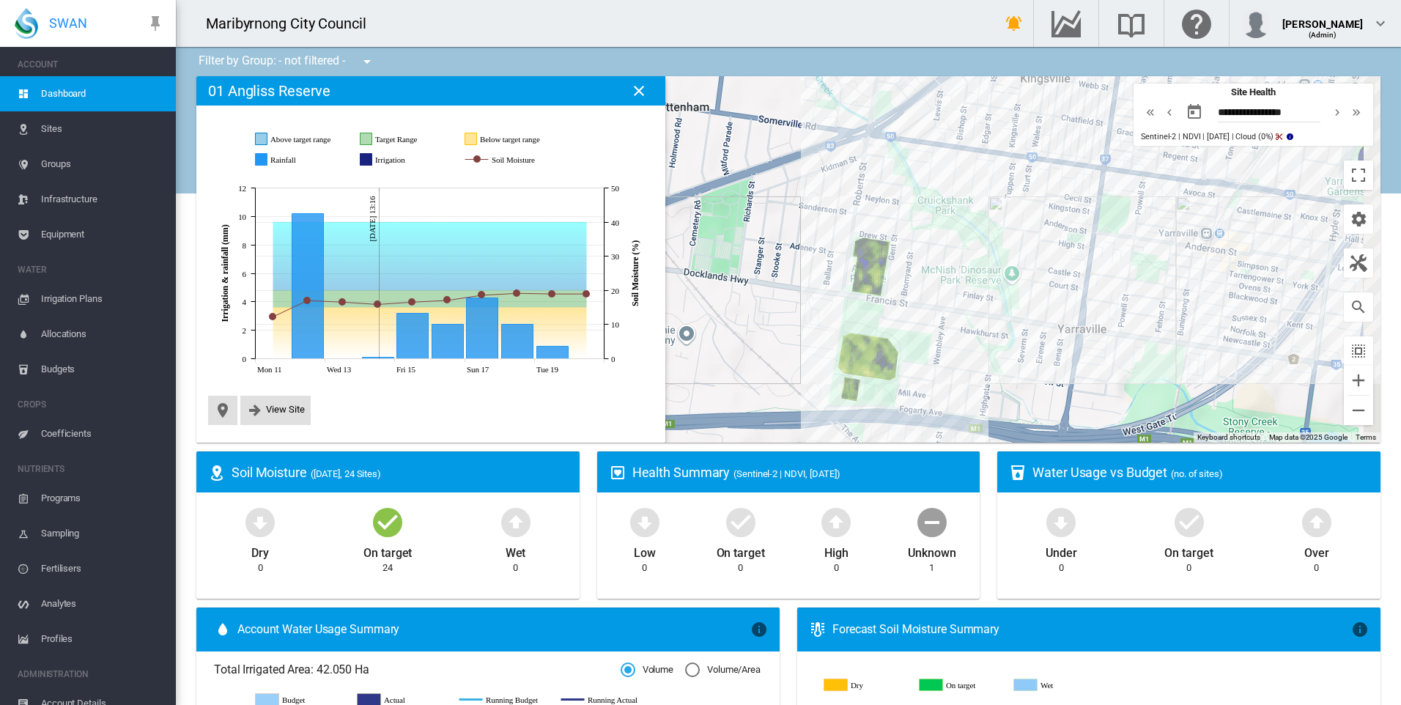
drag, startPoint x: 982, startPoint y: 189, endPoint x: 919, endPoint y: 338, distance: 161.5
click at [919, 338] on div "To navigate, press the arrow keys." at bounding box center [788, 259] width 1184 height 366
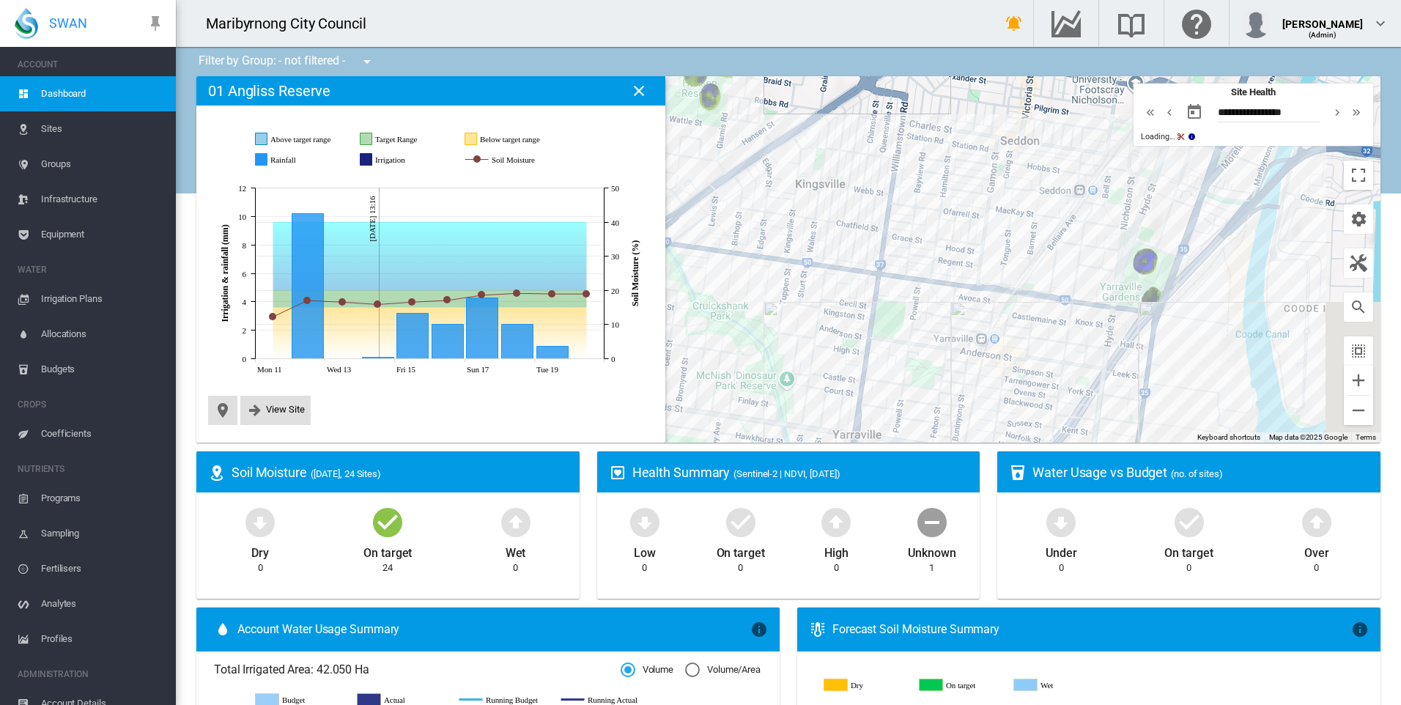
drag, startPoint x: 983, startPoint y: 265, endPoint x: 879, endPoint y: 272, distance: 104.2
click at [879, 272] on div "To navigate, press the arrow keys." at bounding box center [788, 259] width 1184 height 366
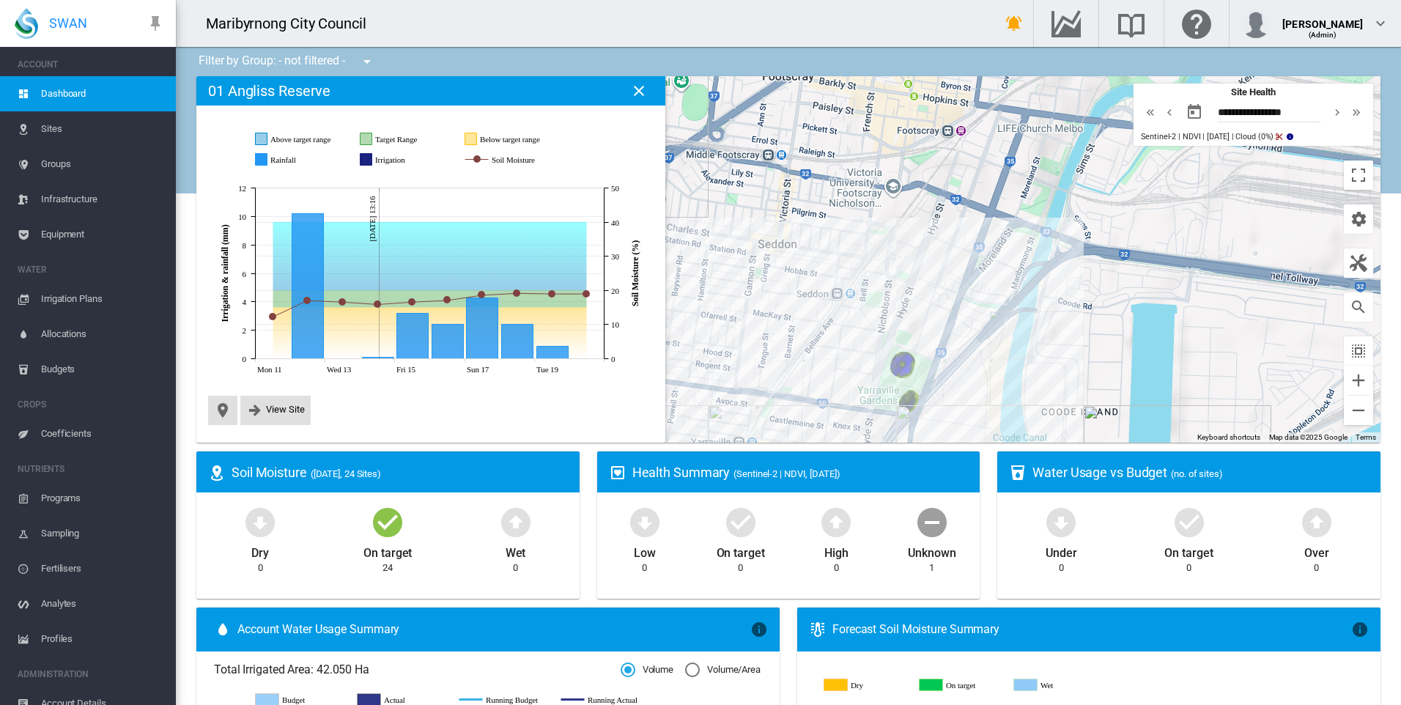
click at [867, 326] on div "To navigate, press the arrow keys." at bounding box center [788, 259] width 1184 height 366
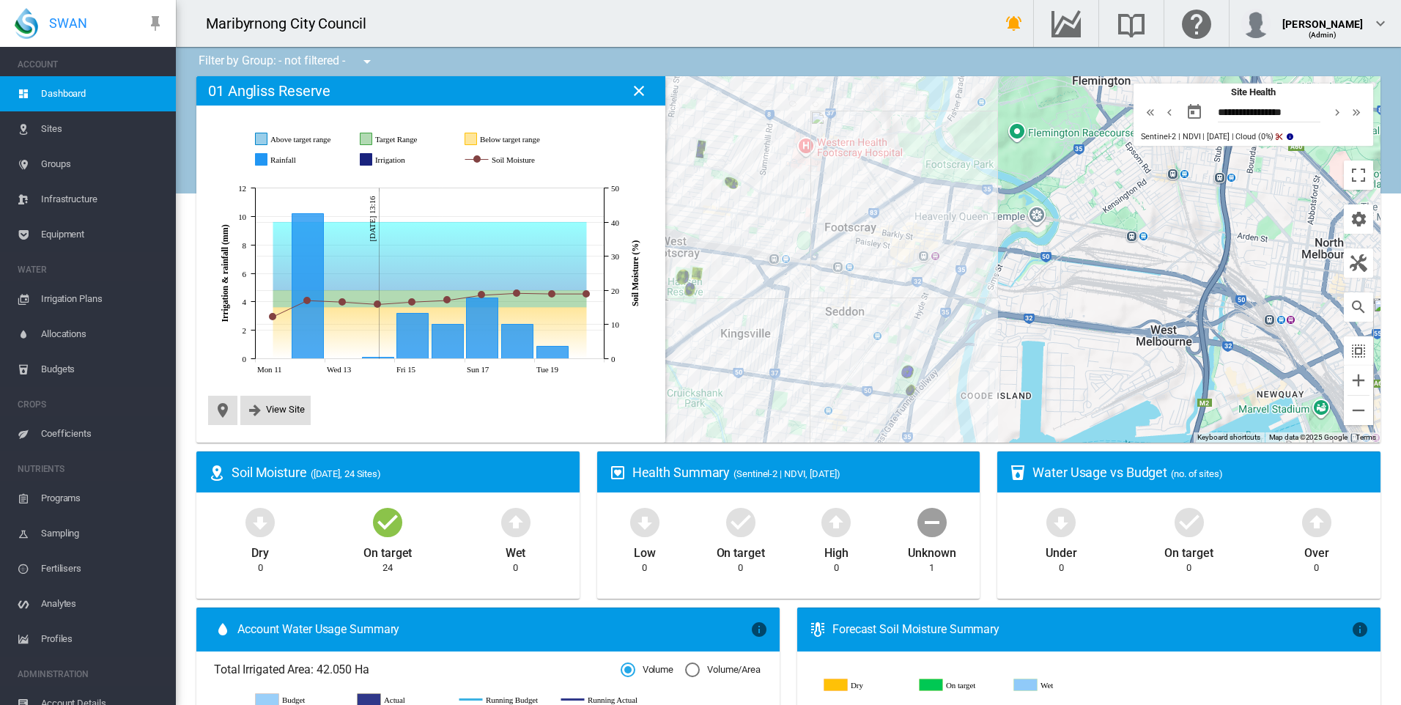
drag, startPoint x: 871, startPoint y: 205, endPoint x: 859, endPoint y: 323, distance: 118.5
click at [859, 323] on div "To navigate, press the arrow keys." at bounding box center [788, 259] width 1184 height 366
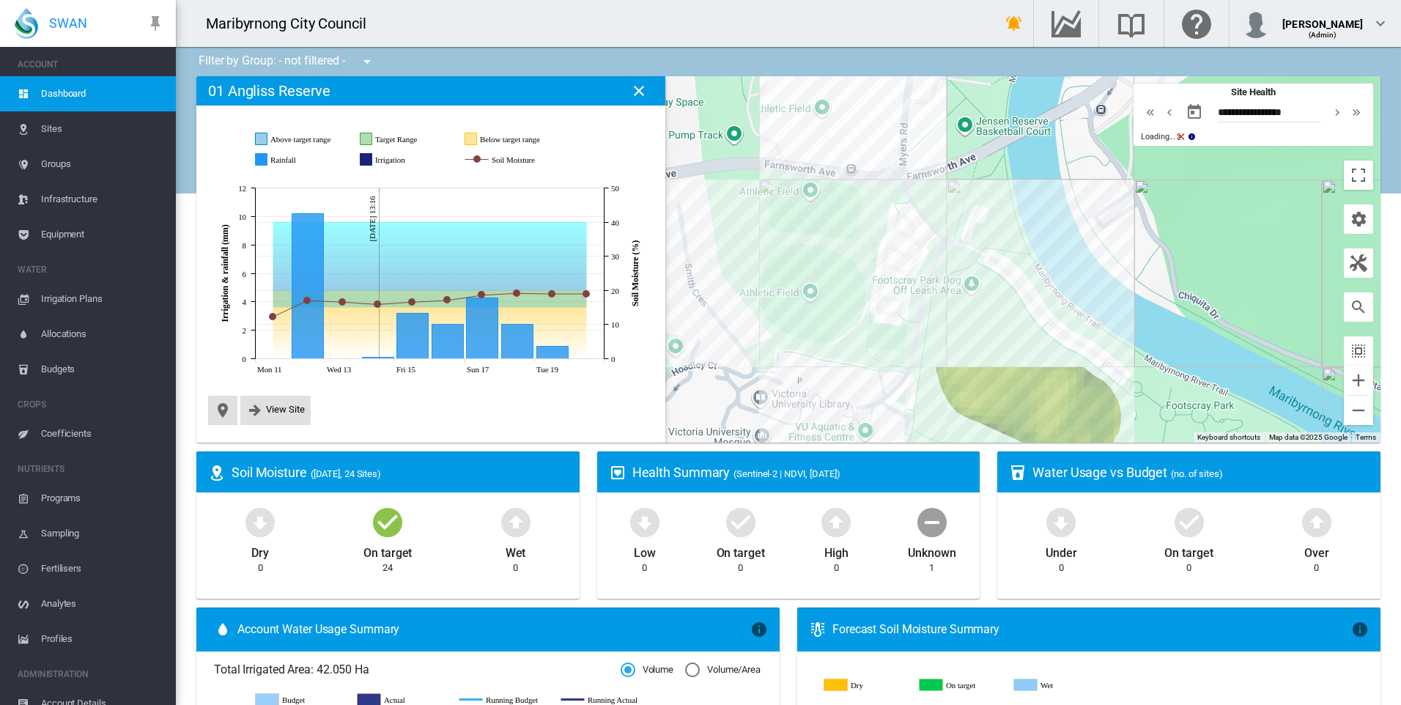
drag, startPoint x: 784, startPoint y: 314, endPoint x: 949, endPoint y: 392, distance: 182.2
click at [948, 391] on div "To navigate, press the arrow keys." at bounding box center [788, 259] width 1184 height 366
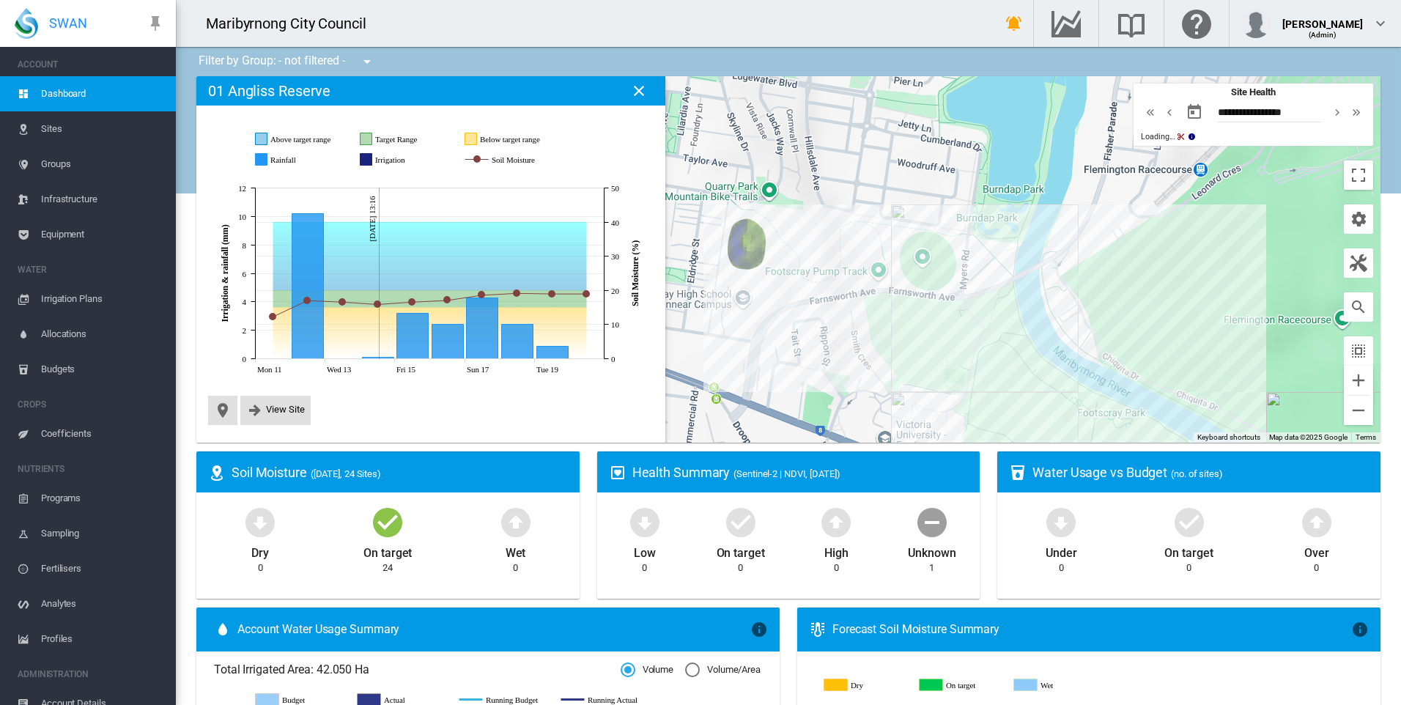
drag, startPoint x: 808, startPoint y: 236, endPoint x: 914, endPoint y: 338, distance: 147.6
click at [913, 338] on div "To navigate, press the arrow keys." at bounding box center [788, 259] width 1184 height 366
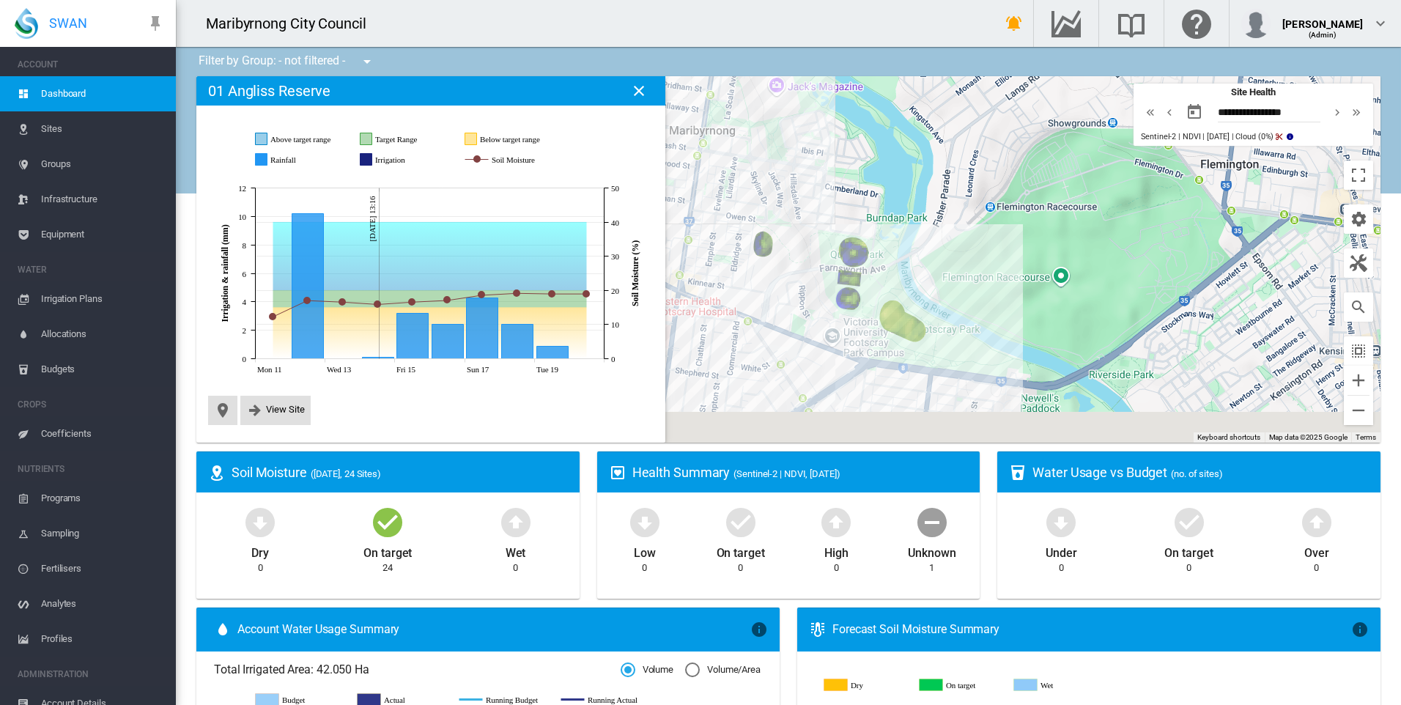
drag, startPoint x: 815, startPoint y: 381, endPoint x: 757, endPoint y: 186, distance: 203.0
click at [760, 198] on div "To navigate, press the arrow keys." at bounding box center [788, 259] width 1184 height 366
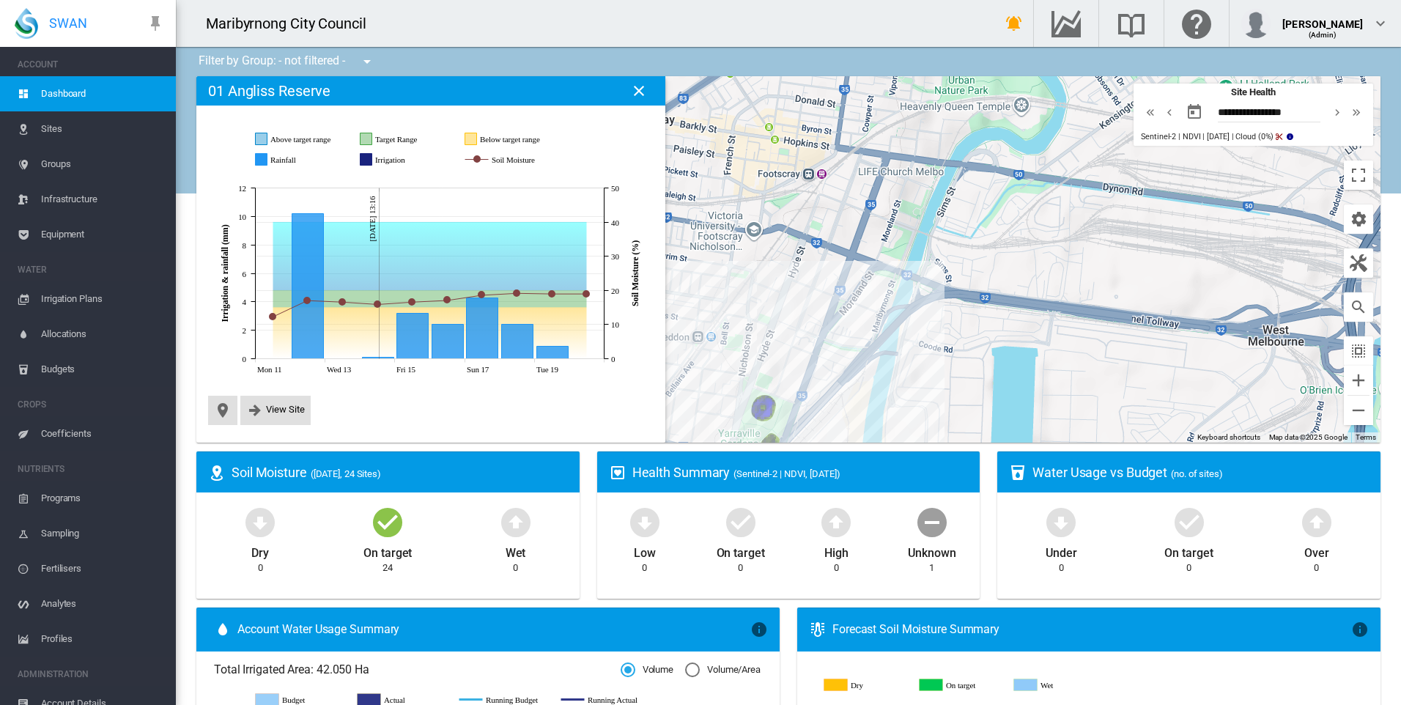
drag, startPoint x: 844, startPoint y: 303, endPoint x: 900, endPoint y: 206, distance: 111.9
click at [888, 224] on div "To navigate, press the arrow keys." at bounding box center [788, 259] width 1184 height 366
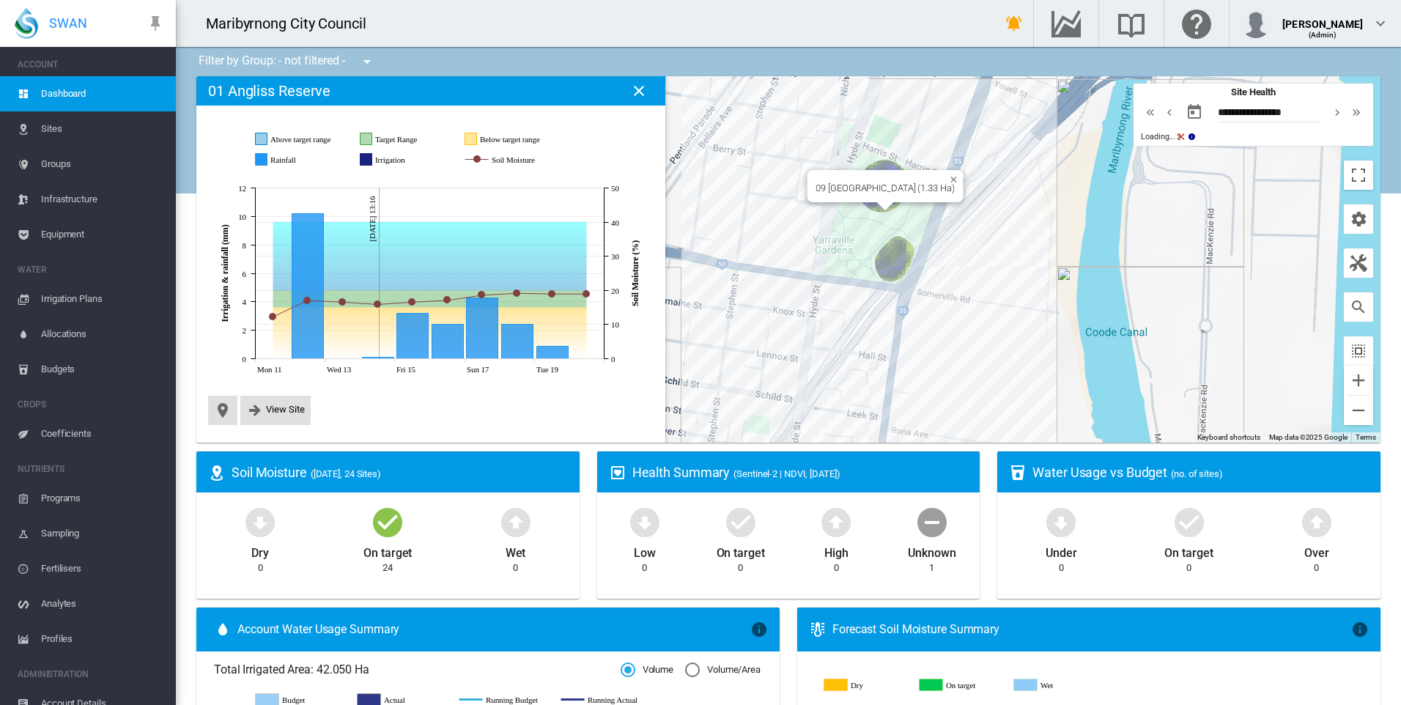
click at [886, 171] on div at bounding box center [879, 176] width 128 height 12
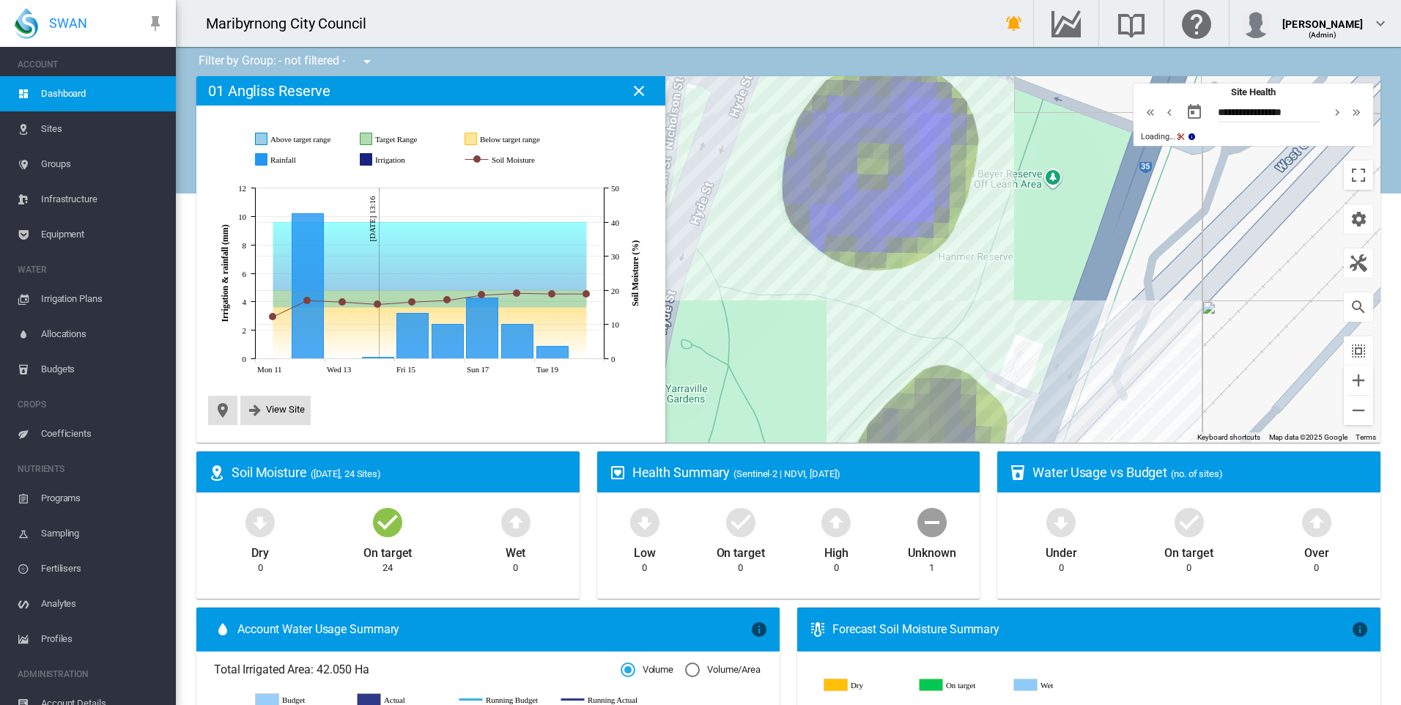
drag, startPoint x: 877, startPoint y: 274, endPoint x: 861, endPoint y: 368, distance: 95.7
click at [861, 368] on div "To navigate, press the arrow keys." at bounding box center [788, 259] width 1184 height 366
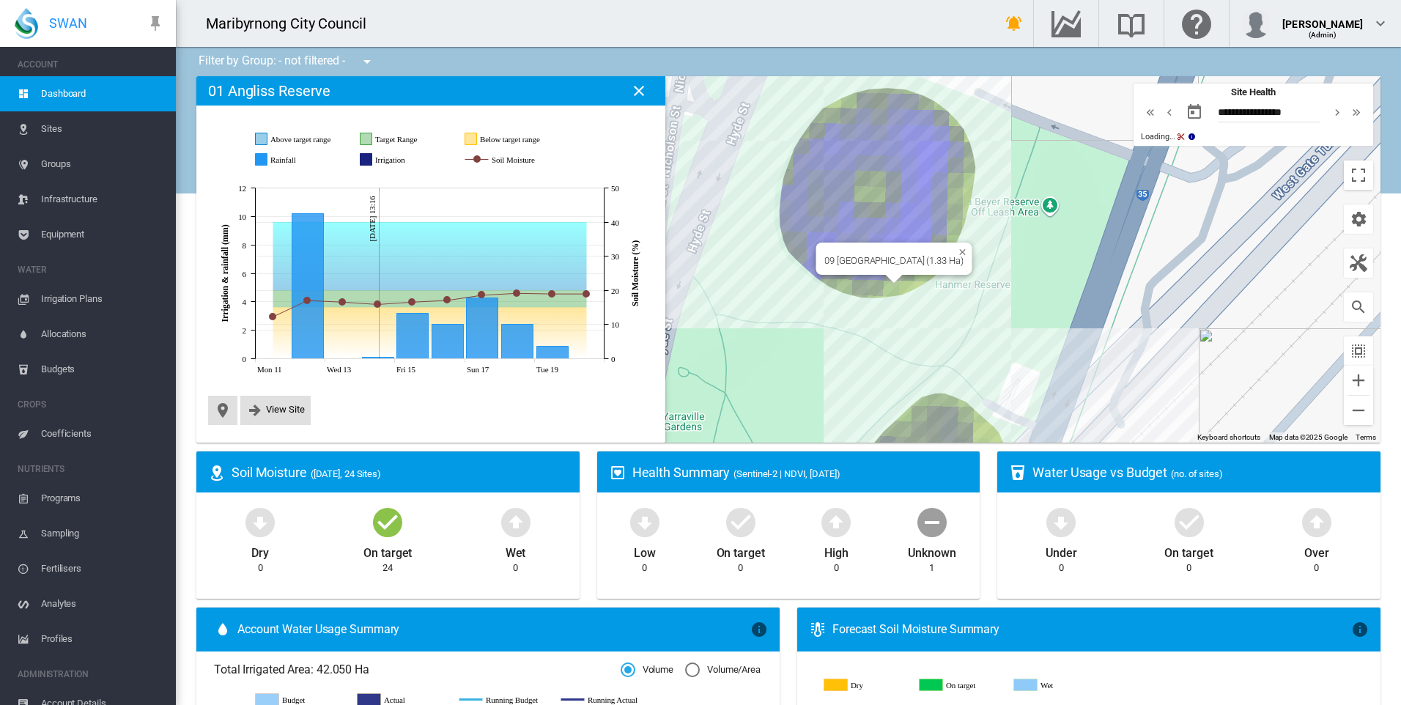
click at [919, 191] on div "To navigate, press the arrow keys. 09 Yarravile Gardens Oval1 (1.33 Ha)" at bounding box center [788, 259] width 1184 height 366
click at [77, 492] on span "Programs" at bounding box center [102, 498] width 123 height 35
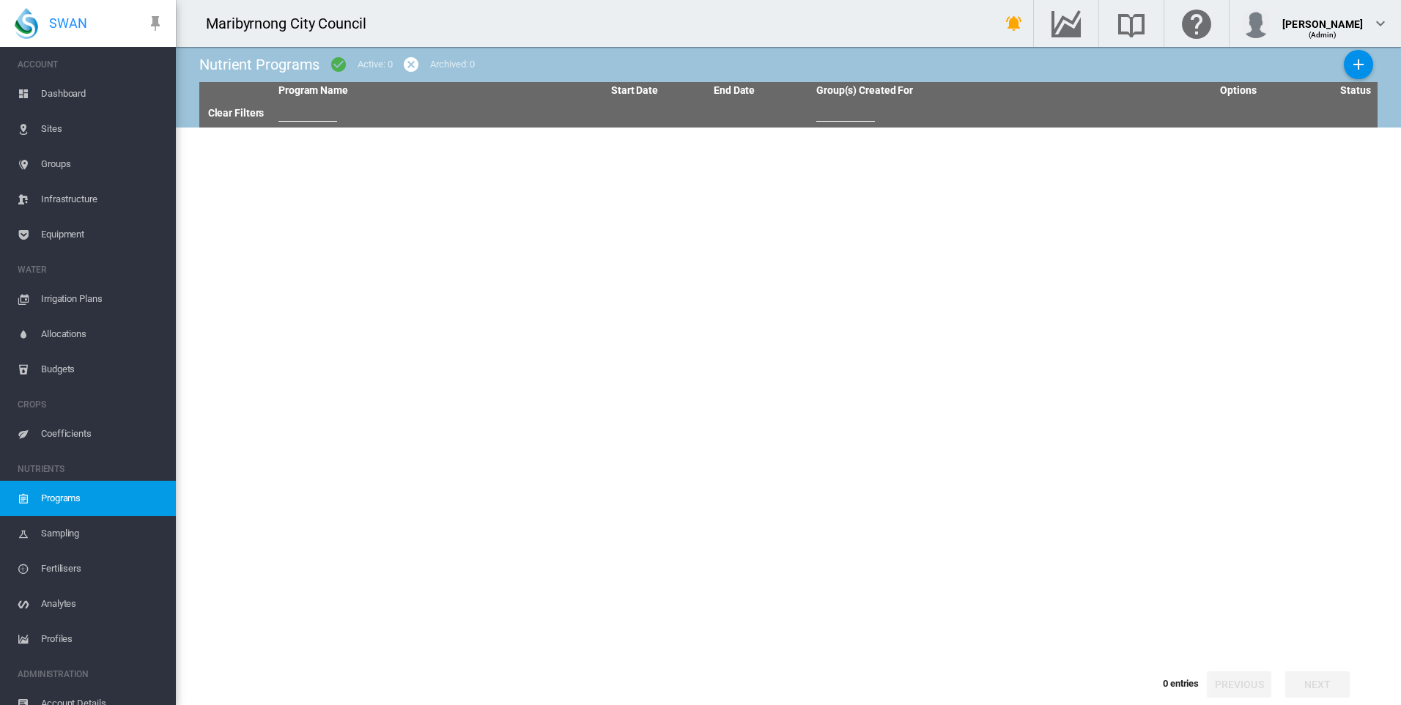
click at [70, 87] on span "Dashboard" at bounding box center [102, 93] width 123 height 35
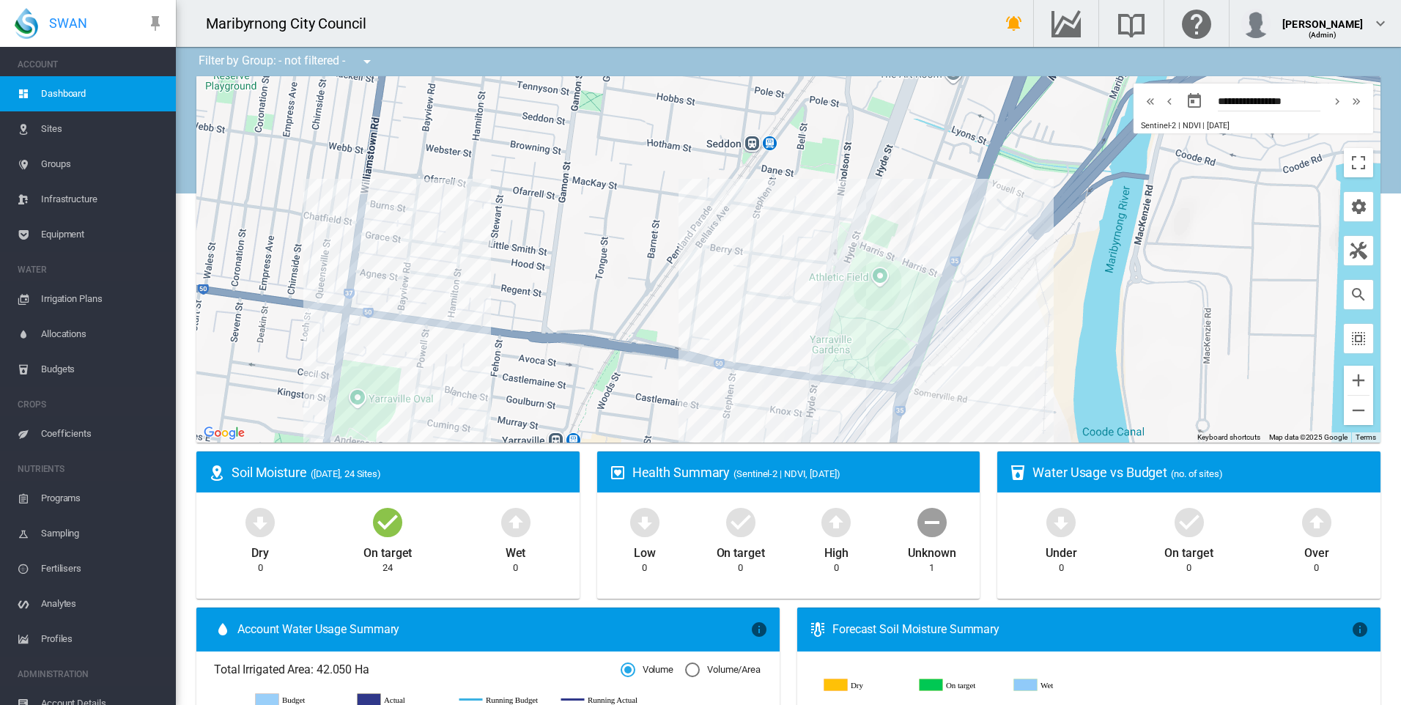
drag, startPoint x: 735, startPoint y: 319, endPoint x: 883, endPoint y: 292, distance: 150.6
click at [883, 292] on div "To navigate, press the arrow keys." at bounding box center [788, 259] width 1184 height 366
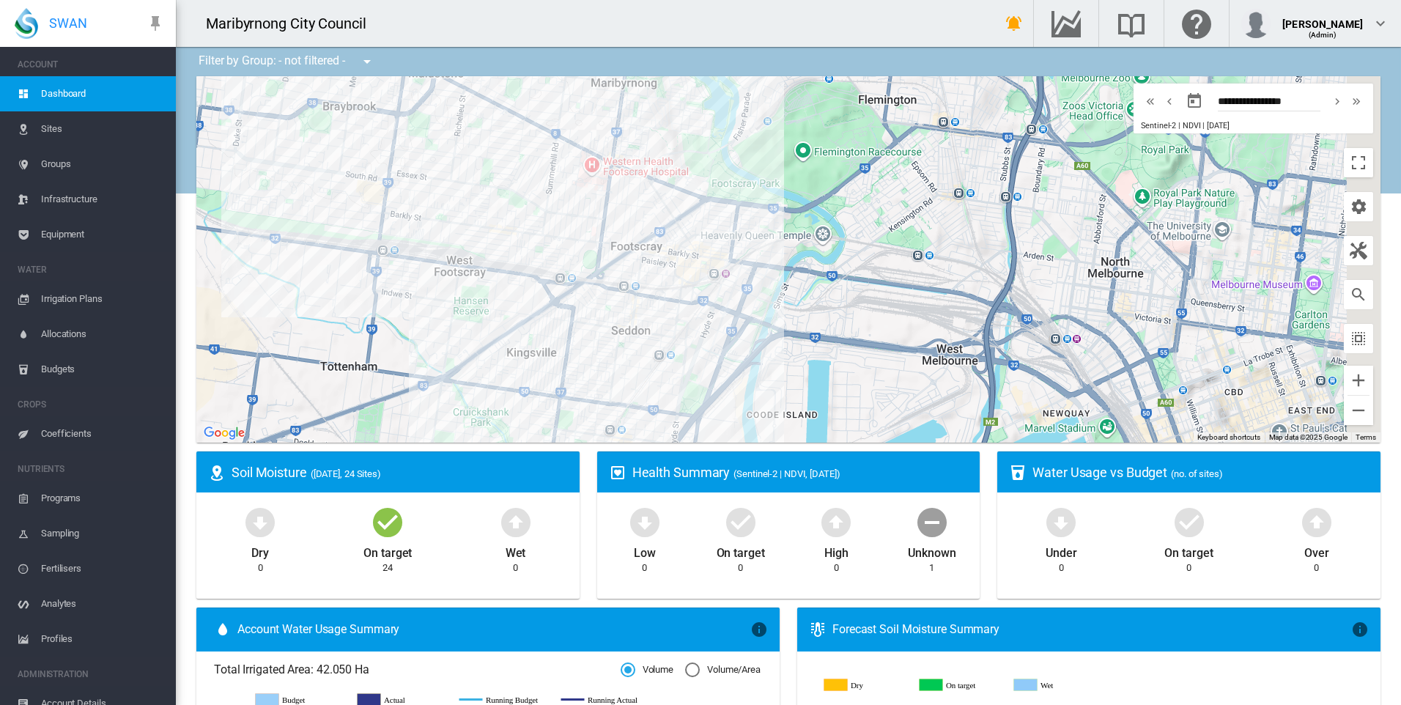
drag, startPoint x: 652, startPoint y: 338, endPoint x: 645, endPoint y: 349, distance: 12.8
click at [650, 352] on div "To navigate, press the arrow keys." at bounding box center [788, 259] width 1184 height 366
